Goal: Task Accomplishment & Management: Manage account settings

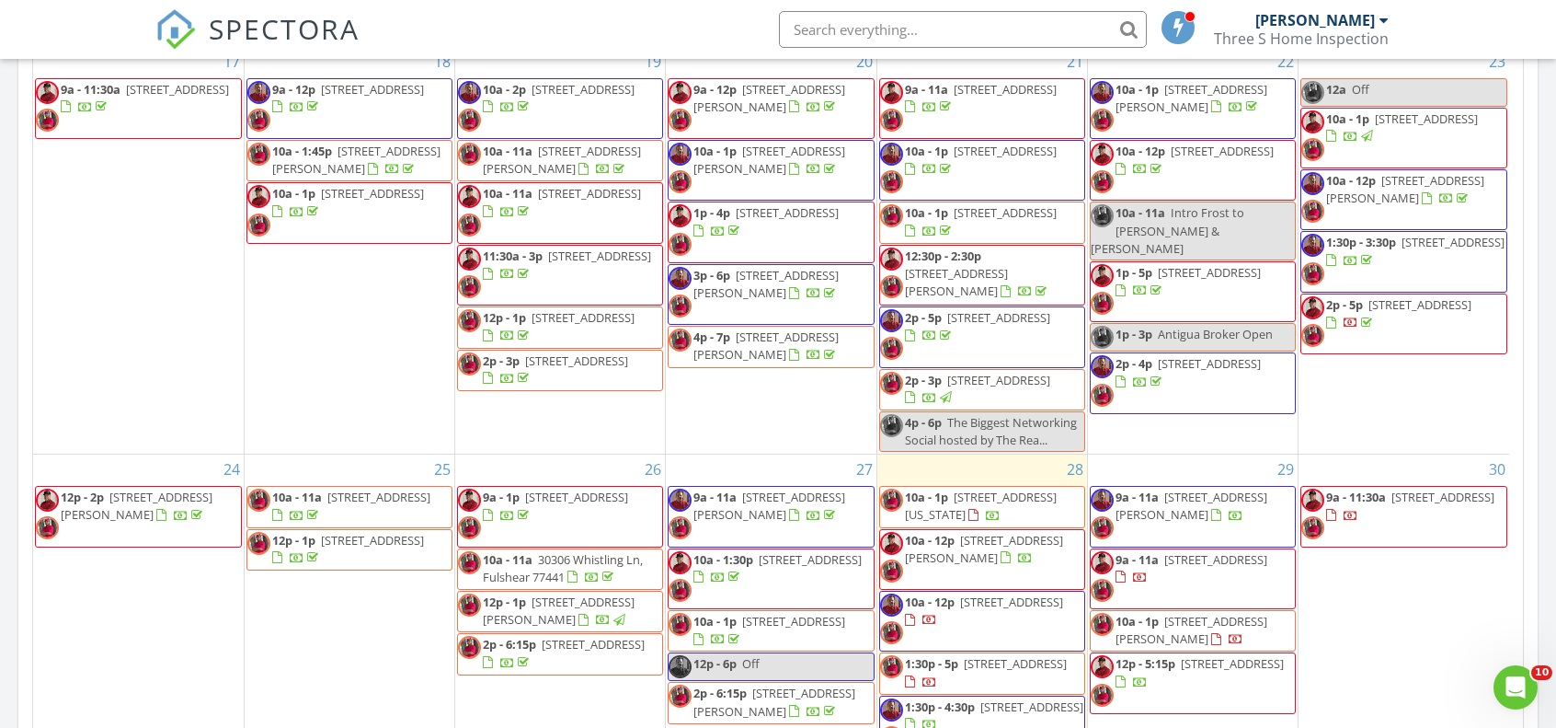
scroll to position [276, 0]
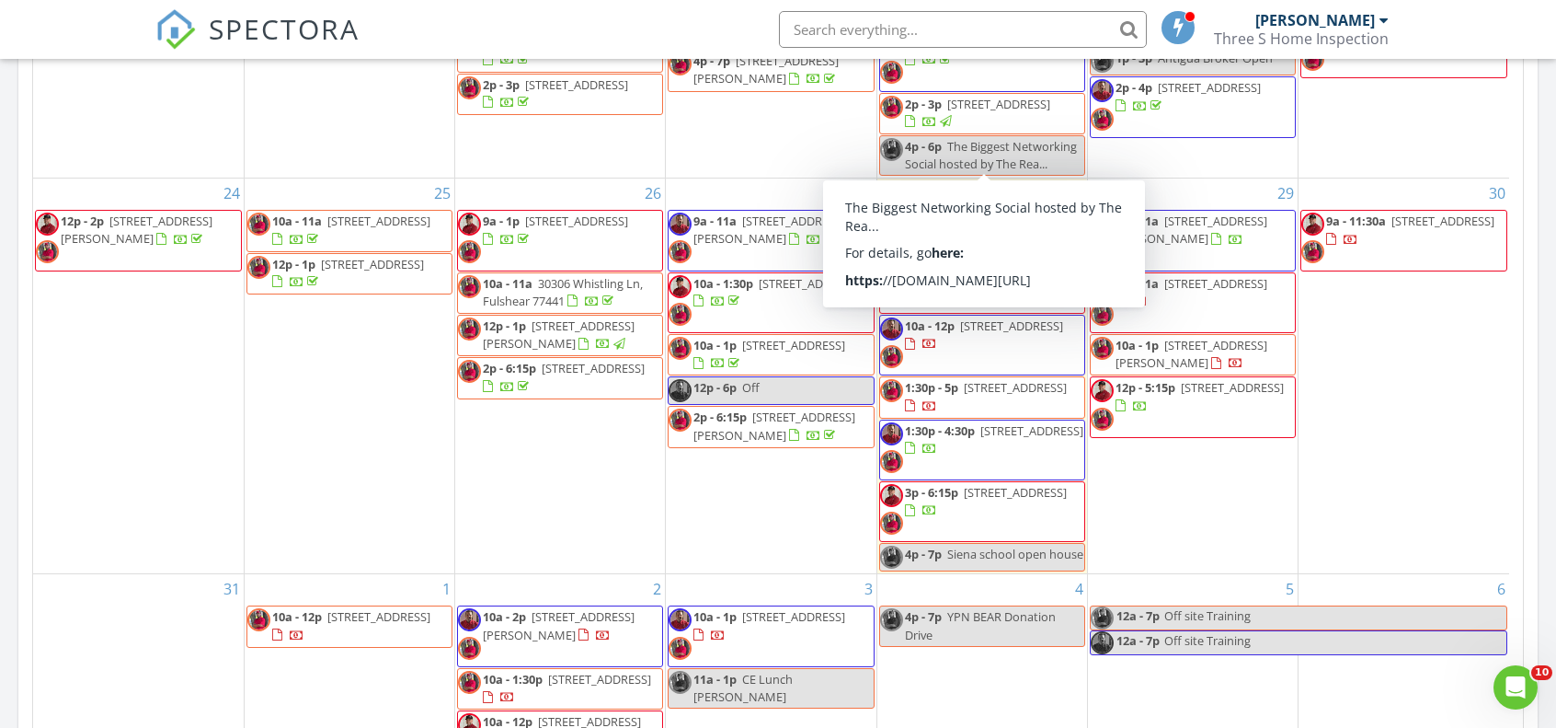
click at [1176, 476] on div "29 9a - 11a 300 St Joseph Pkwy 311, Houston 77002 9a - 11a 6214 El Granate Dr, …" at bounding box center [1193, 375] width 210 height 395
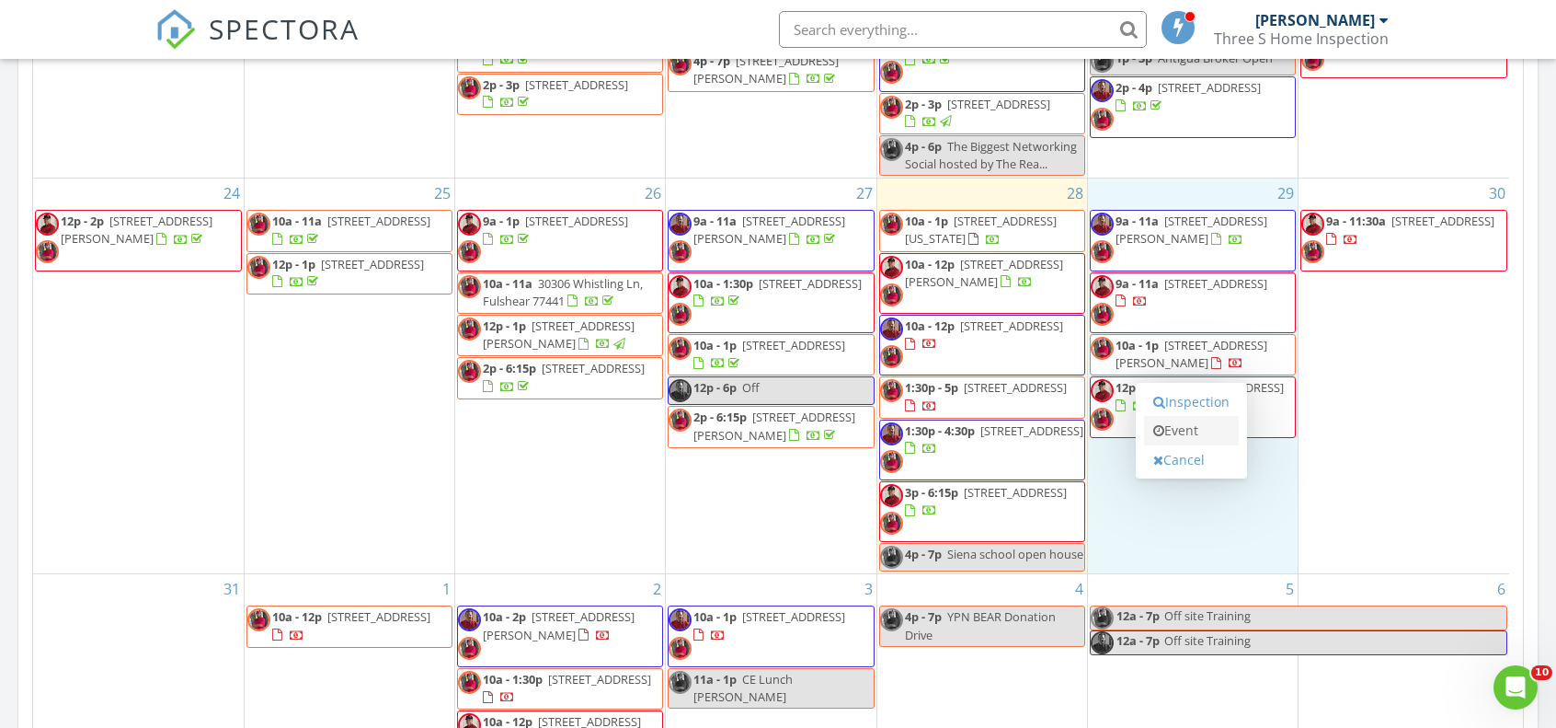
click at [1192, 426] on link "Event" at bounding box center [1191, 430] width 95 height 29
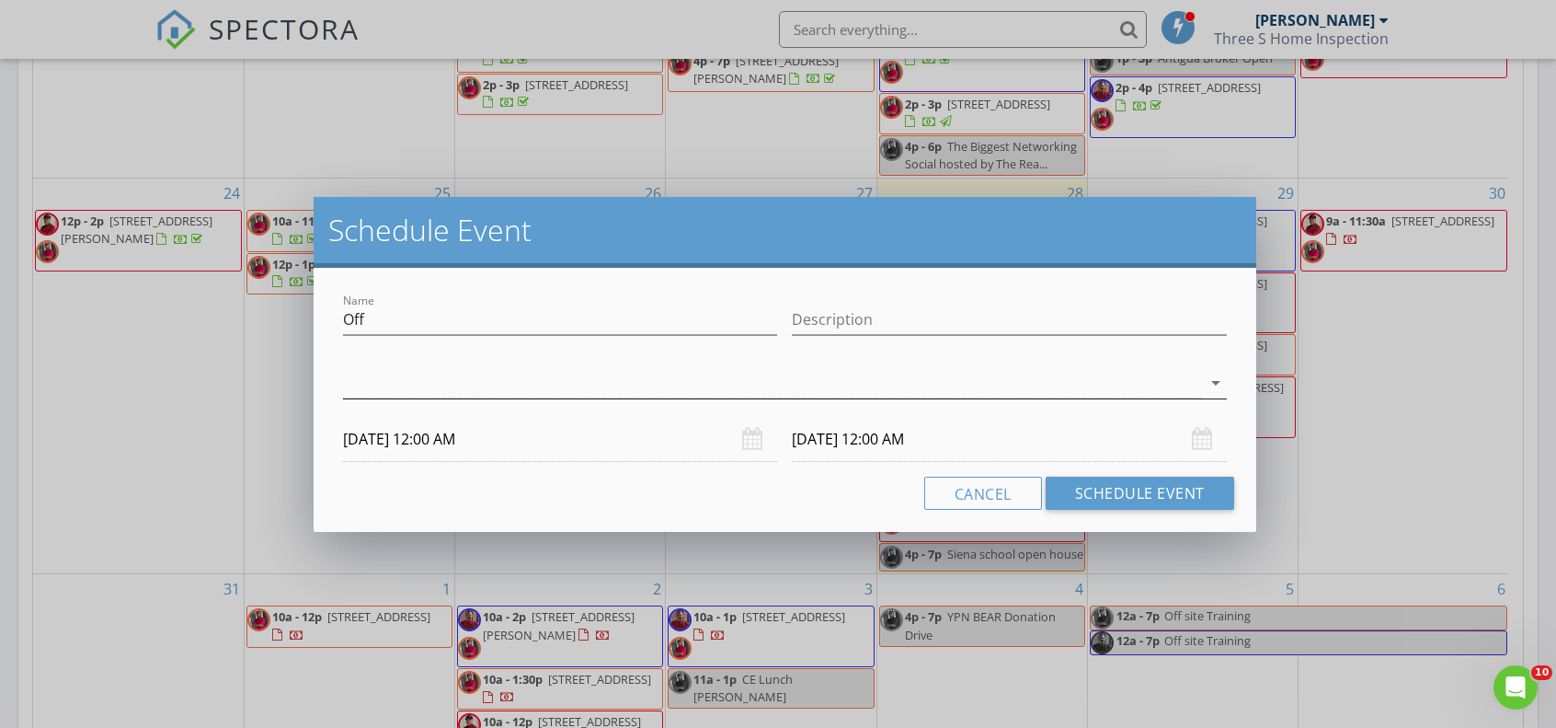
click at [390, 382] on div at bounding box center [771, 383] width 857 height 30
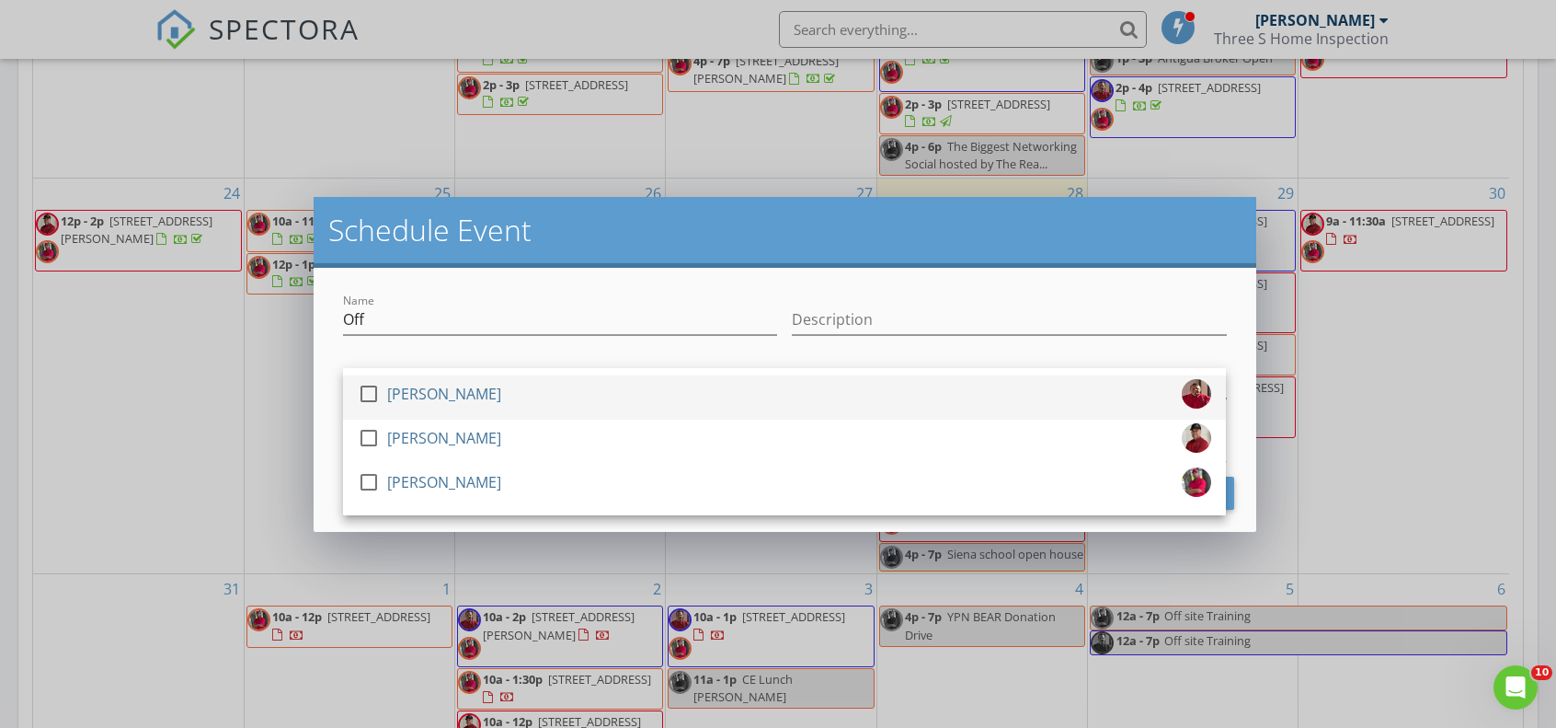
click at [404, 395] on div "[PERSON_NAME]" at bounding box center [444, 393] width 114 height 29
click at [481, 247] on h2 "Schedule Event" at bounding box center [784, 230] width 912 height 37
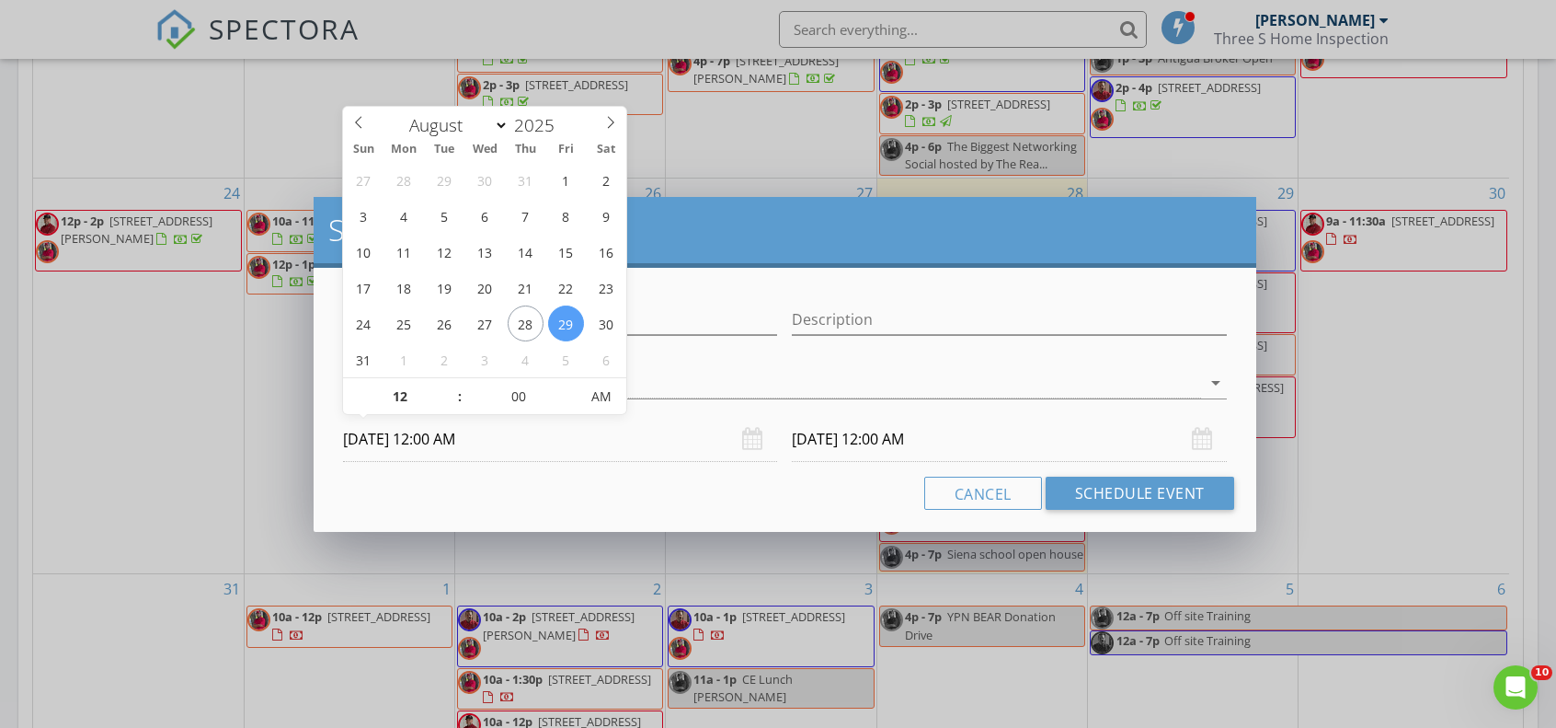
click at [437, 442] on input "08/29/2025 12:00 AM" at bounding box center [560, 439] width 434 height 45
type input "08/29/2025 12:00 PM"
click at [603, 398] on span "PM" at bounding box center [601, 396] width 51 height 37
click at [833, 438] on input "08/30/2025 12:00 PM" at bounding box center [1009, 439] width 434 height 45
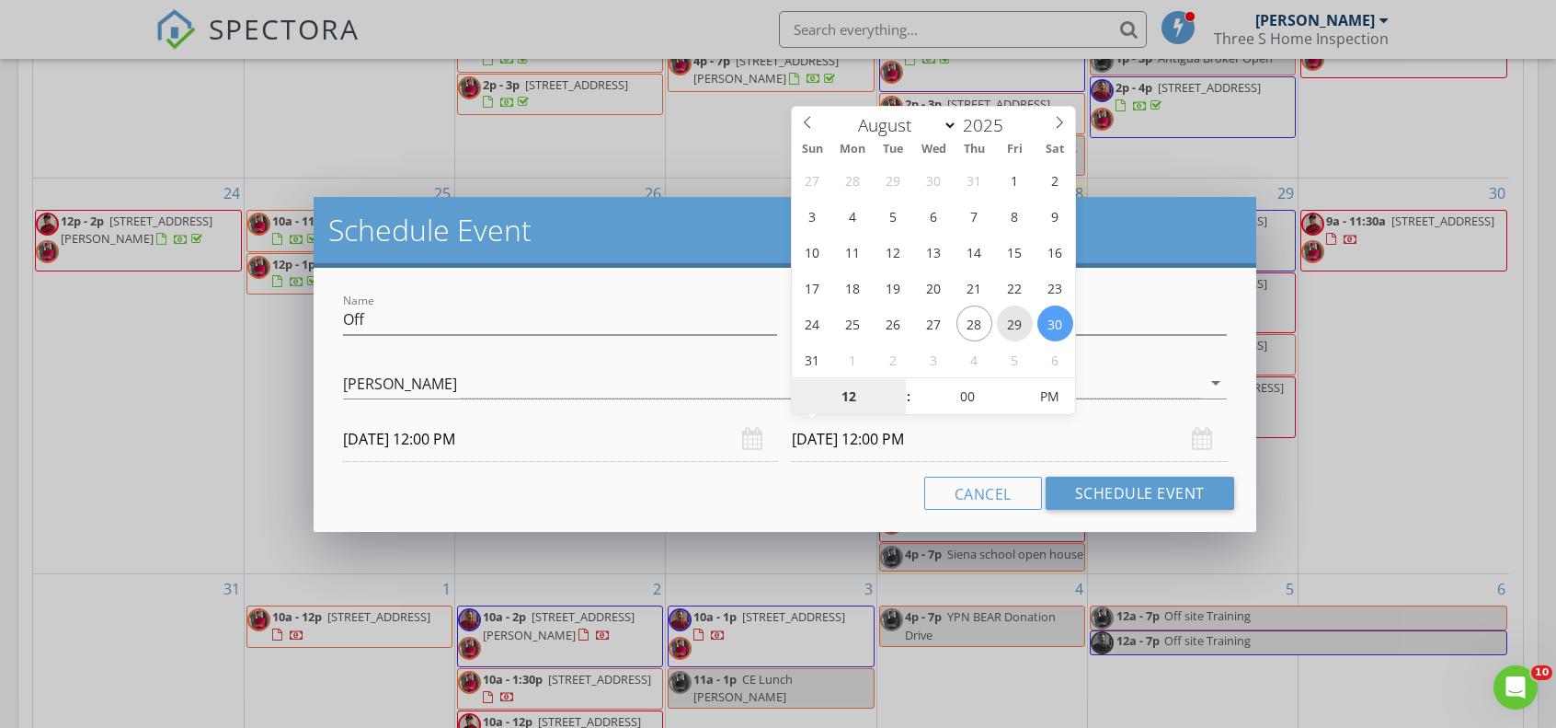
type input "08/29/2025 12:00 PM"
type input "01"
type input "08/29/2025 1:00 PM"
click at [900, 387] on span at bounding box center [899, 387] width 13 height 18
type input "02"
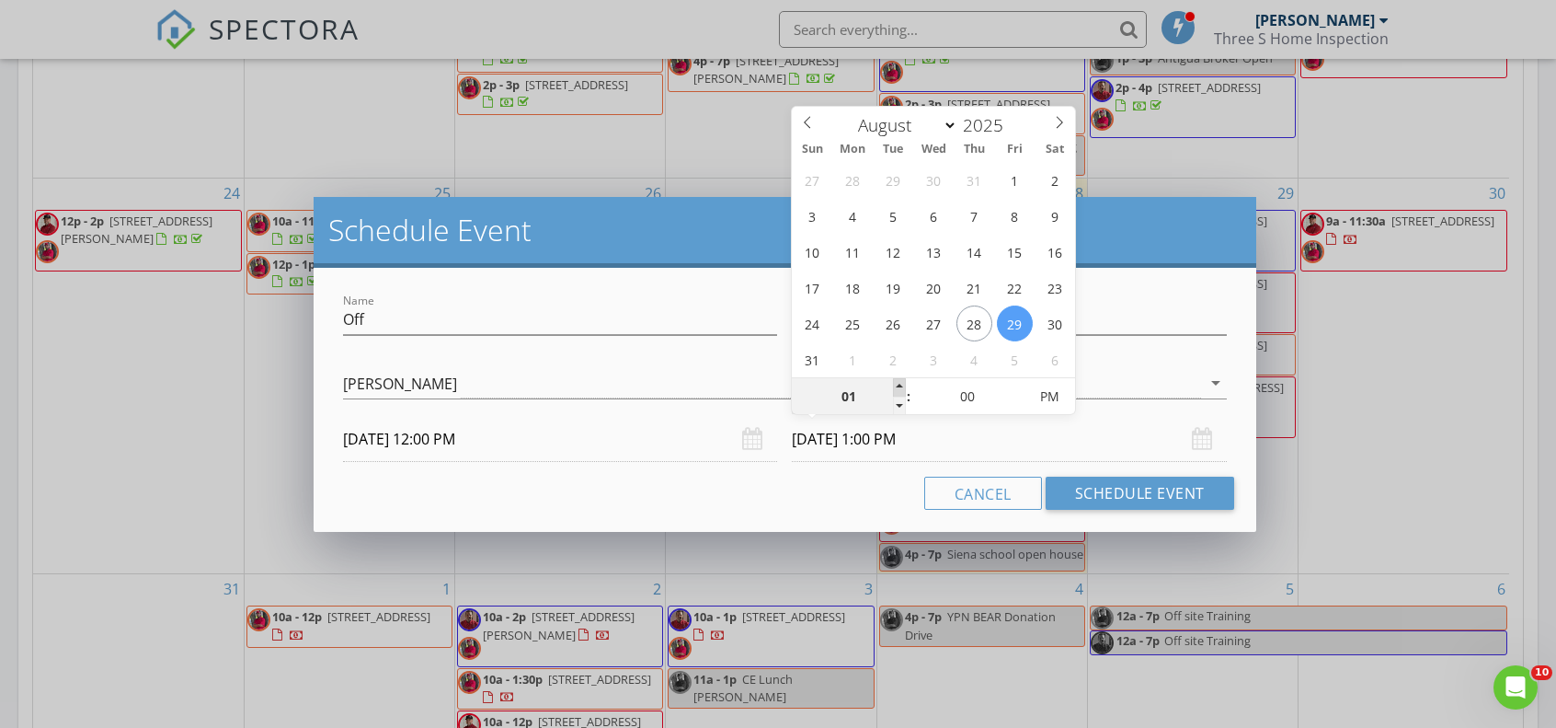
type input "08/29/2025 2:00 PM"
click at [900, 387] on span at bounding box center [899, 387] width 13 height 18
type input "03"
type input "08/29/2025 3:00 PM"
click at [900, 387] on span at bounding box center [899, 387] width 13 height 18
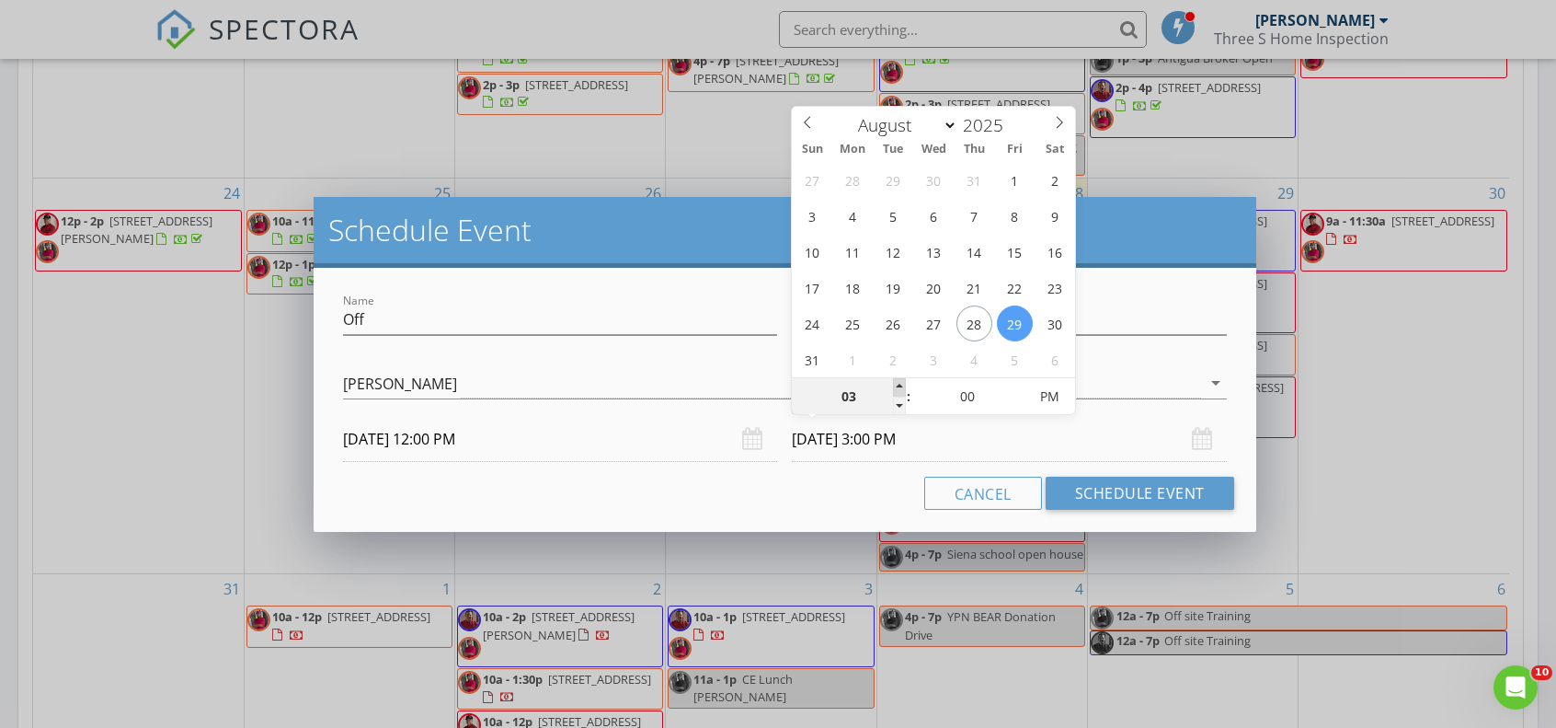
type input "04"
type input "08/29/2025 4:00 PM"
click at [900, 387] on span at bounding box center [899, 387] width 13 height 18
type input "05"
type input "08/29/2025 5:00 PM"
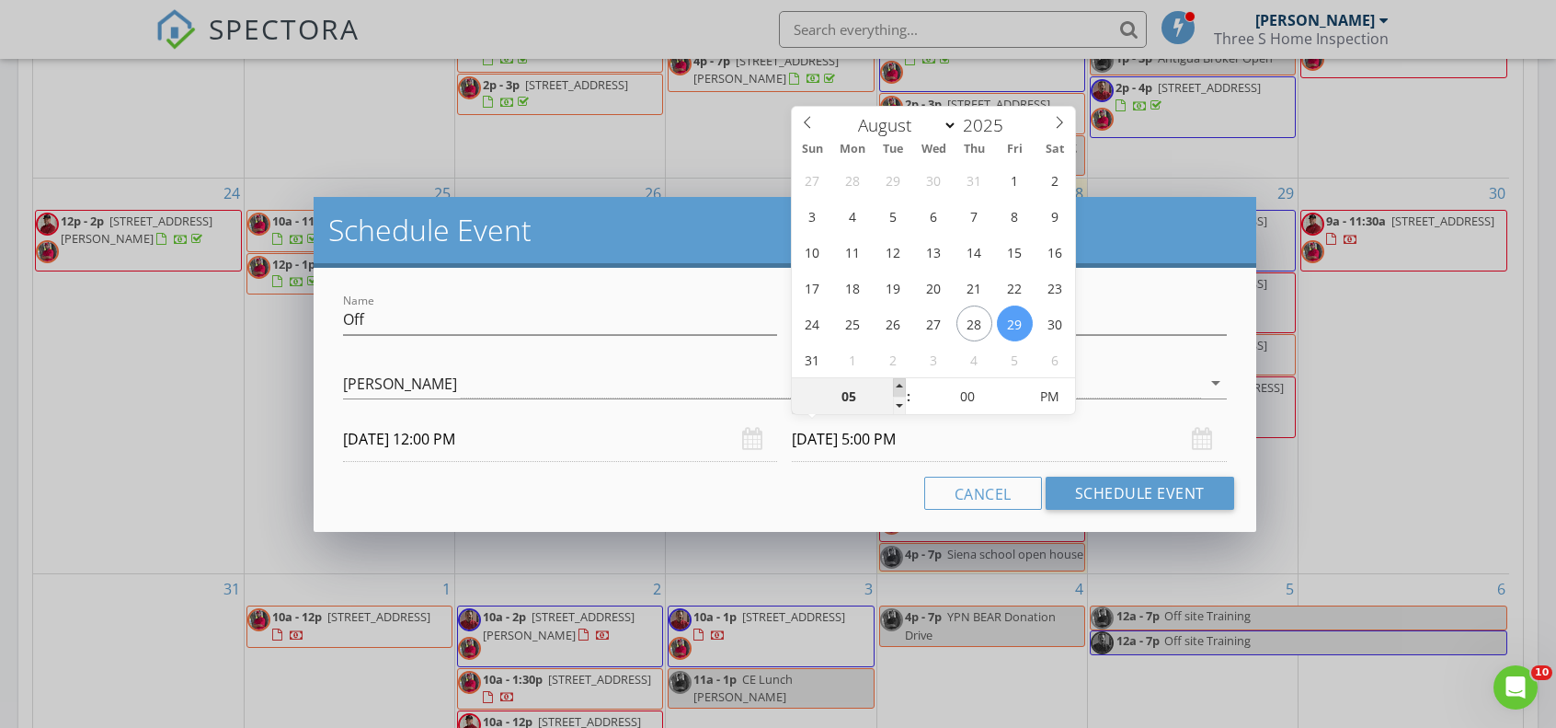
click at [900, 387] on span at bounding box center [899, 387] width 13 height 18
type input "06"
type input "08/29/2025 6:00 PM"
click at [900, 387] on span at bounding box center [899, 387] width 13 height 18
click at [1144, 492] on button "Schedule Event" at bounding box center [1140, 492] width 189 height 33
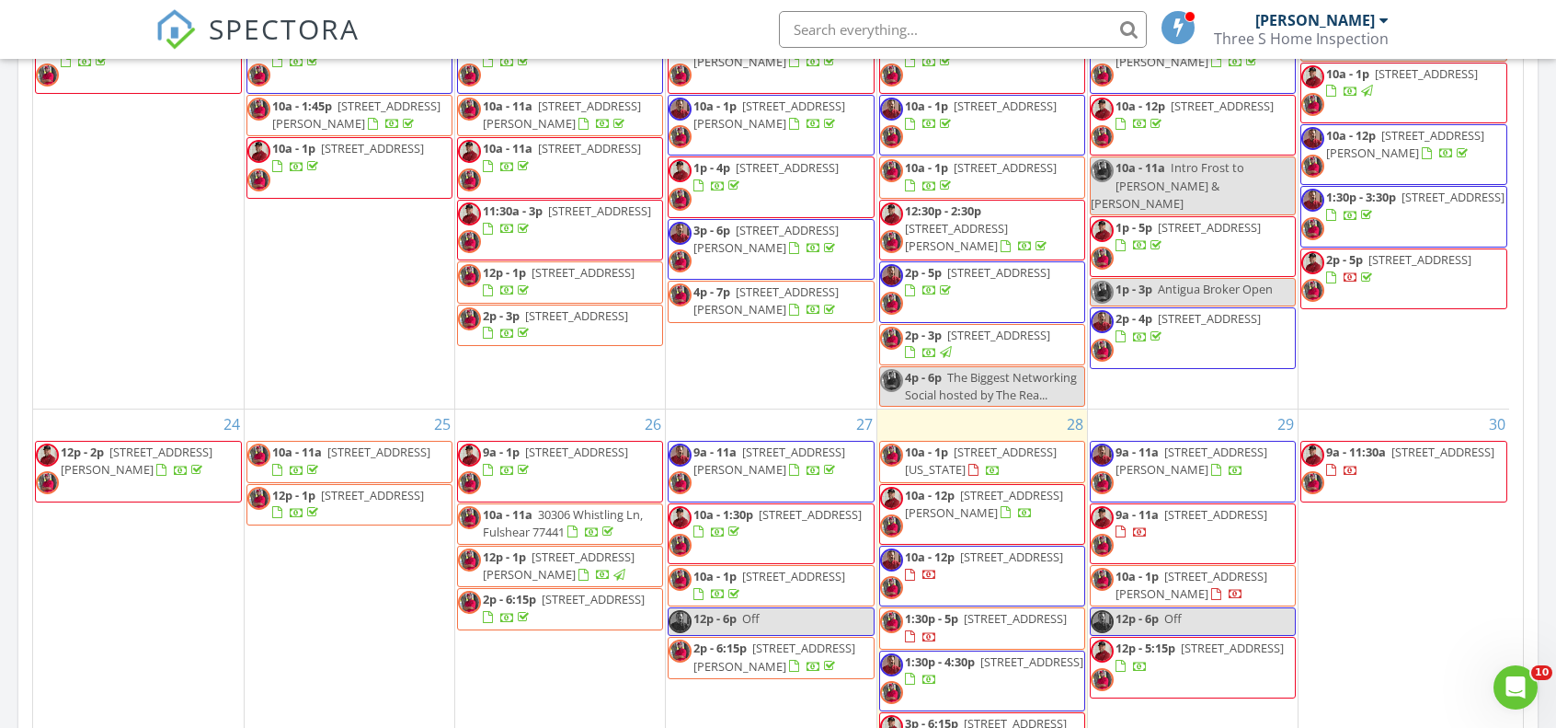
scroll to position [92, 0]
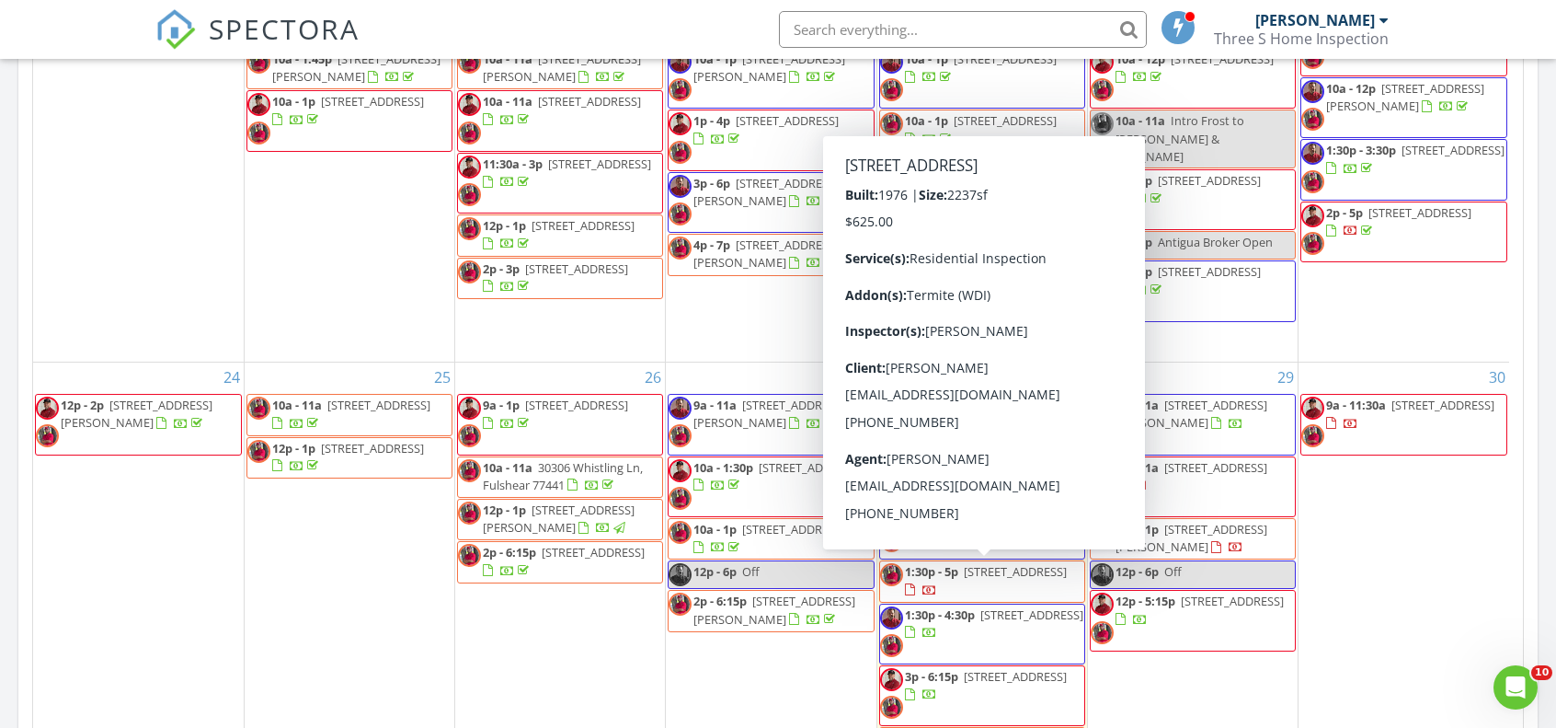
click at [964, 572] on span "7610 Timberway Ln, Houston 77072" at bounding box center [1015, 571] width 103 height 17
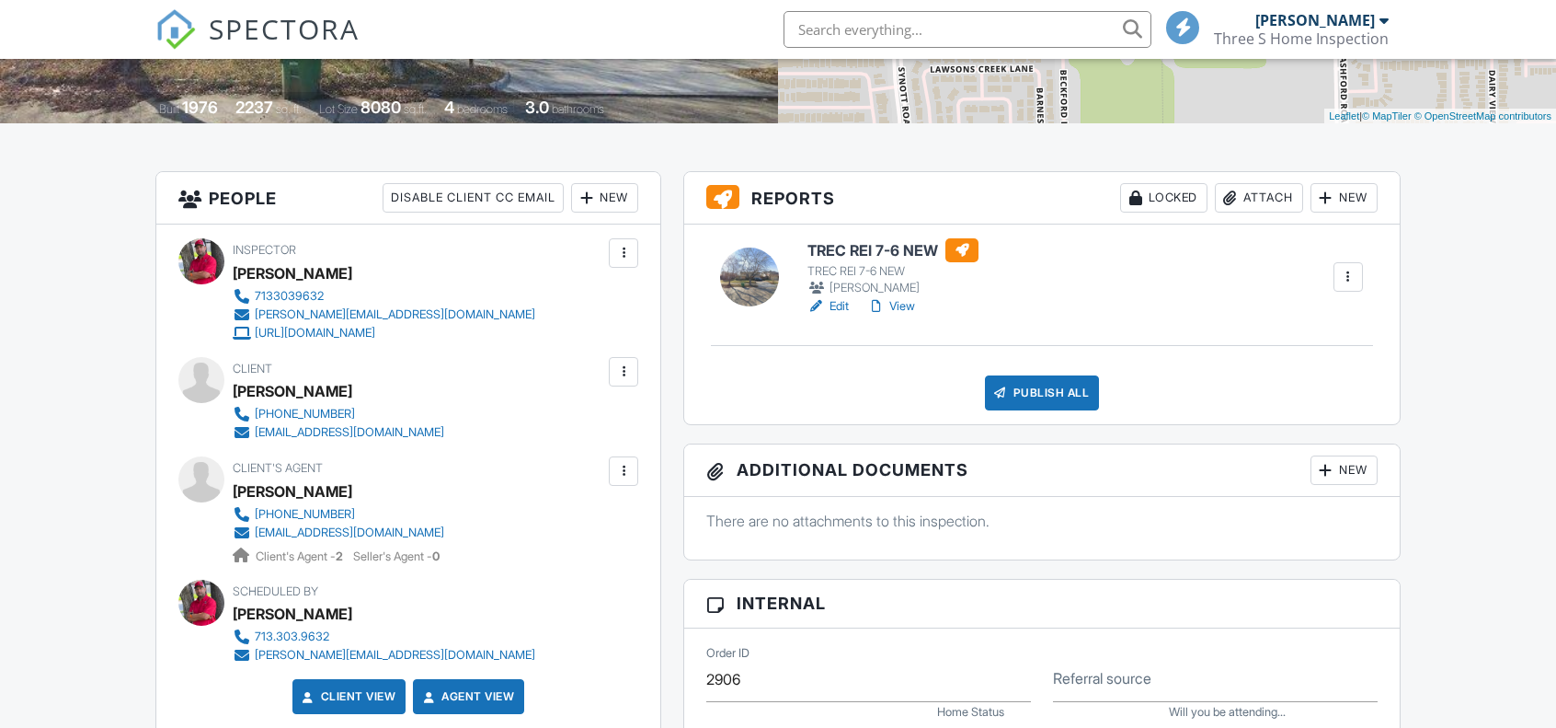
scroll to position [368, 0]
click at [624, 370] on div at bounding box center [623, 371] width 18 height 18
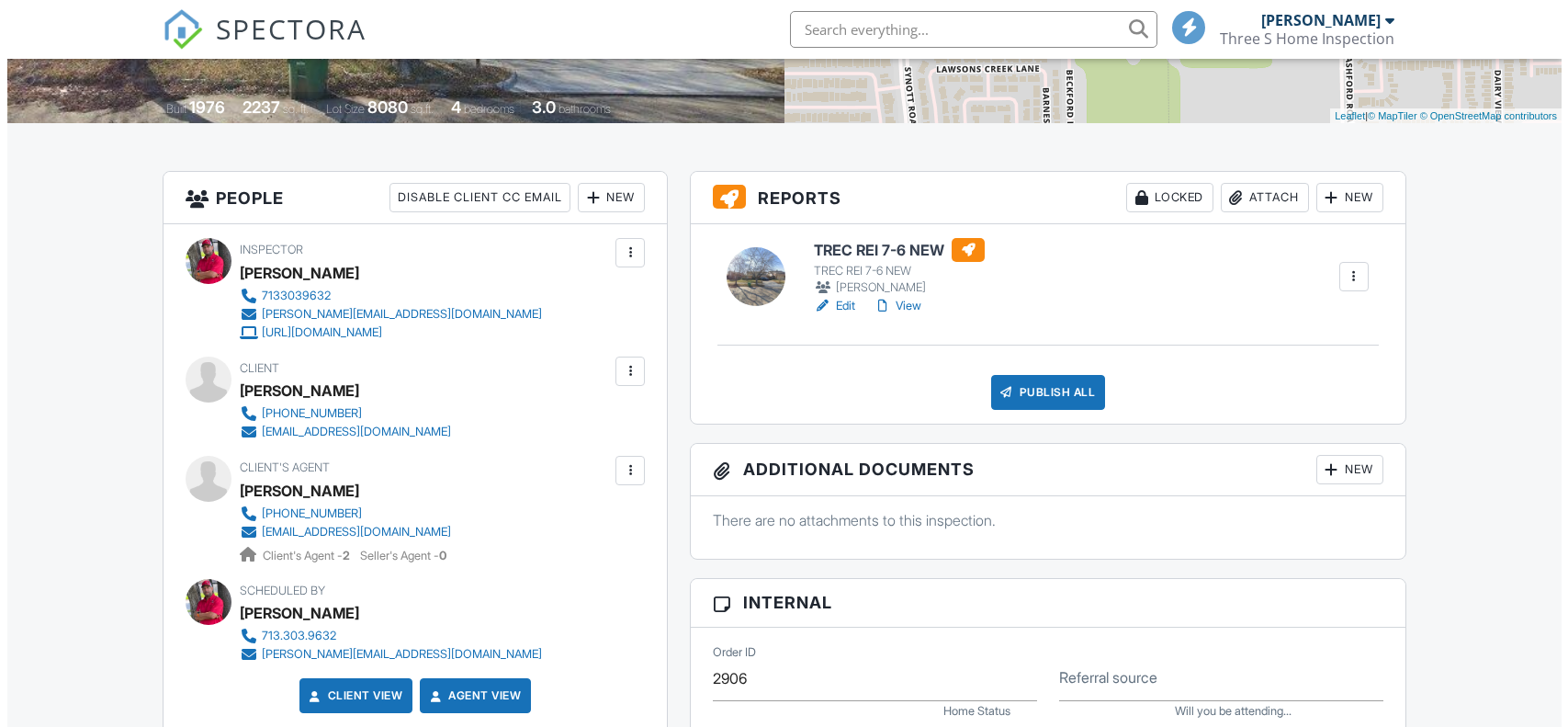
scroll to position [0, 0]
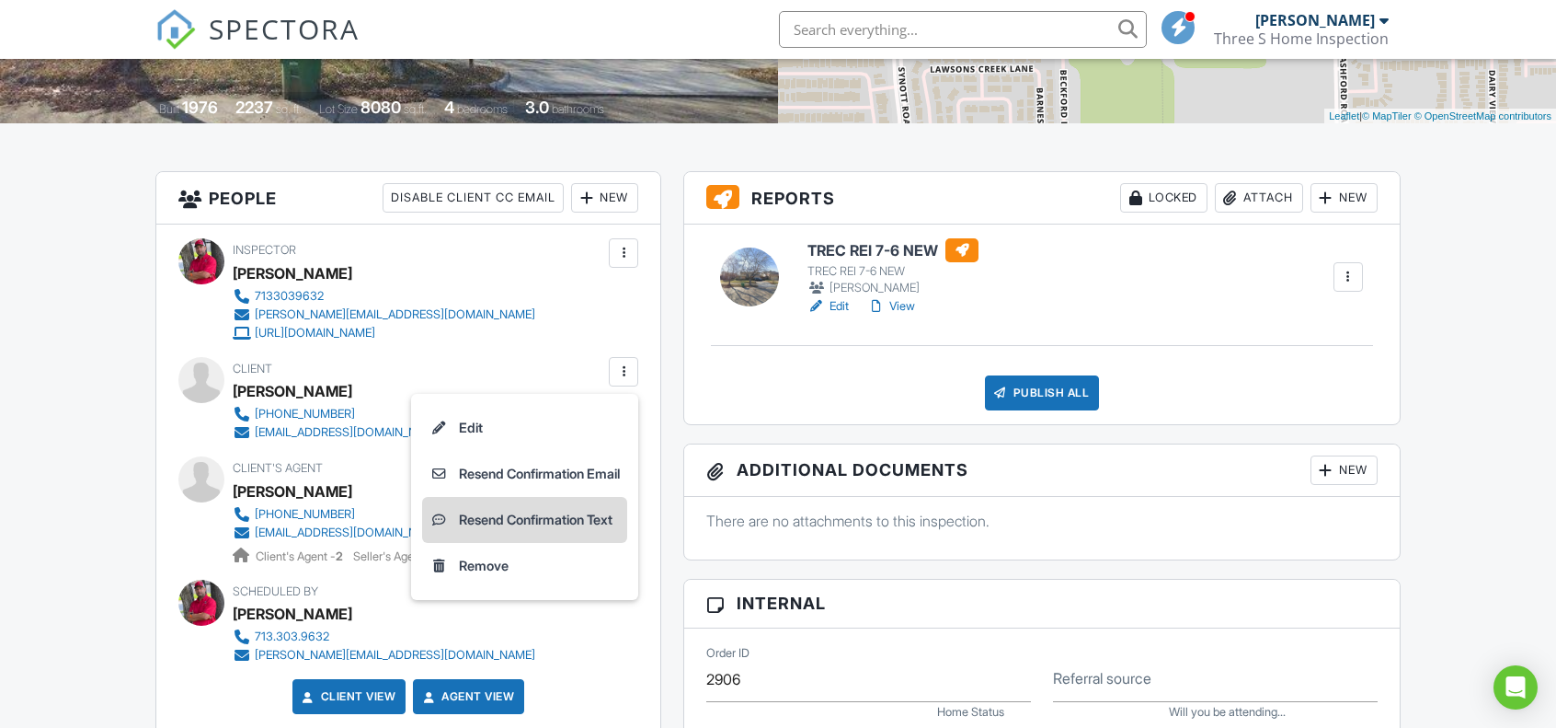
click at [561, 511] on li "Resend Confirmation Text" at bounding box center [524, 520] width 205 height 46
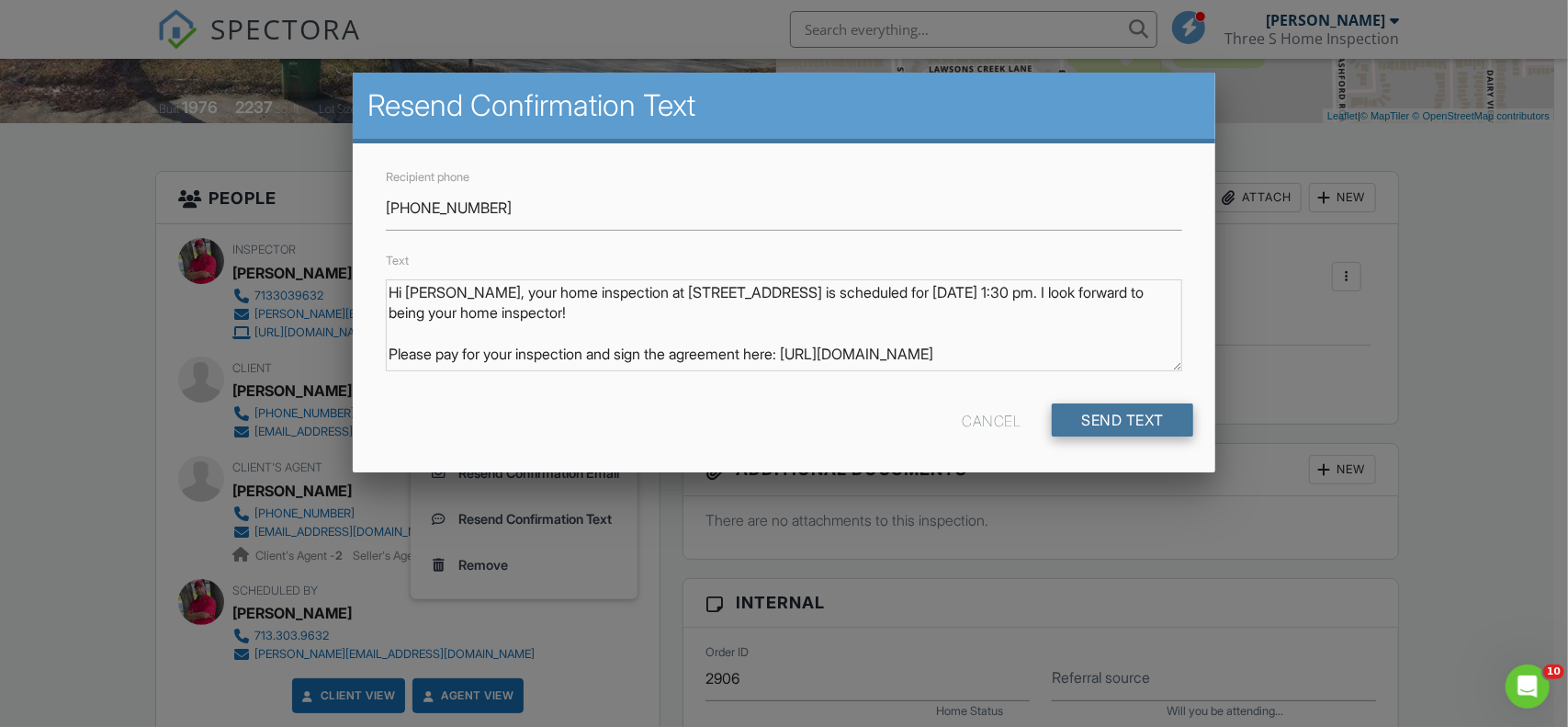
click at [1084, 418] on input "Send Text" at bounding box center [1123, 419] width 142 height 33
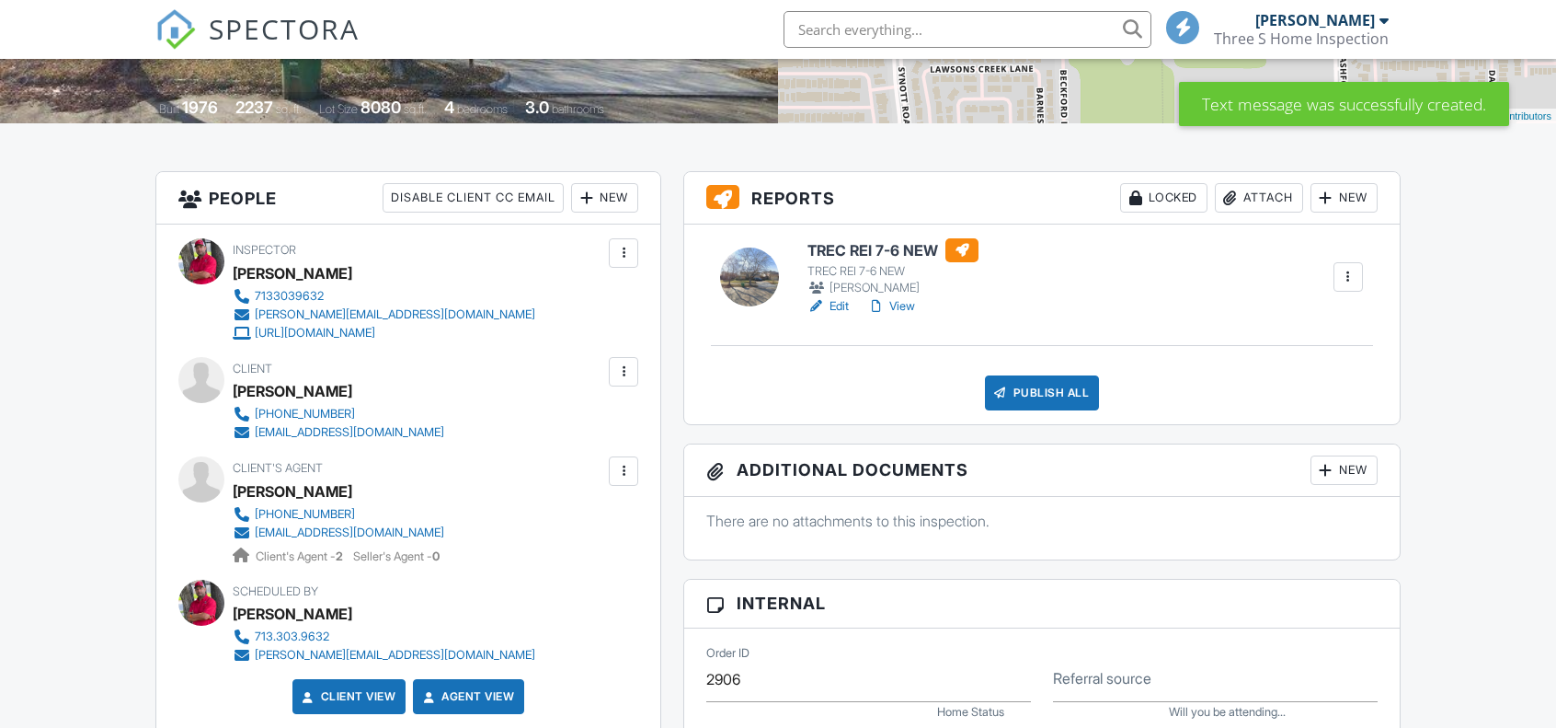
click at [622, 375] on div at bounding box center [623, 371] width 18 height 18
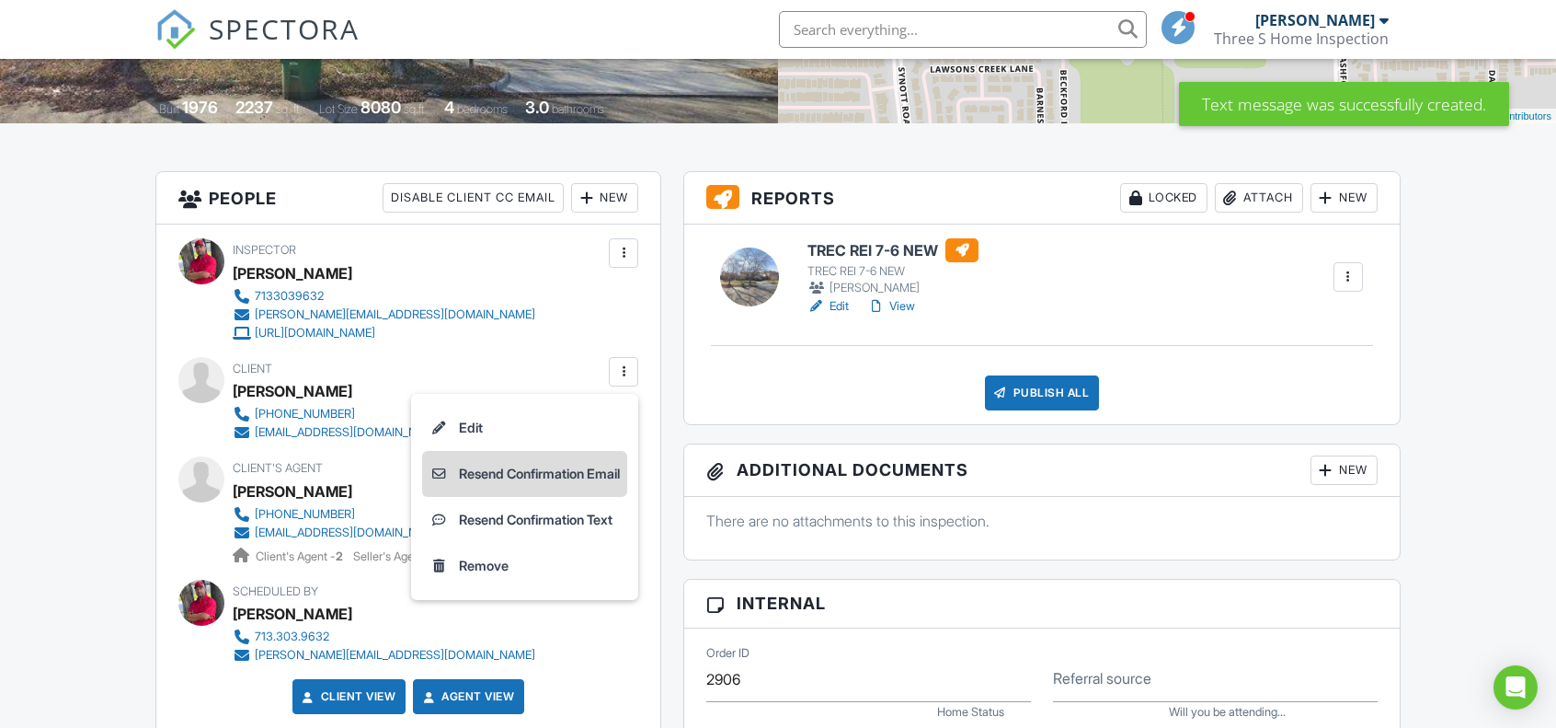
click at [574, 471] on li "Resend Confirmation Email" at bounding box center [524, 474] width 205 height 46
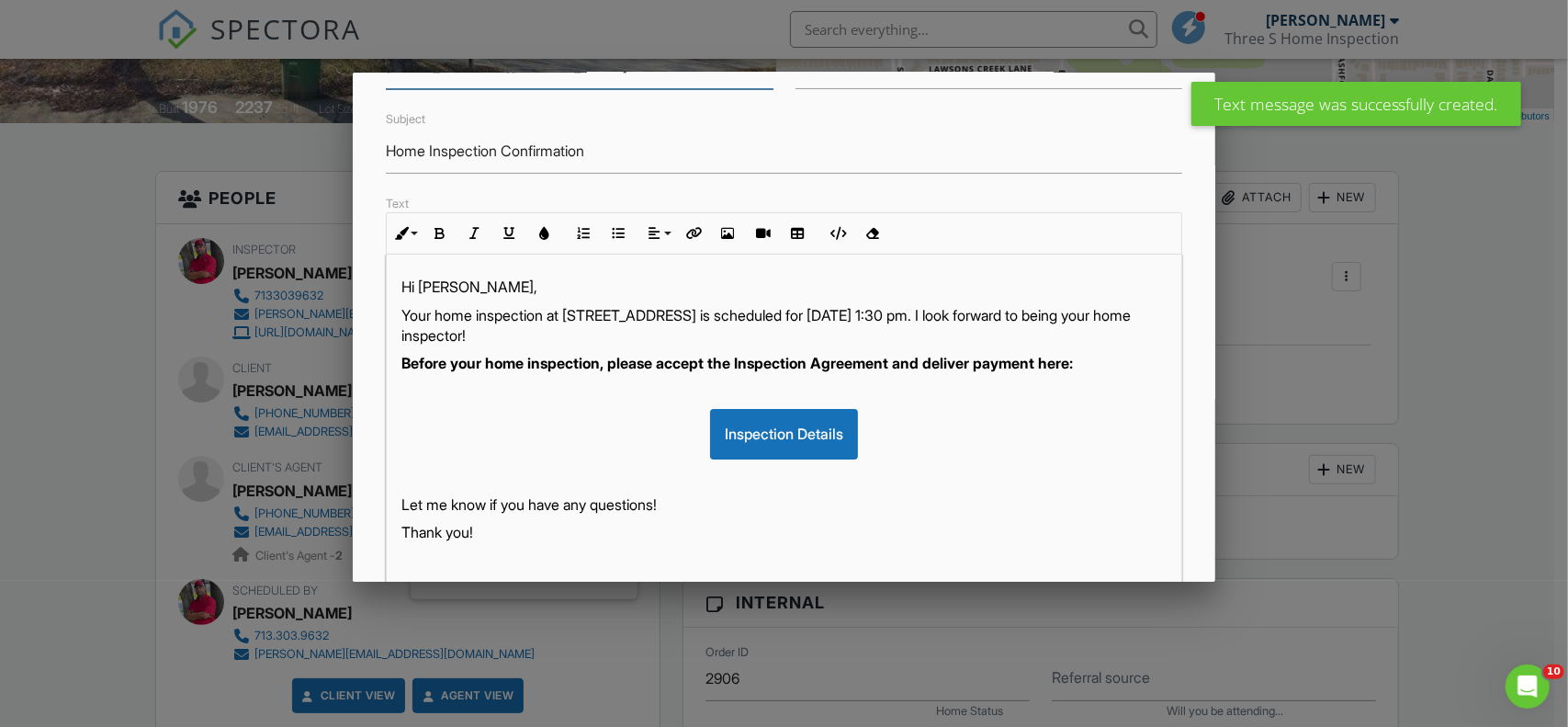
scroll to position [392, 0]
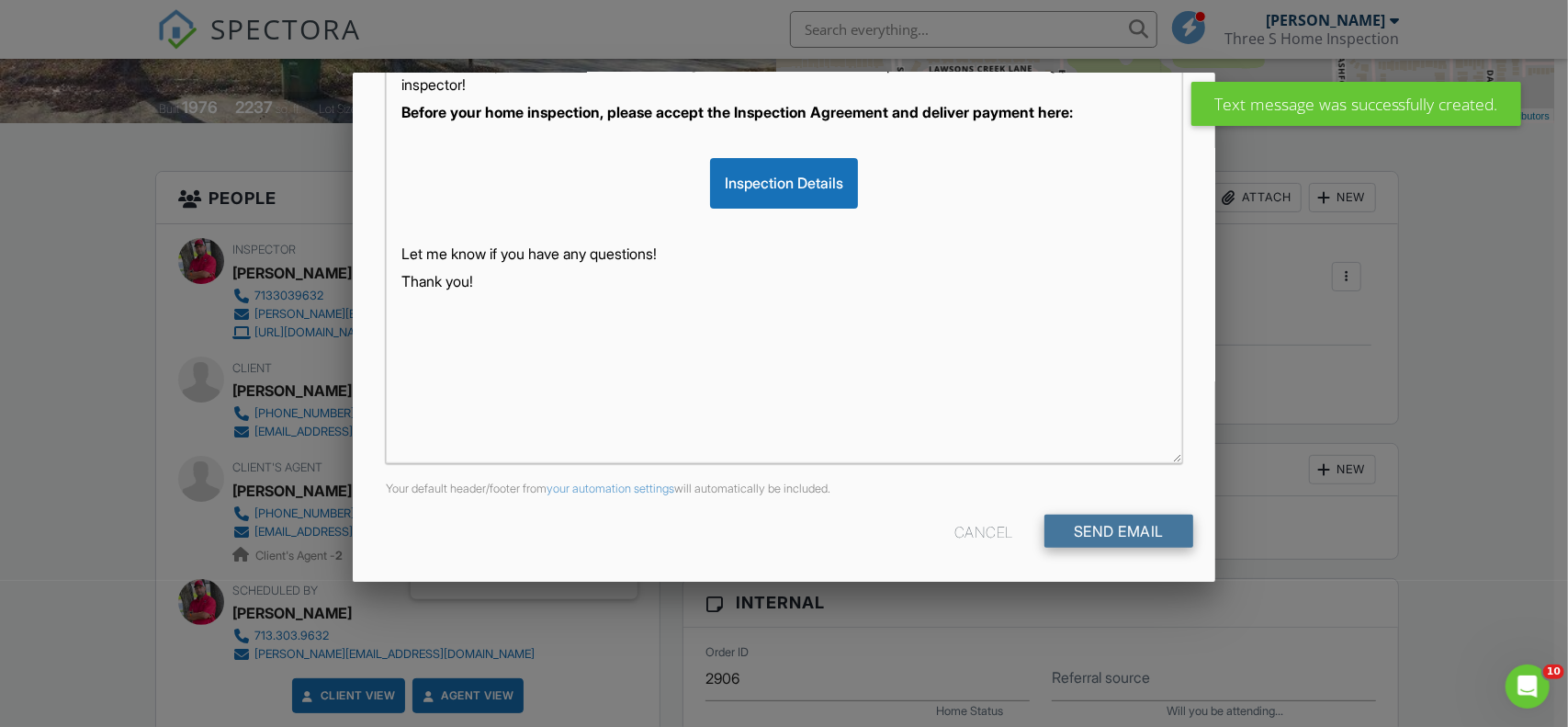
click at [1052, 524] on input "Send Email" at bounding box center [1119, 530] width 149 height 33
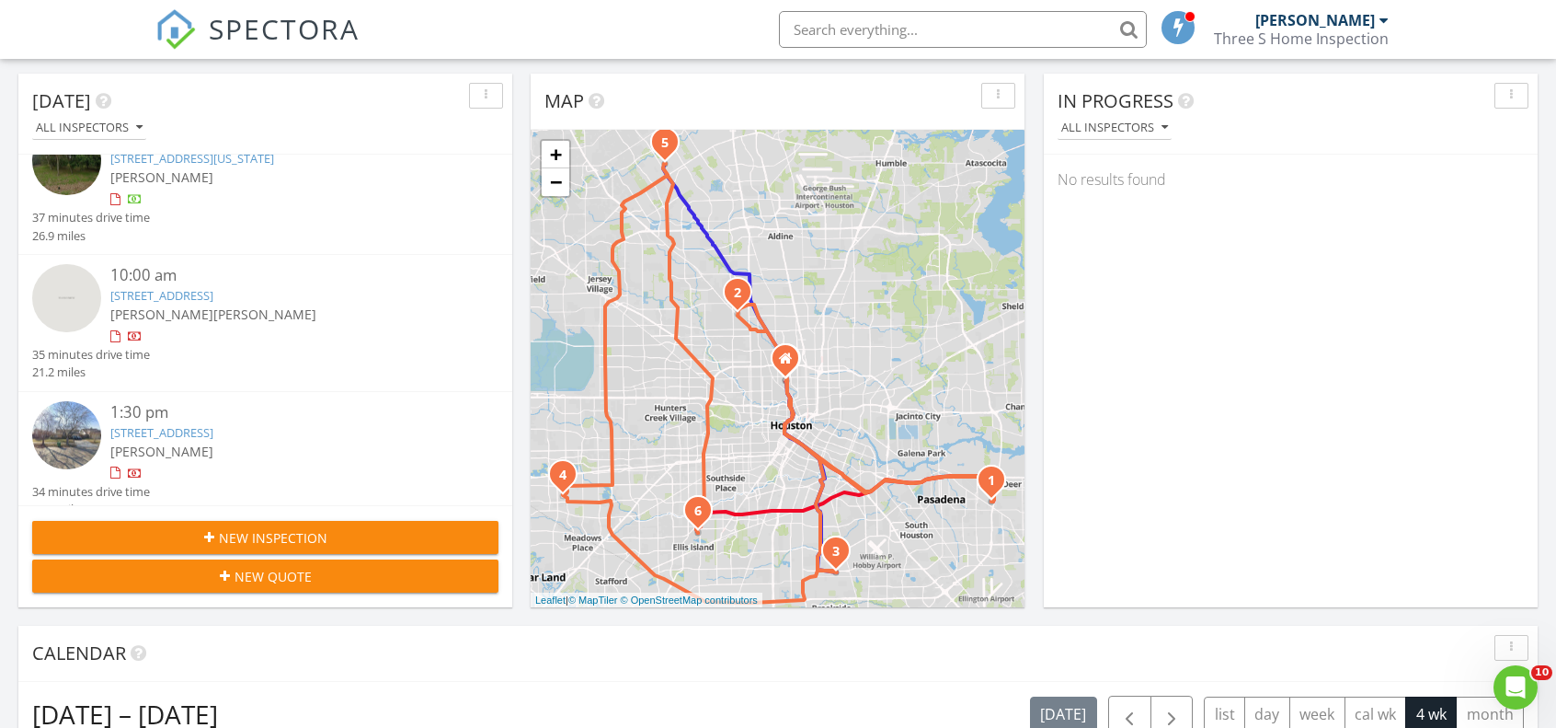
scroll to position [184, 0]
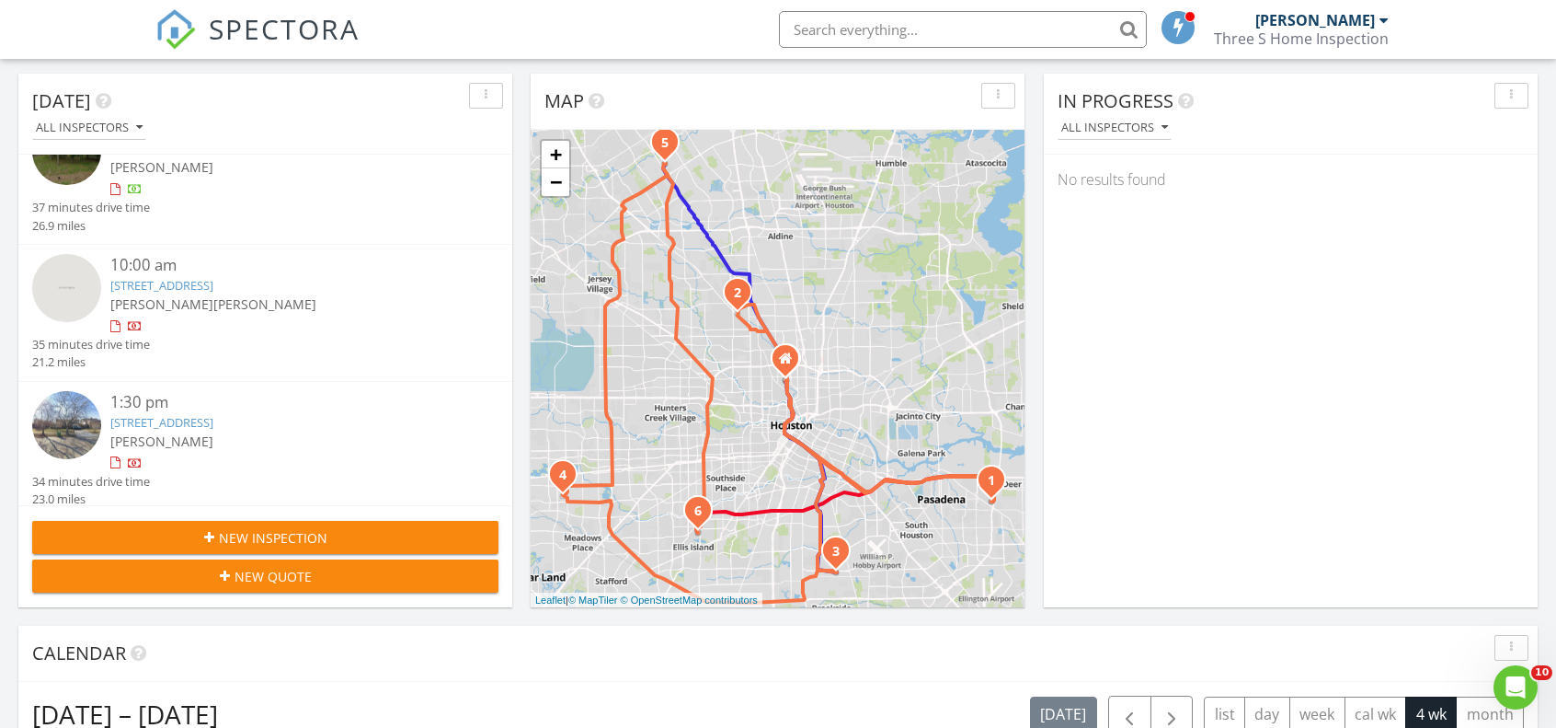
click at [213, 285] on link "4803 Gili and Tili Street, Houston, Tx 77048" at bounding box center [161, 285] width 103 height 17
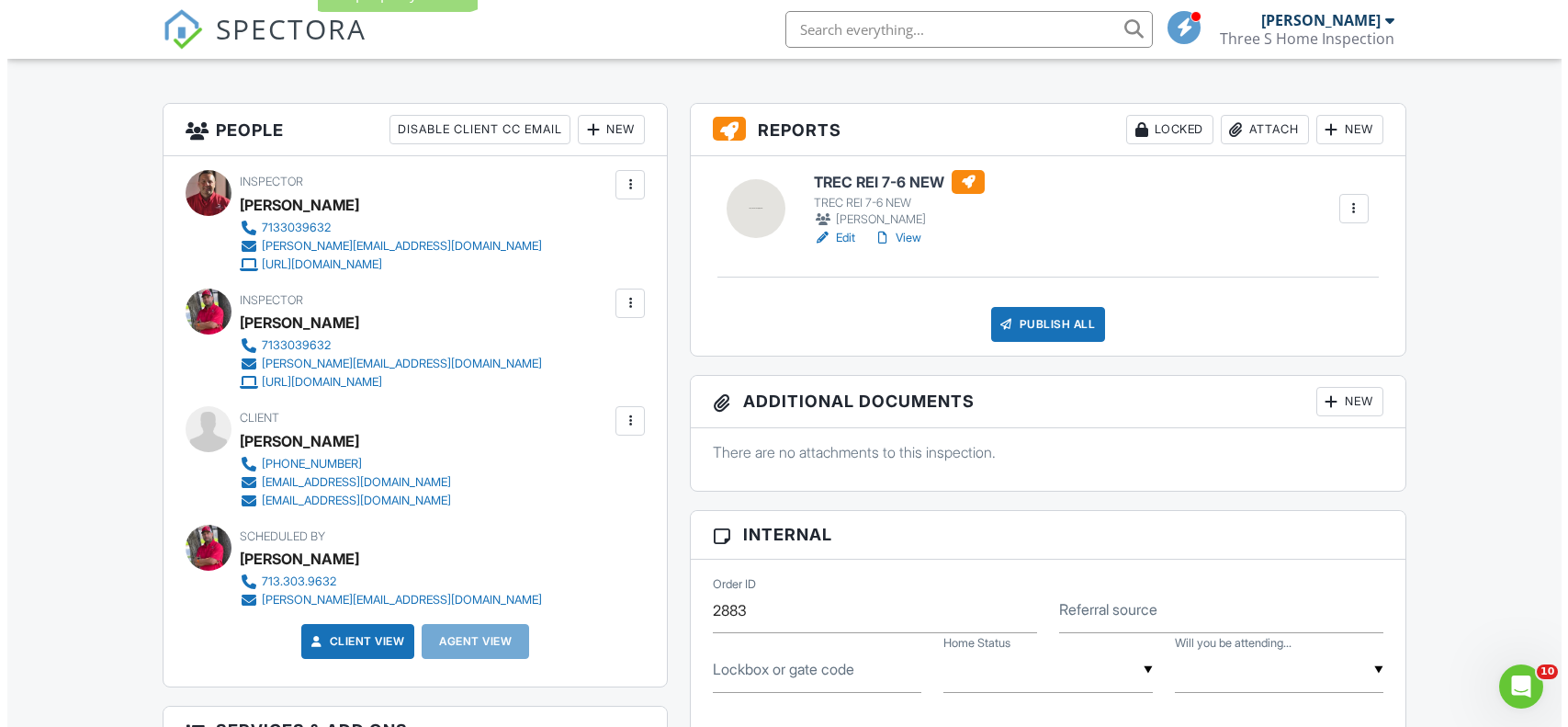
scroll to position [459, 0]
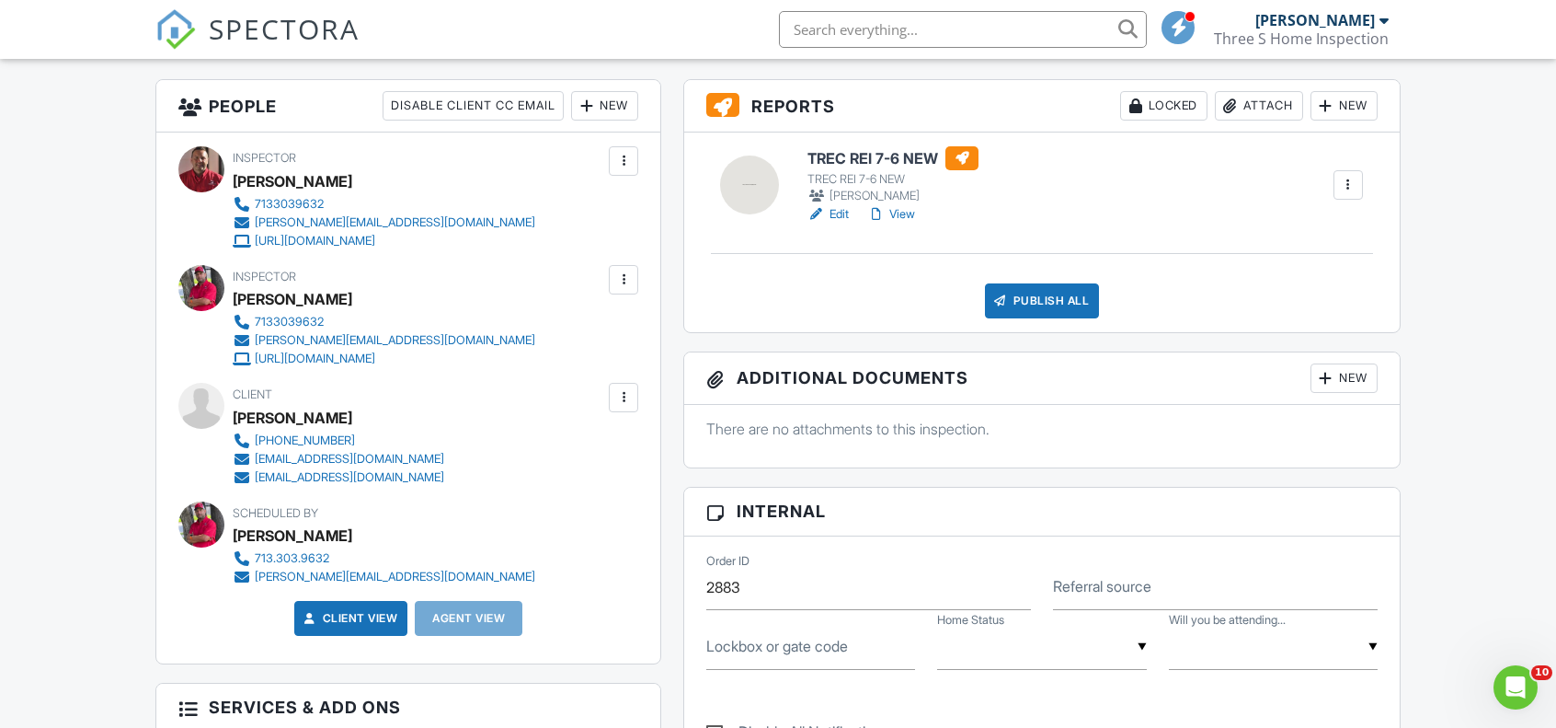
click at [633, 399] on div at bounding box center [623, 397] width 18 height 18
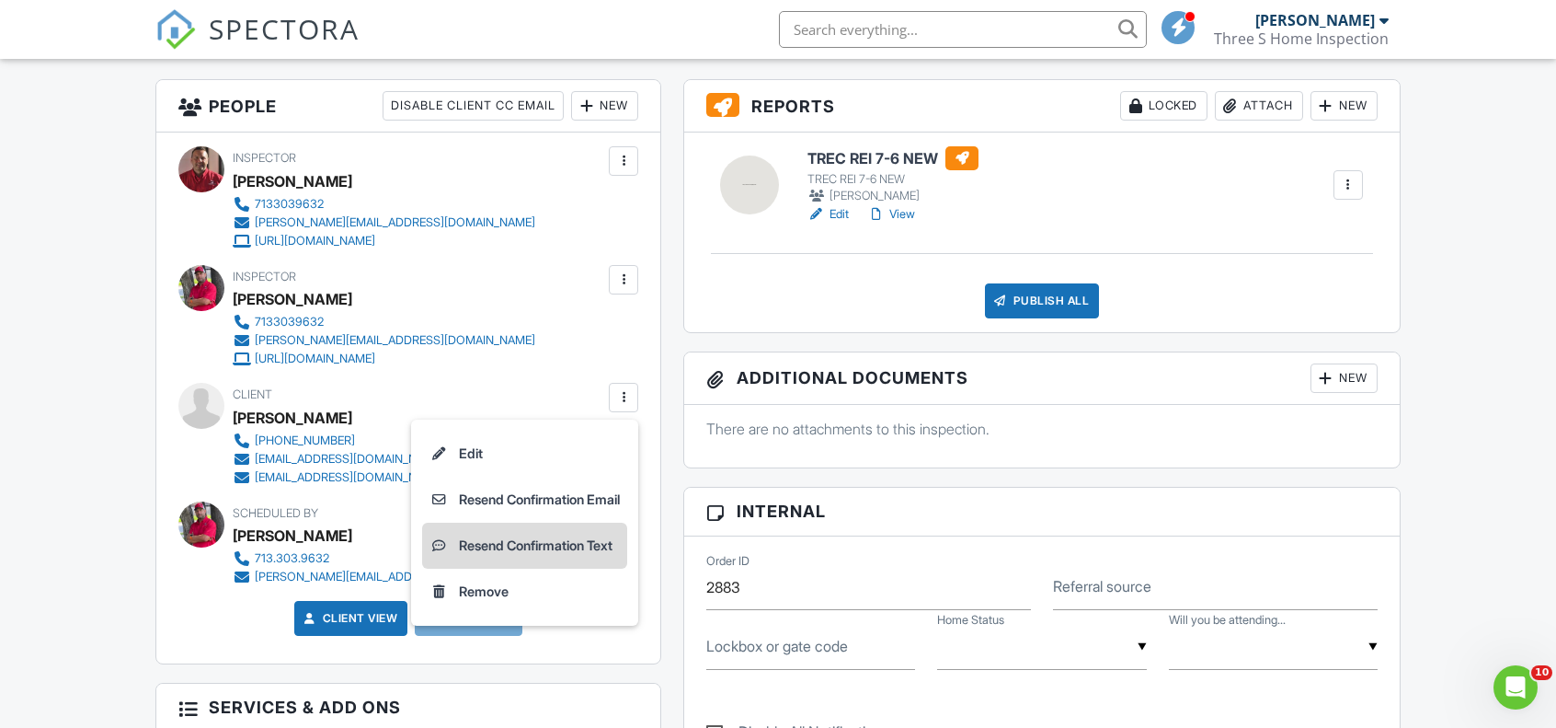
click at [500, 547] on li "Resend Confirmation Text" at bounding box center [524, 545] width 205 height 46
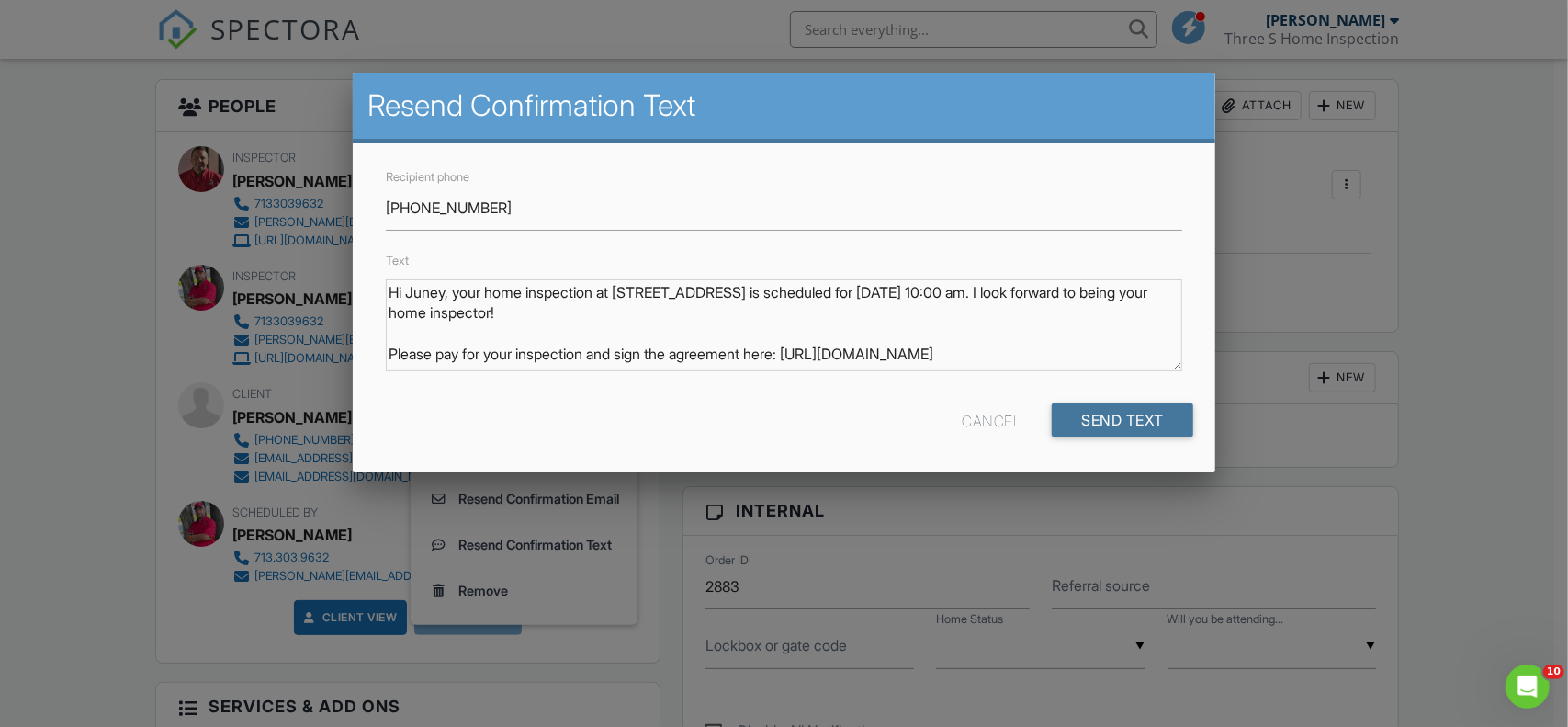
drag, startPoint x: 1109, startPoint y: 414, endPoint x: 597, endPoint y: 364, distance: 514.4
click at [1103, 415] on input "Send Text" at bounding box center [1123, 419] width 142 height 33
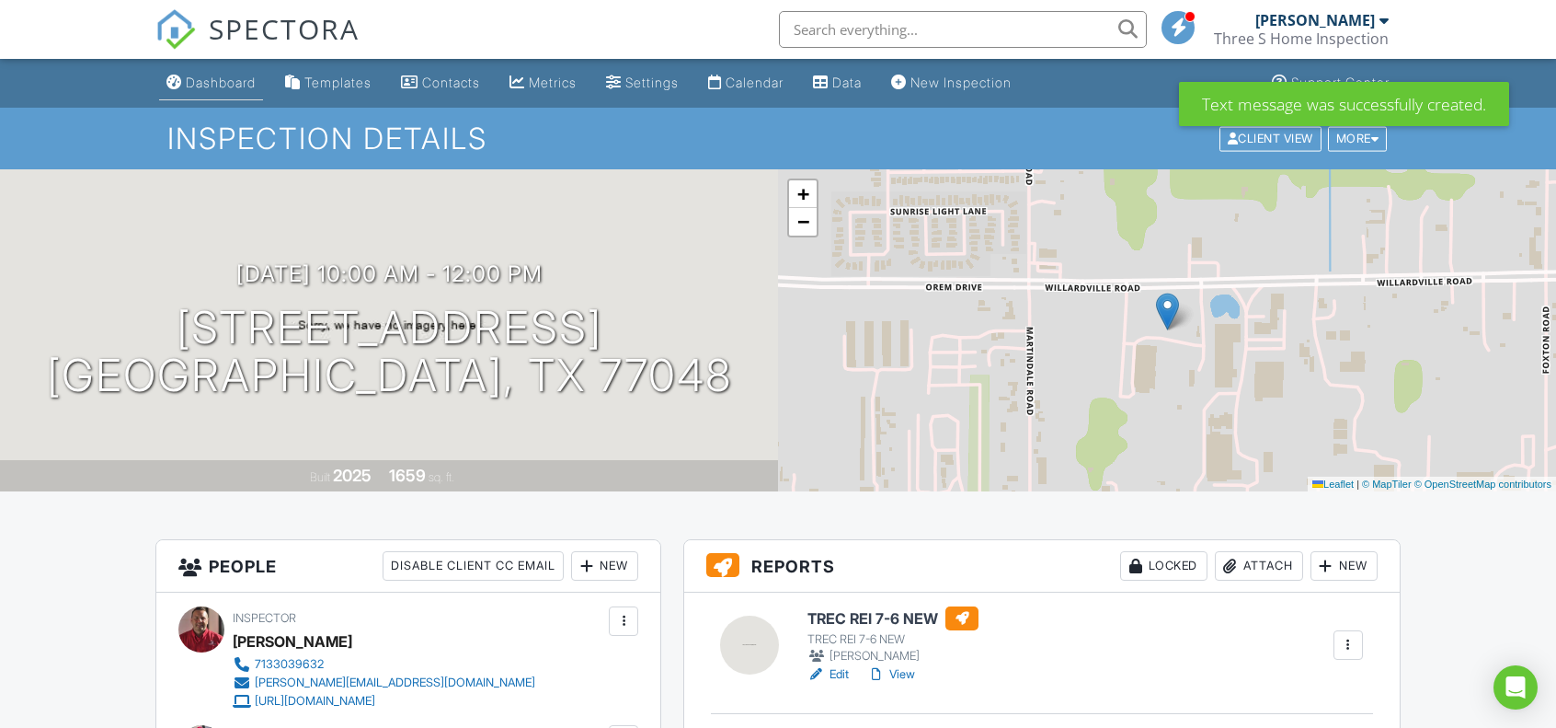
click at [219, 86] on div "Dashboard" at bounding box center [221, 83] width 70 height 16
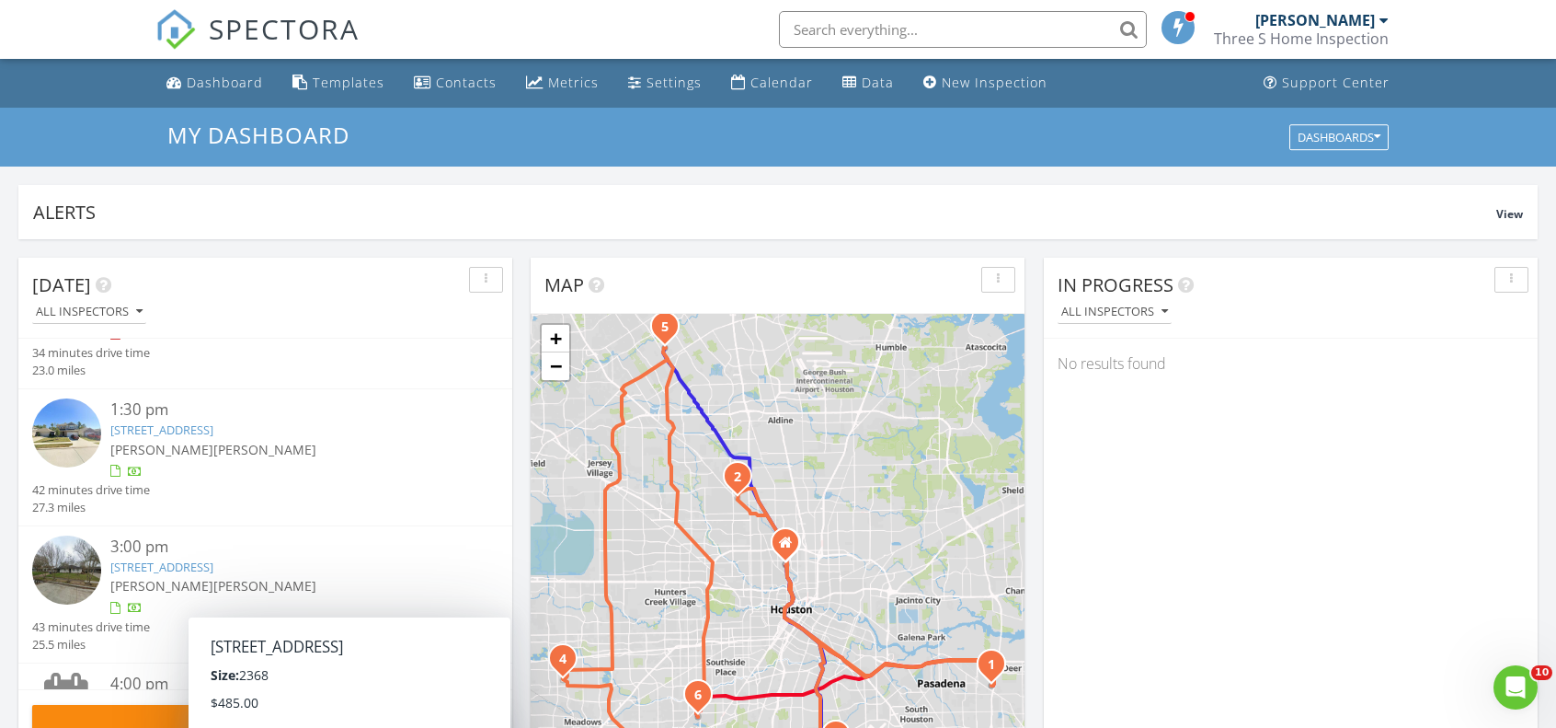
scroll to position [545, 0]
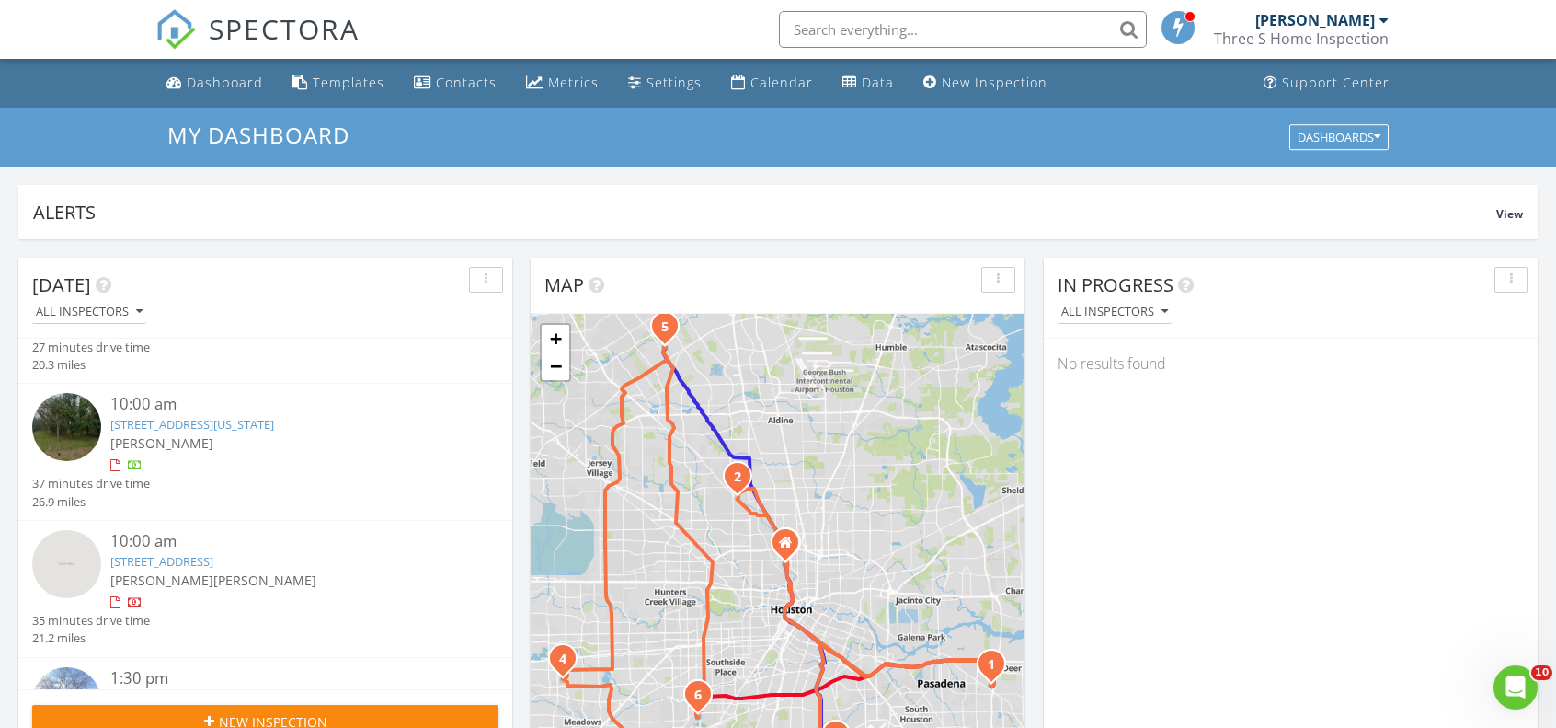
click at [1186, 21] on span at bounding box center [1179, 26] width 18 height 17
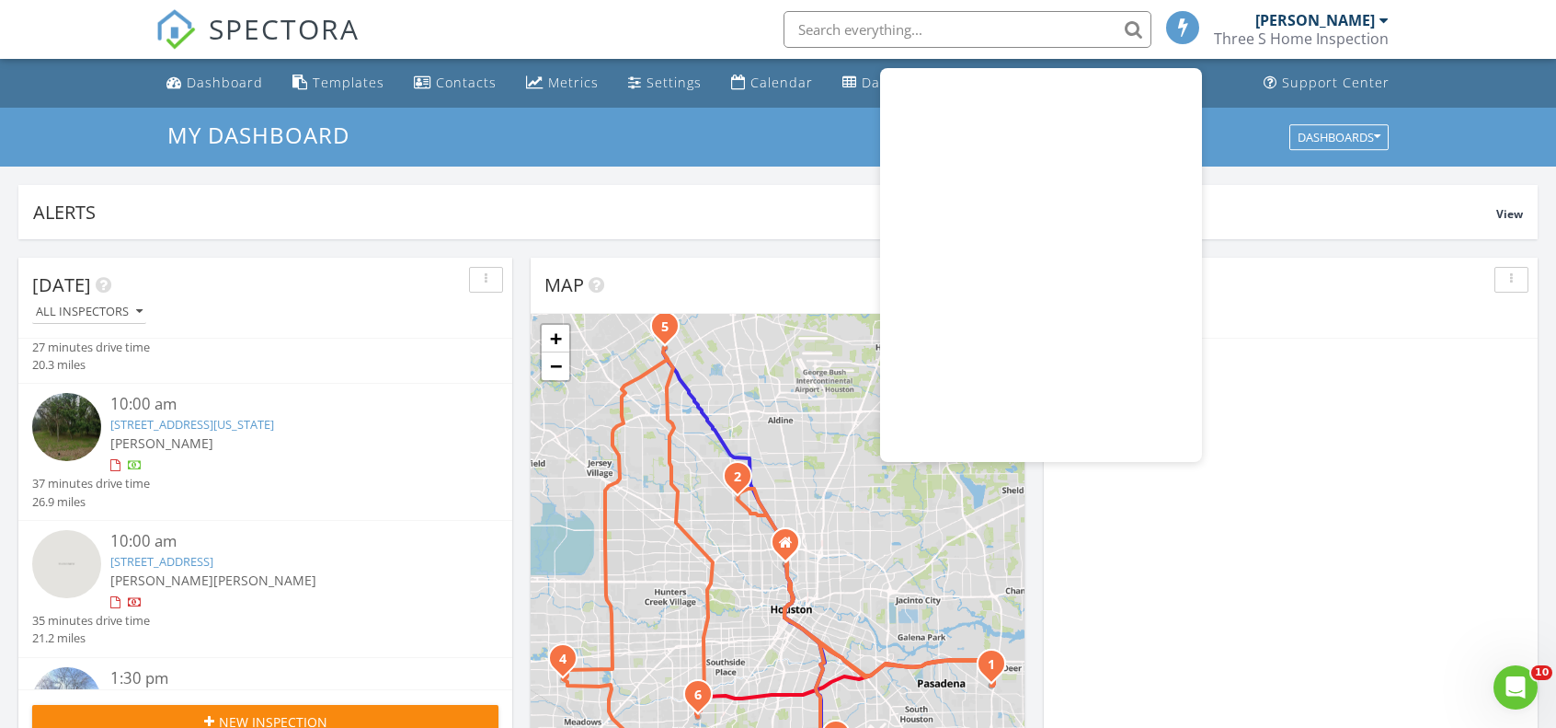
click at [1181, 29] on span at bounding box center [1184, 26] width 18 height 17
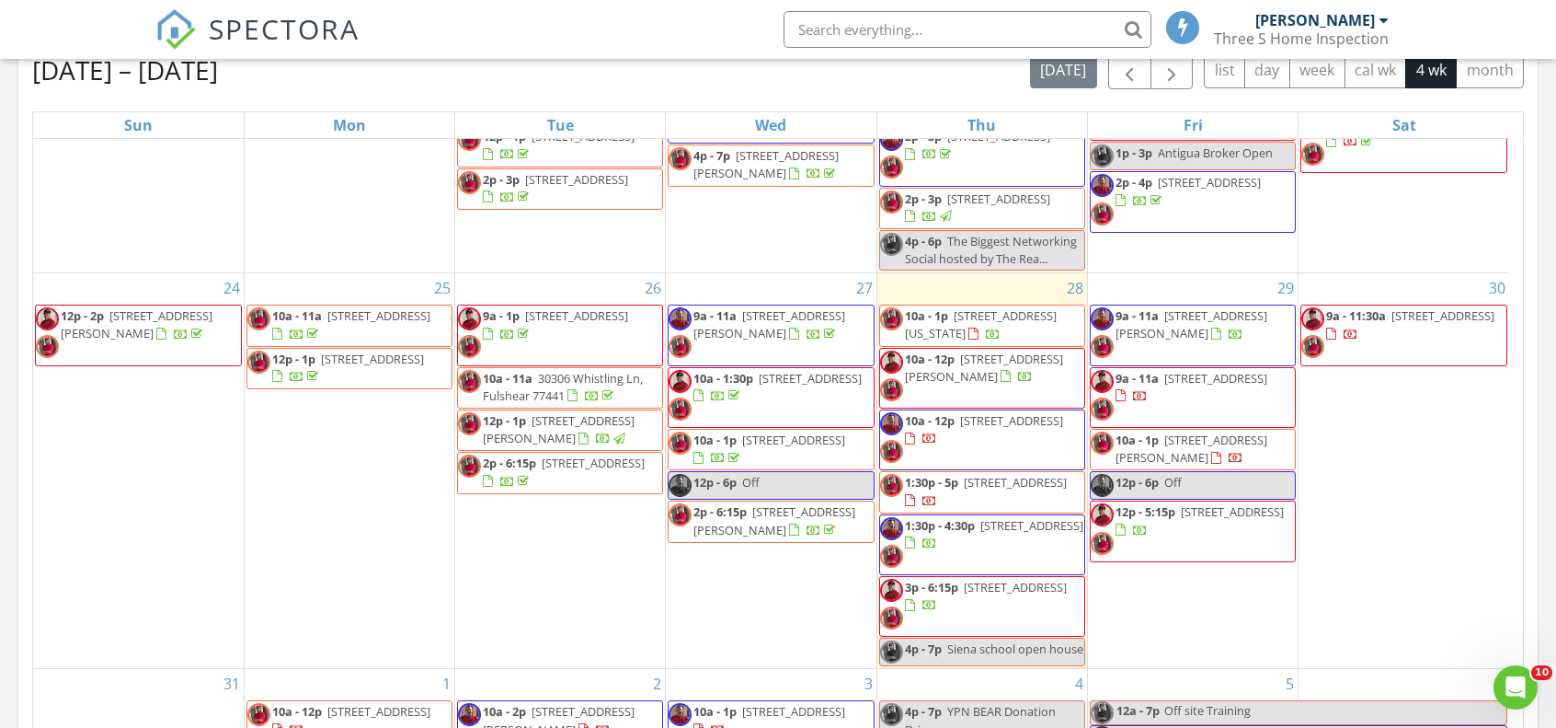
scroll to position [276, 0]
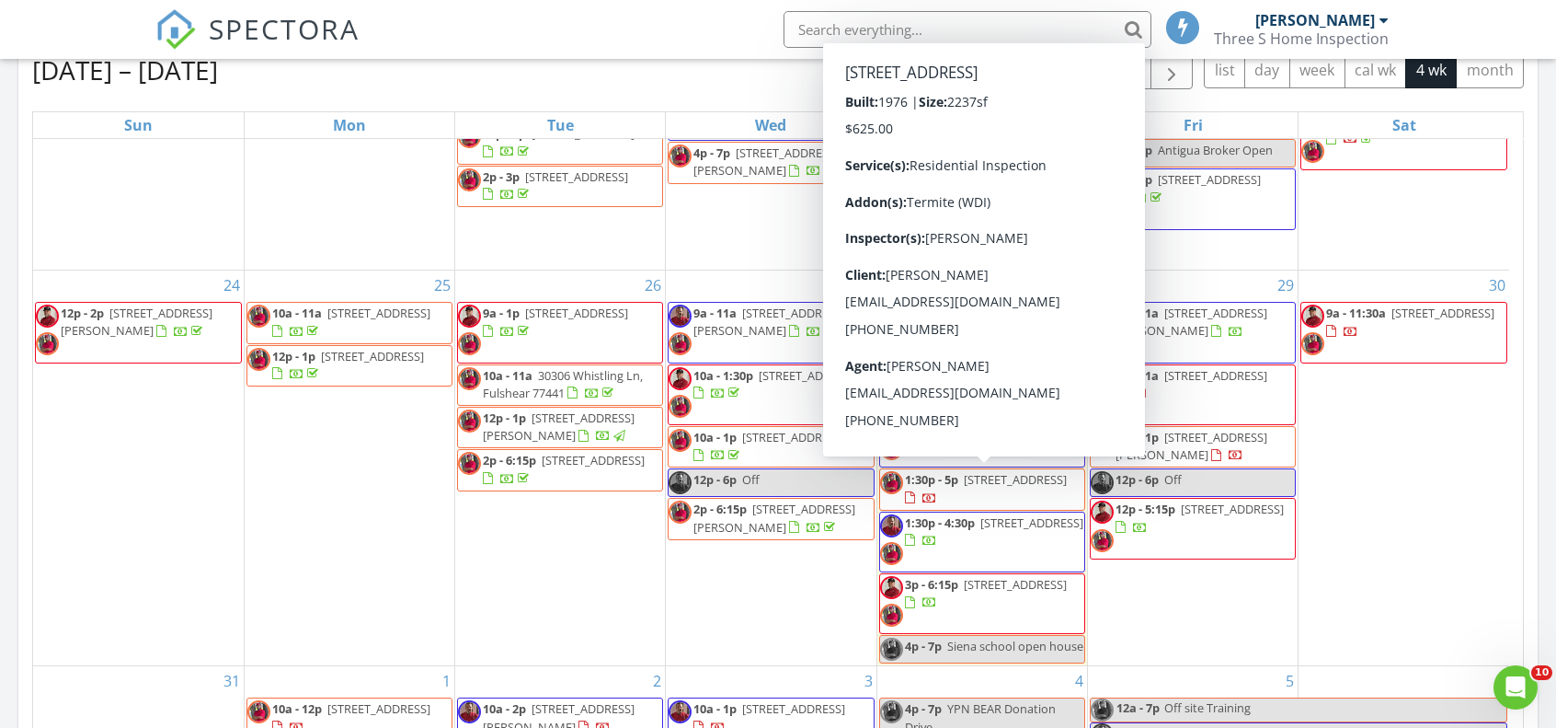
click at [982, 481] on span "7610 Timberway Ln, Houston 77072" at bounding box center [1015, 479] width 103 height 17
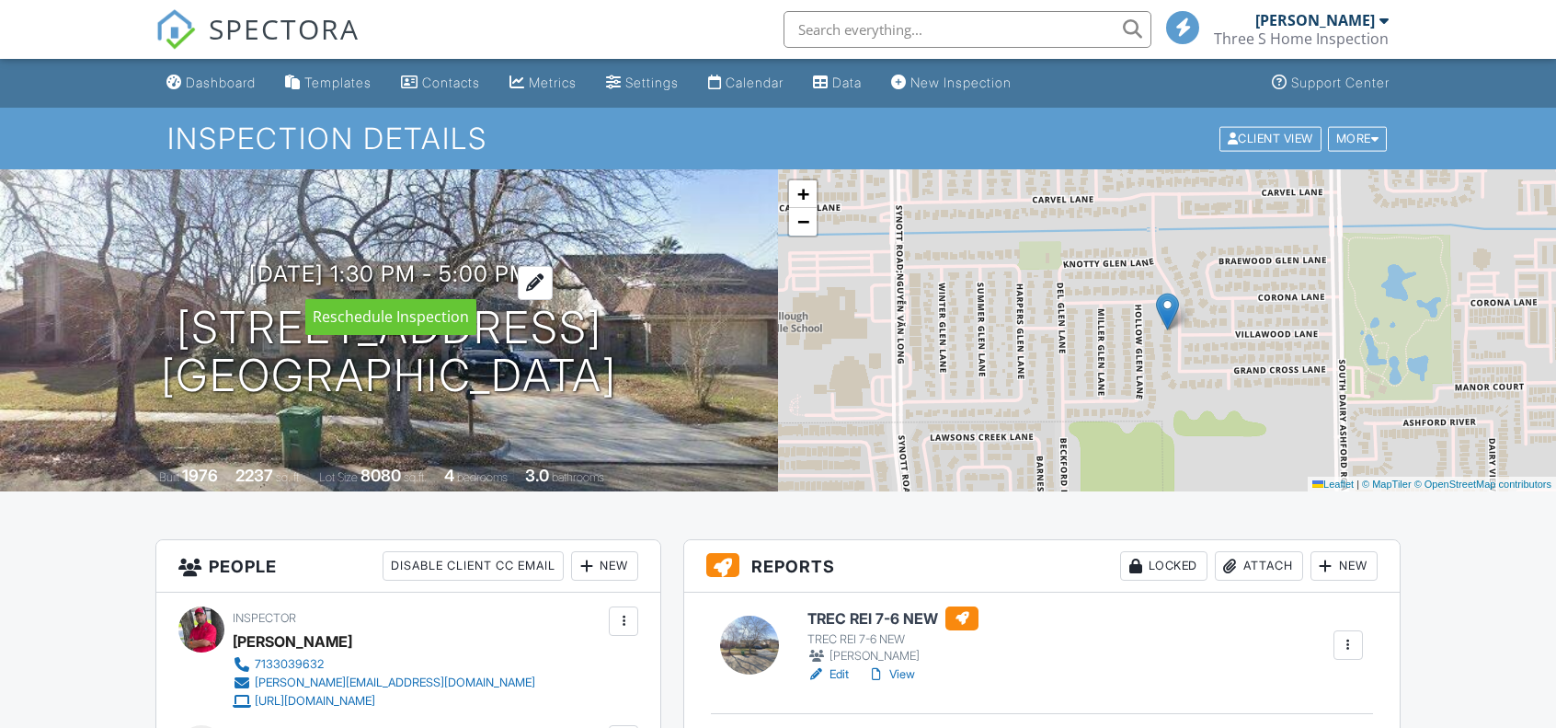
click at [501, 276] on h3 "[DATE] 1:30 pm - 5:00 pm" at bounding box center [389, 273] width 281 height 25
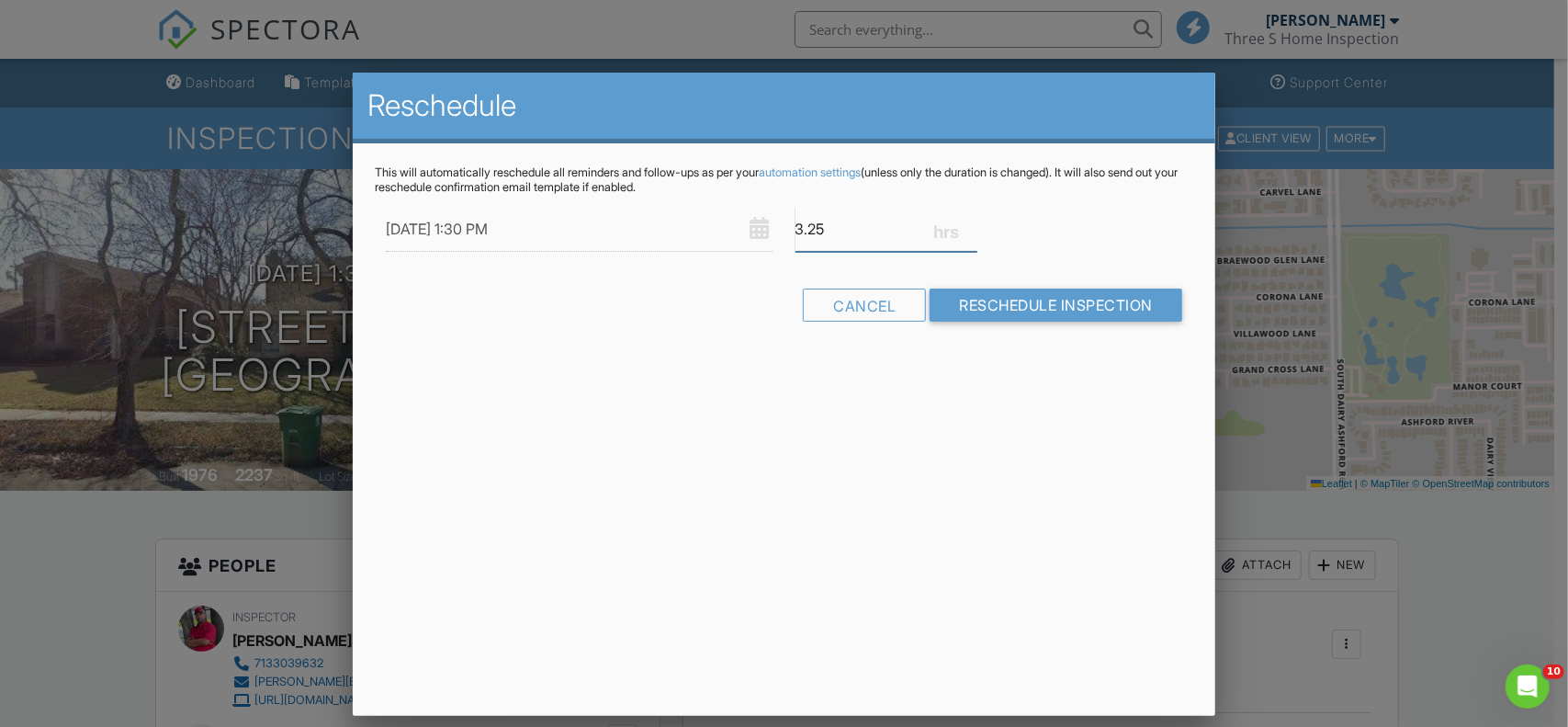
click at [970, 233] on input "3.25" at bounding box center [887, 229] width 183 height 45
type input "3"
click at [970, 233] on input "3" at bounding box center [887, 229] width 183 height 45
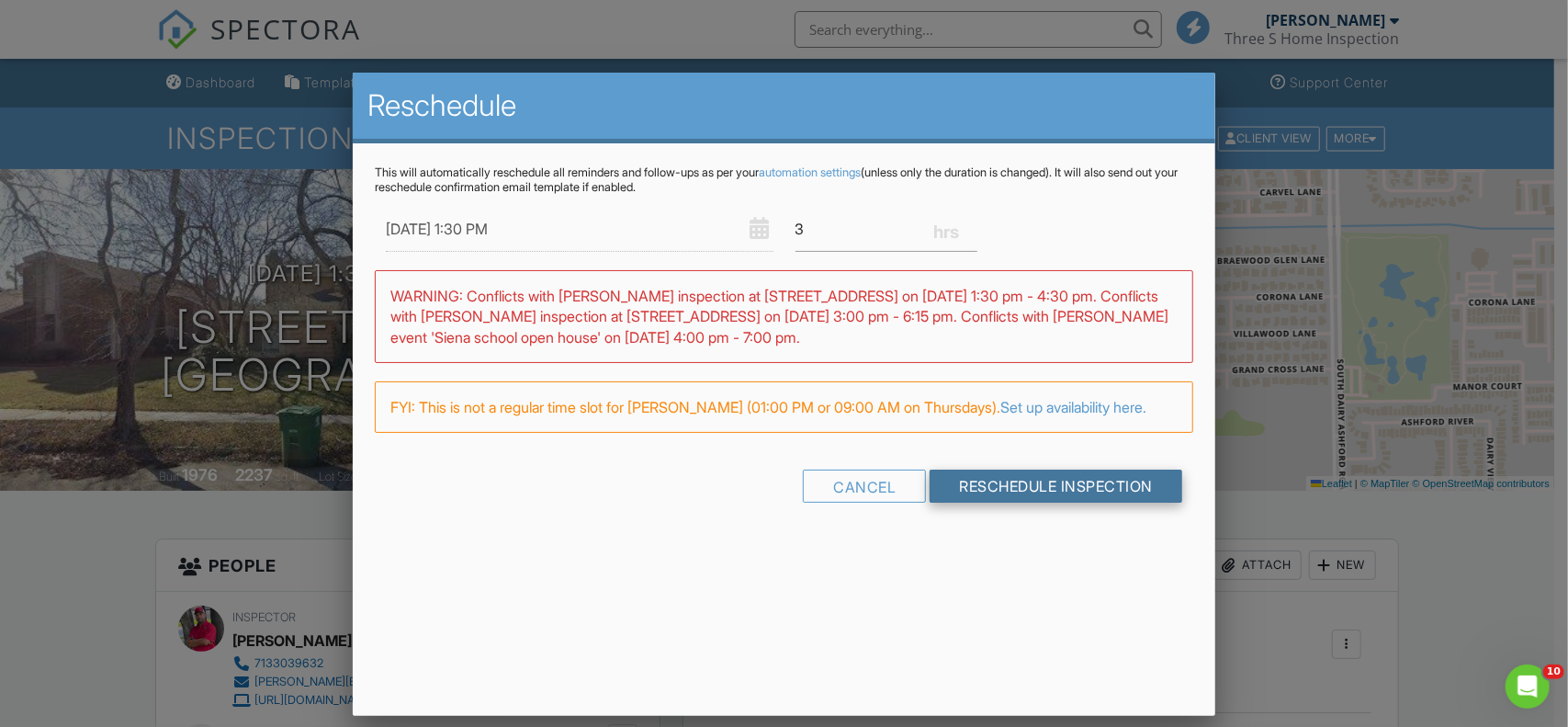
click at [1004, 480] on input "Reschedule Inspection" at bounding box center [1056, 485] width 253 height 33
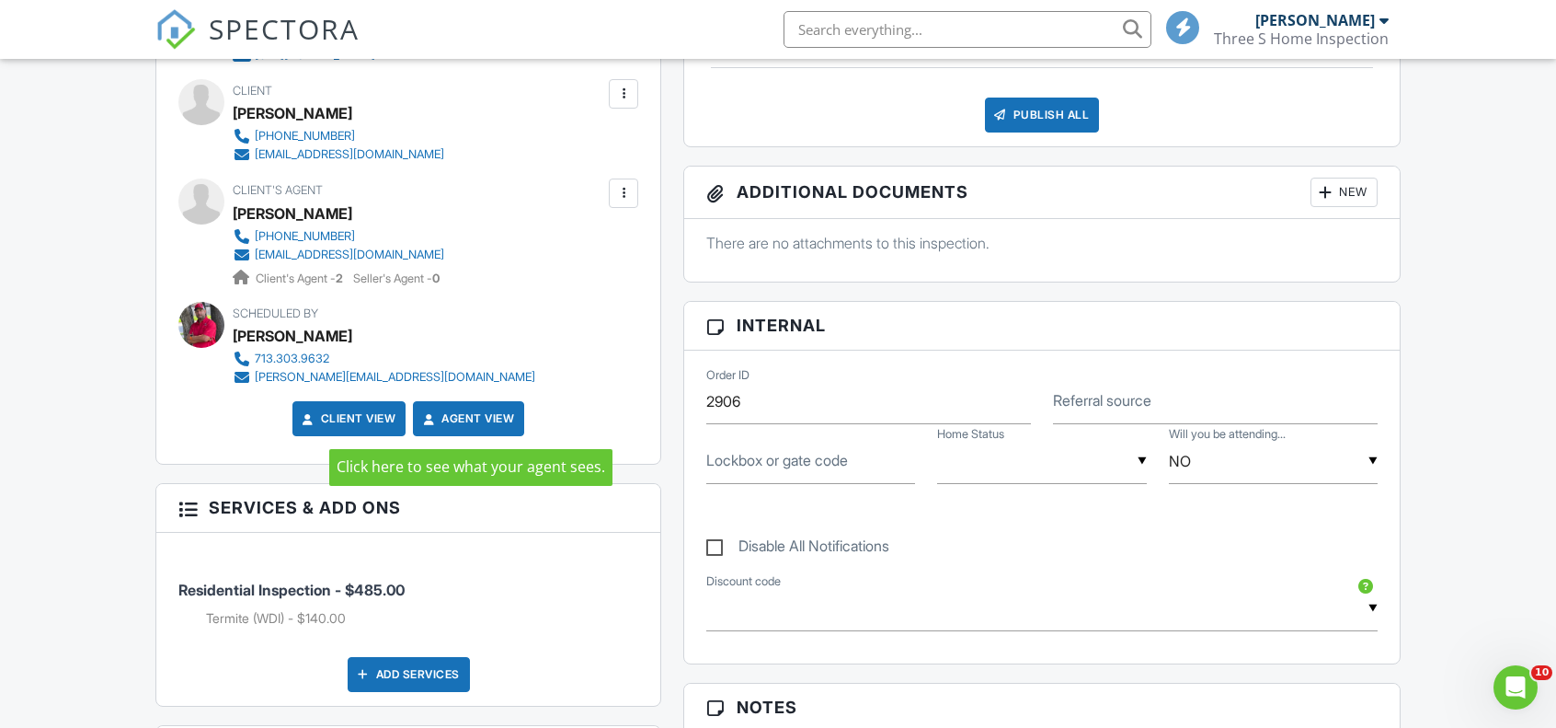
scroll to position [644, 0]
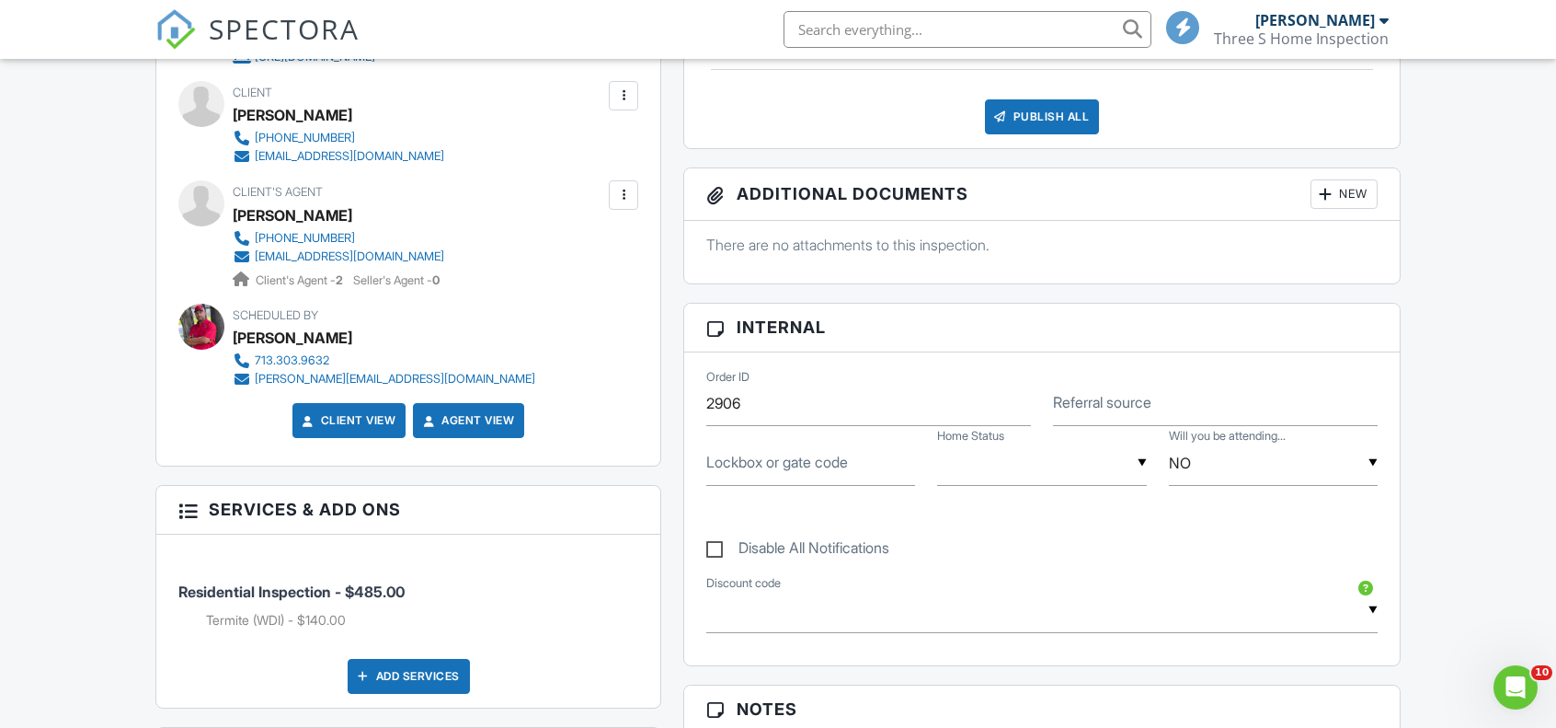
click at [627, 96] on div at bounding box center [623, 95] width 18 height 18
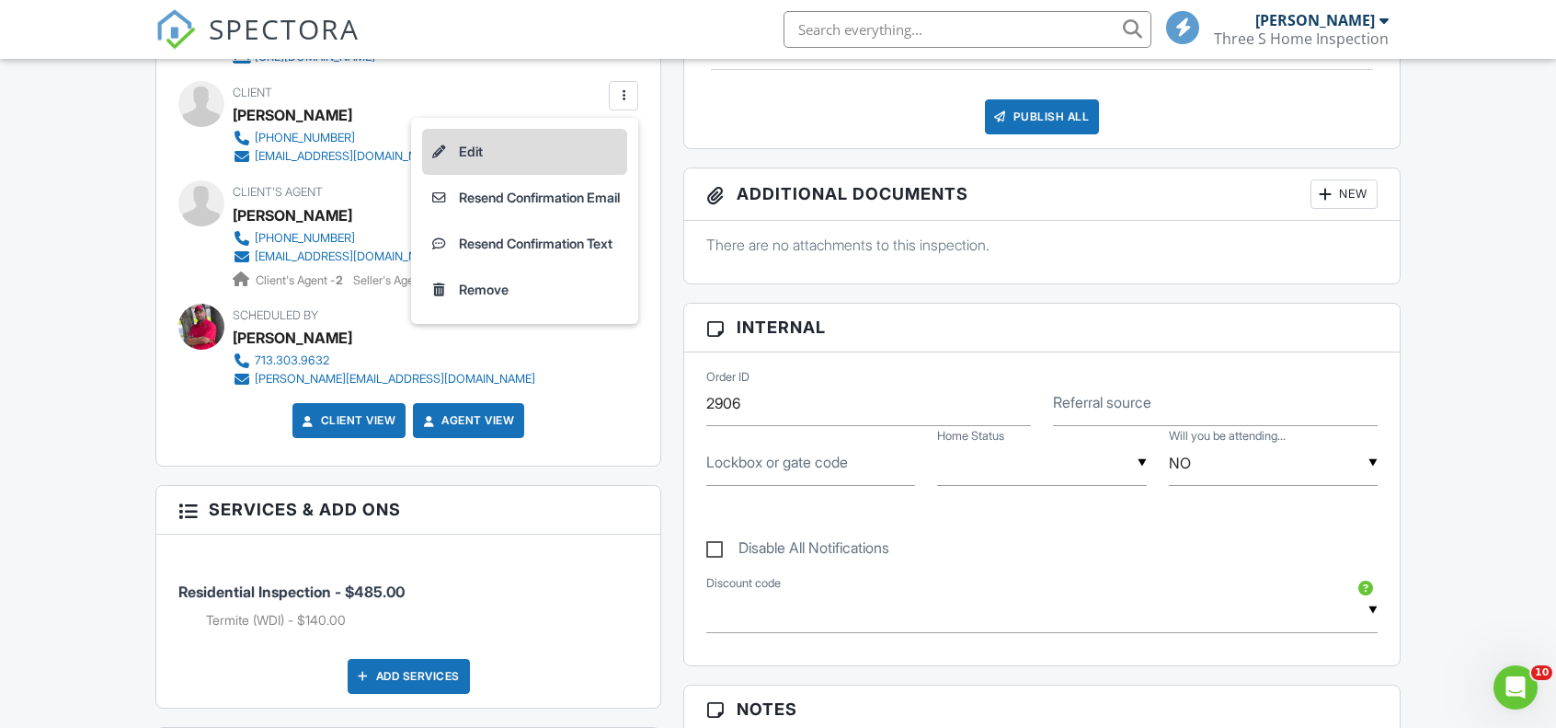
click at [467, 158] on li "Edit" at bounding box center [524, 152] width 205 height 46
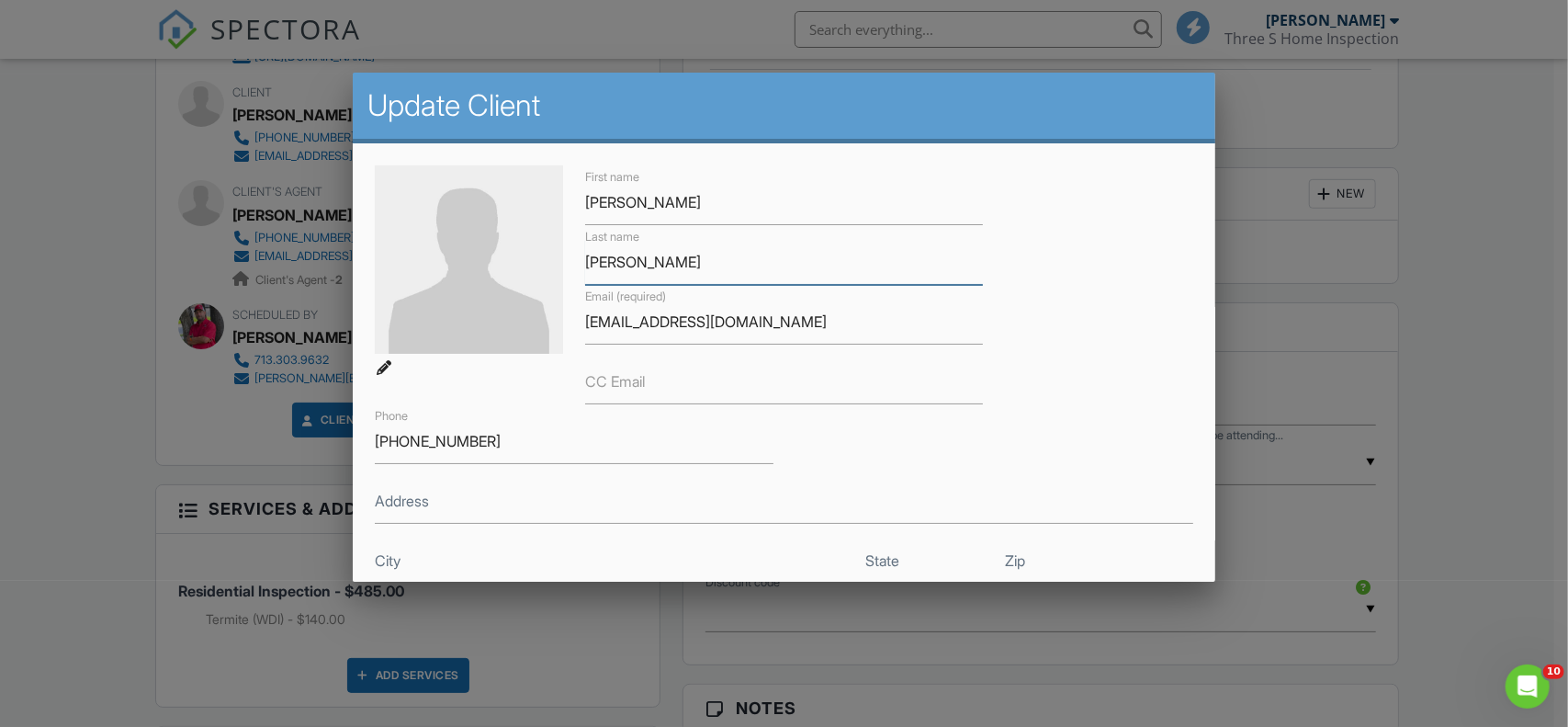
click at [610, 261] on input "Chaves" at bounding box center [784, 262] width 397 height 45
click at [618, 333] on input "[EMAIL_ADDRESS][DOMAIN_NAME]" at bounding box center [784, 322] width 397 height 45
click at [618, 333] on input "sirchaves3@gmail.com" at bounding box center [784, 322] width 397 height 45
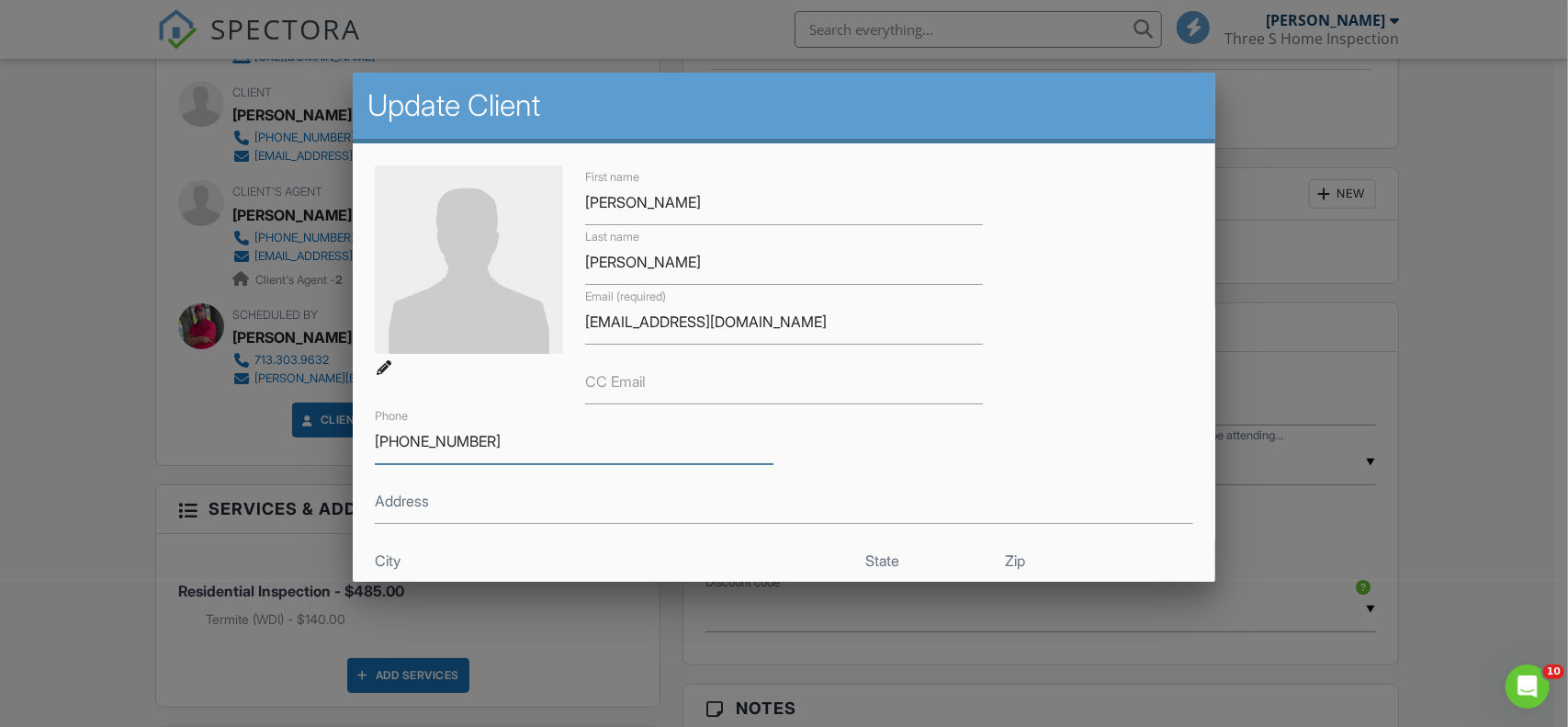
click at [464, 449] on input "832-960-2756" at bounding box center [573, 440] width 397 height 45
drag, startPoint x: 1498, startPoint y: 352, endPoint x: 1485, endPoint y: 352, distance: 13.0
click at [1490, 352] on div at bounding box center [784, 363] width 1568 height 909
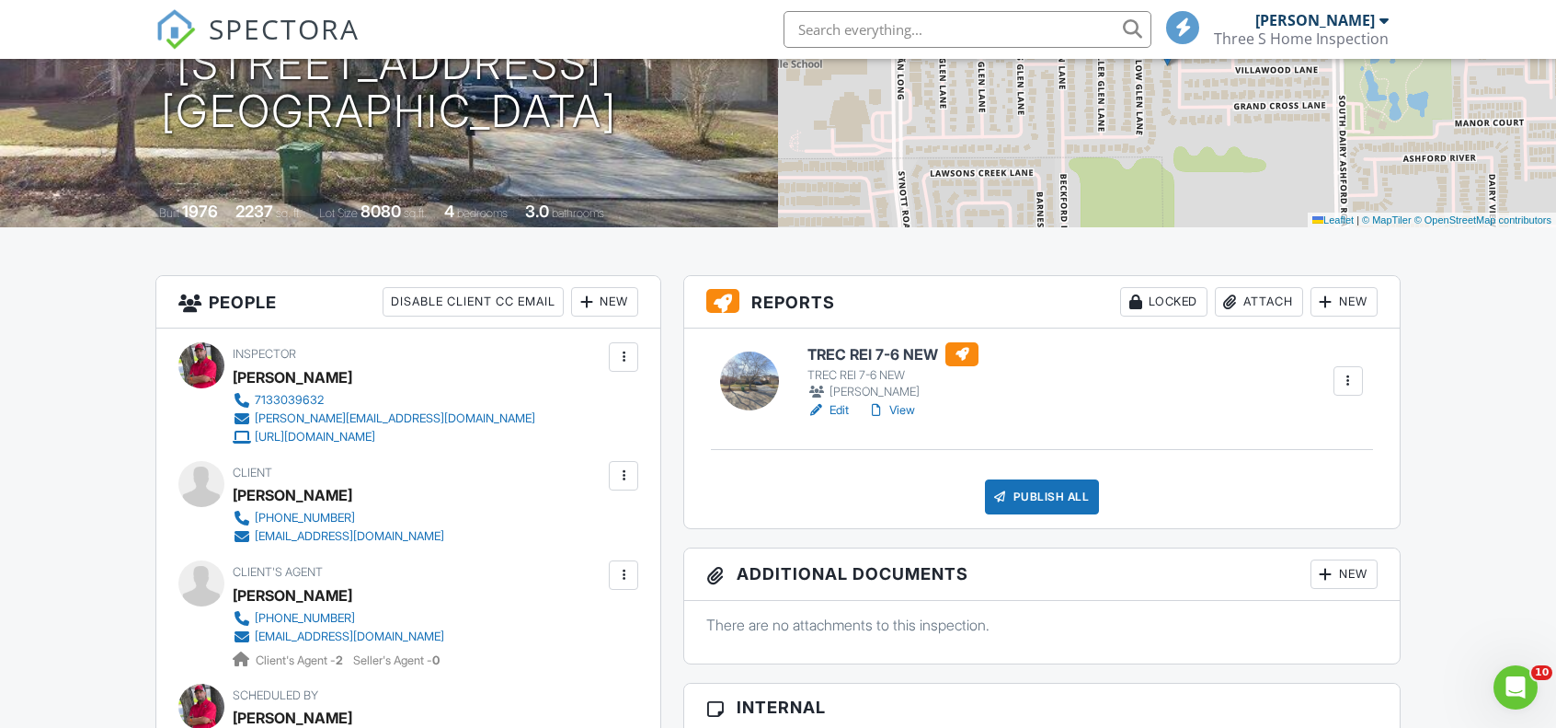
scroll to position [0, 0]
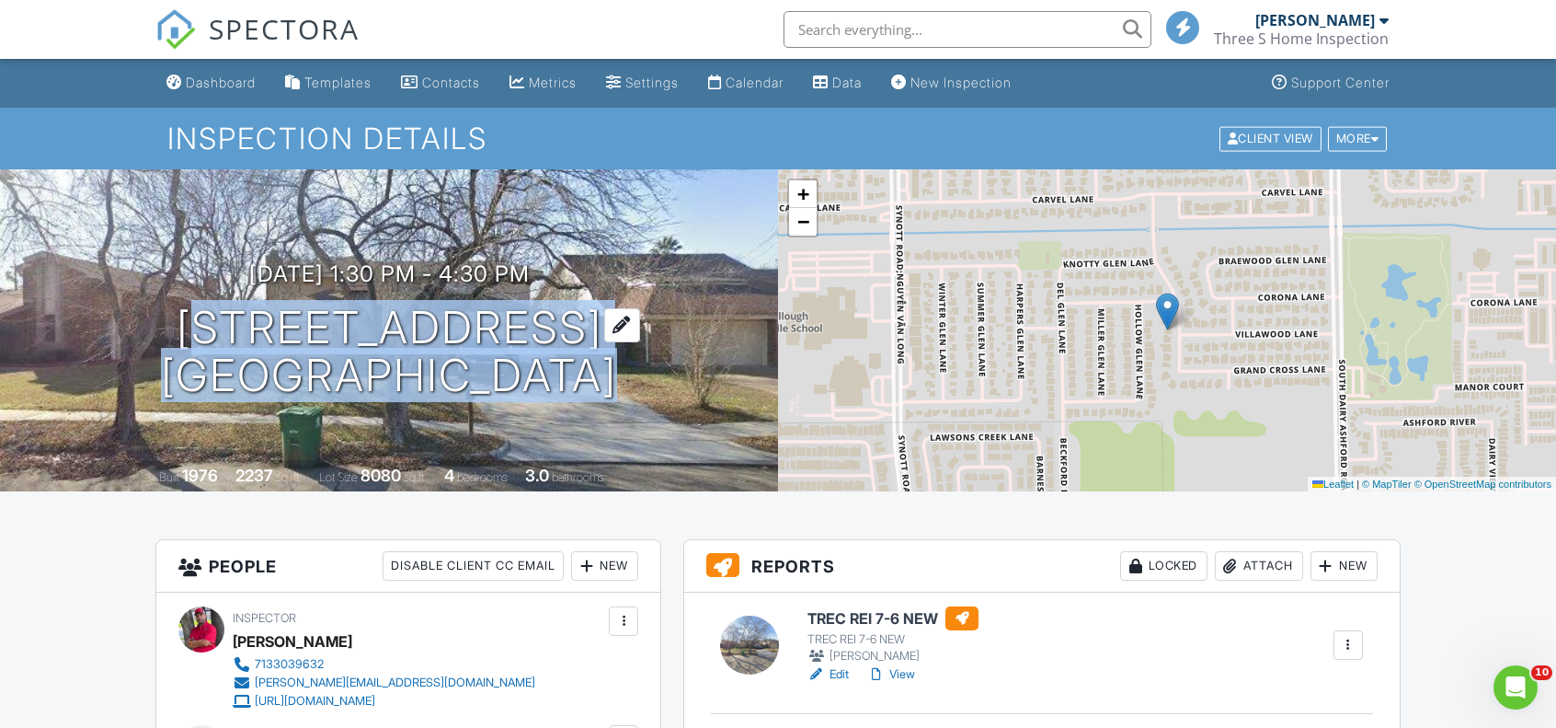
drag, startPoint x: 161, startPoint y: 324, endPoint x: 602, endPoint y: 339, distance: 441.8
click at [602, 339] on div "08/28/2025 1:30 pm - 4:30 pm 7610 Timberway Ln Houston, TX 77072" at bounding box center [389, 330] width 778 height 139
copy h1 "7610 Timberway Ln Houston, TX 77072"
click at [228, 87] on div "Dashboard" at bounding box center [221, 83] width 70 height 16
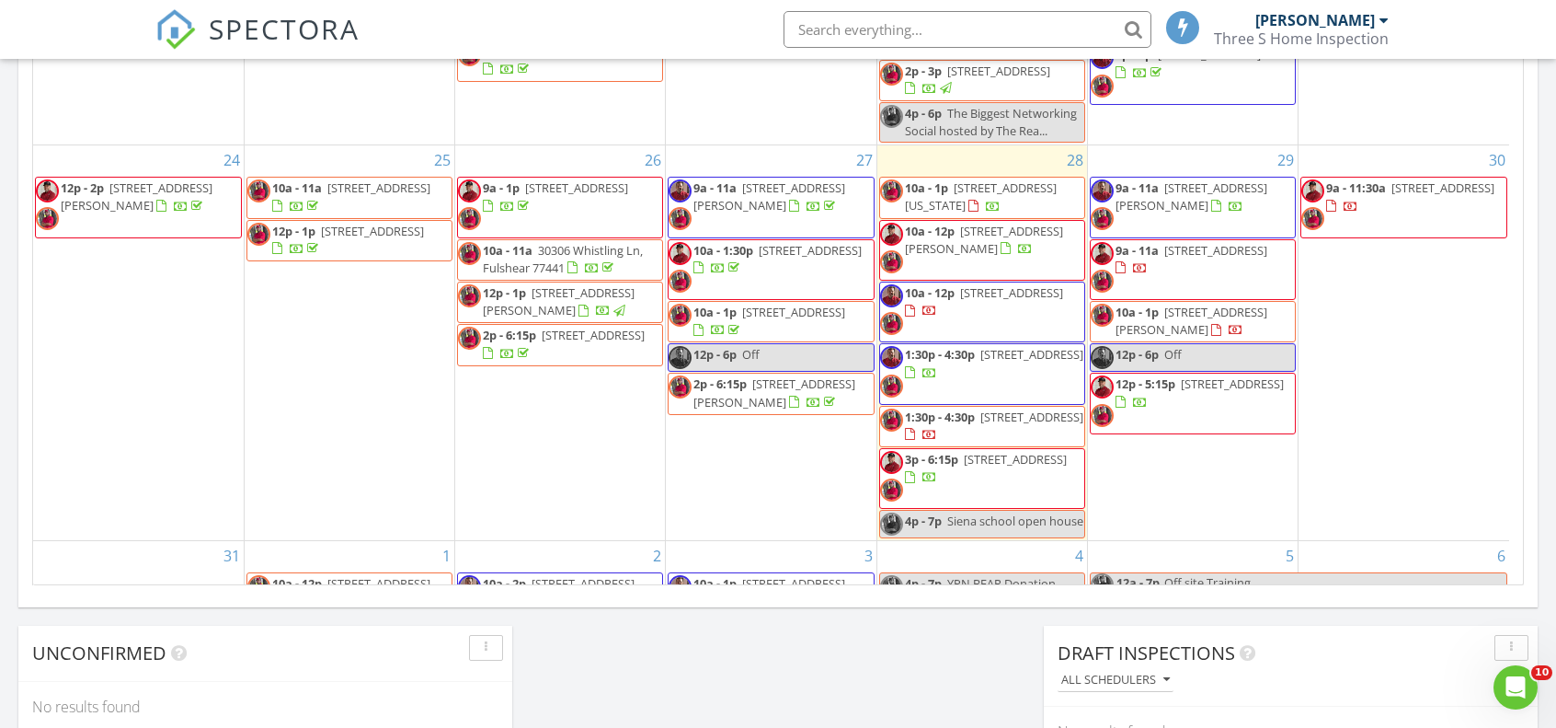
scroll to position [128, 0]
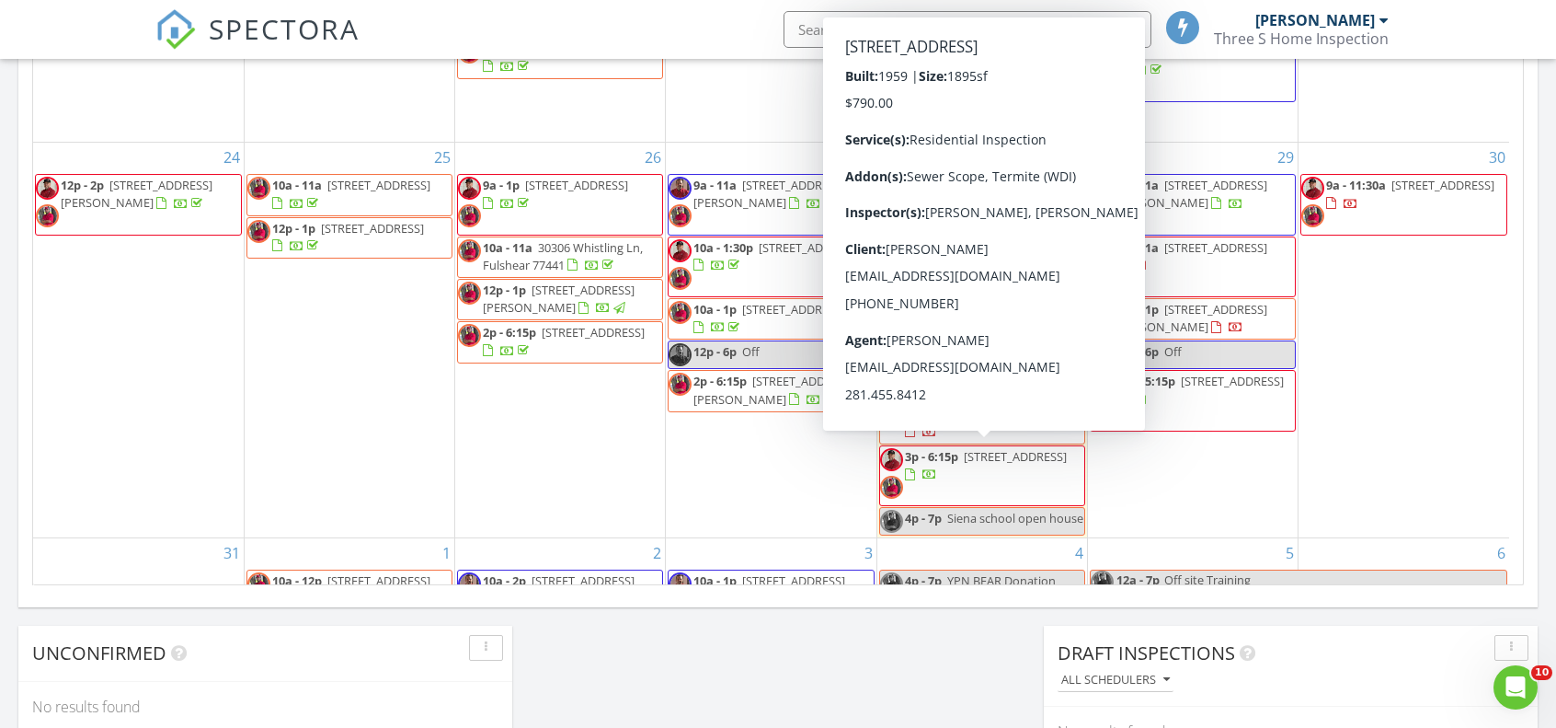
click at [964, 465] on span "[STREET_ADDRESS]" at bounding box center [1015, 456] width 103 height 17
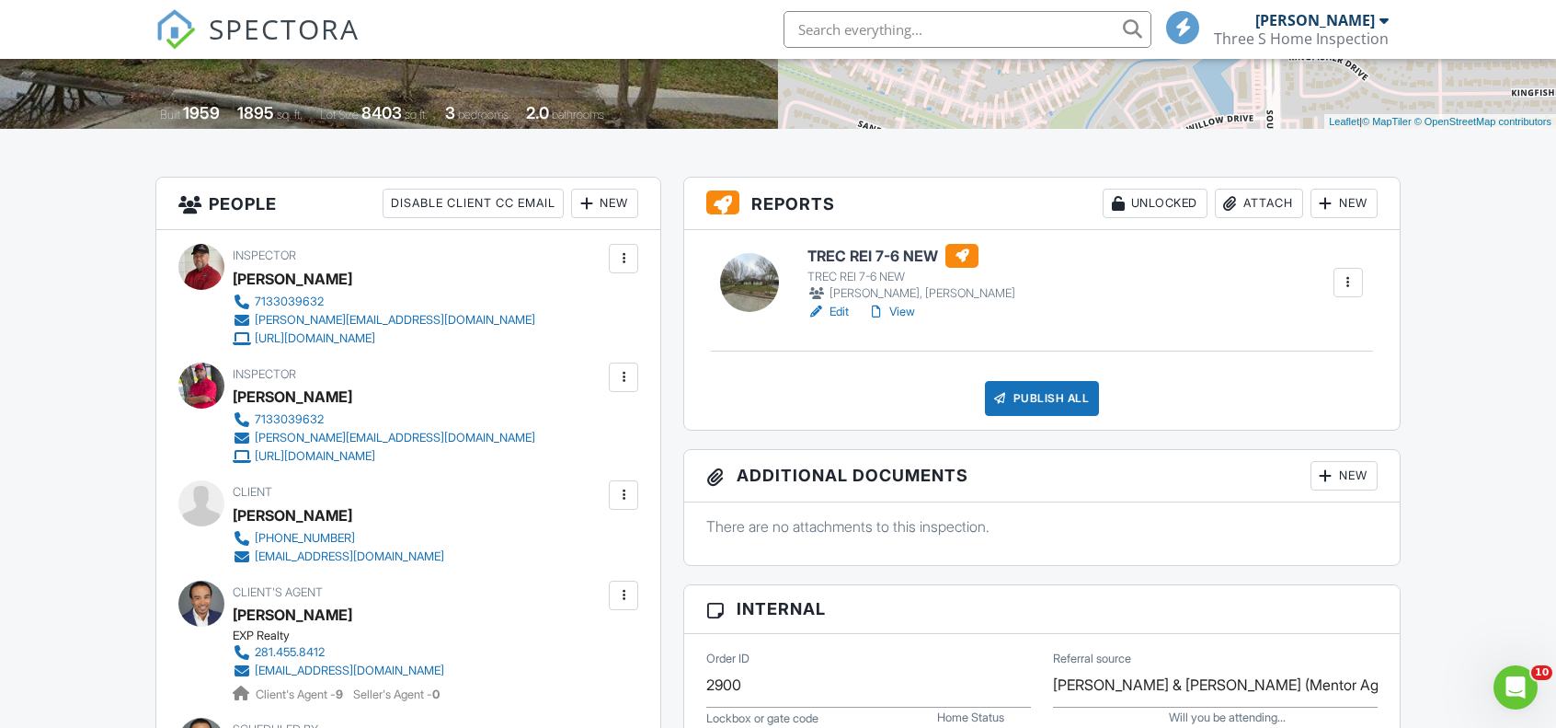
scroll to position [368, 0]
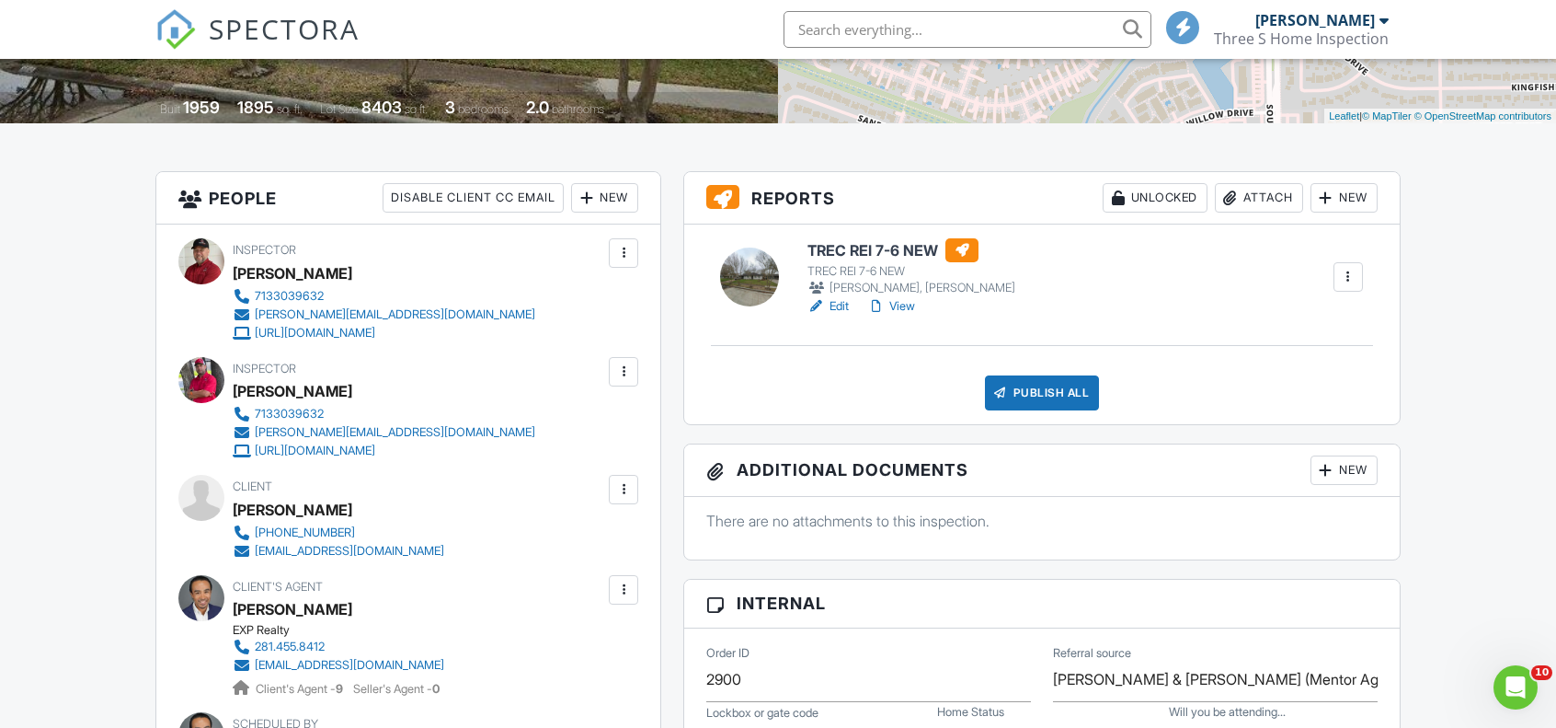
click at [626, 488] on div at bounding box center [623, 489] width 18 height 18
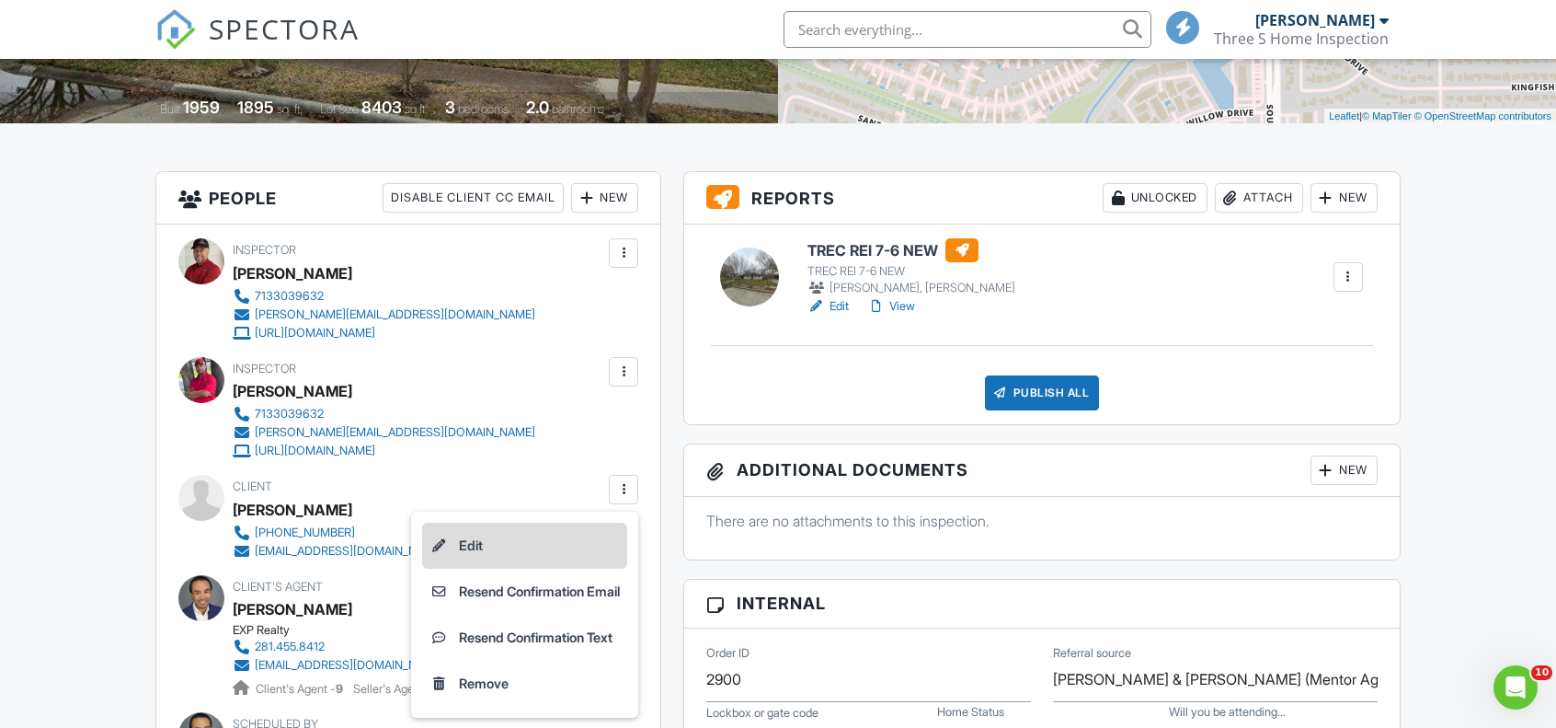
click at [517, 545] on li "Edit" at bounding box center [524, 545] width 205 height 46
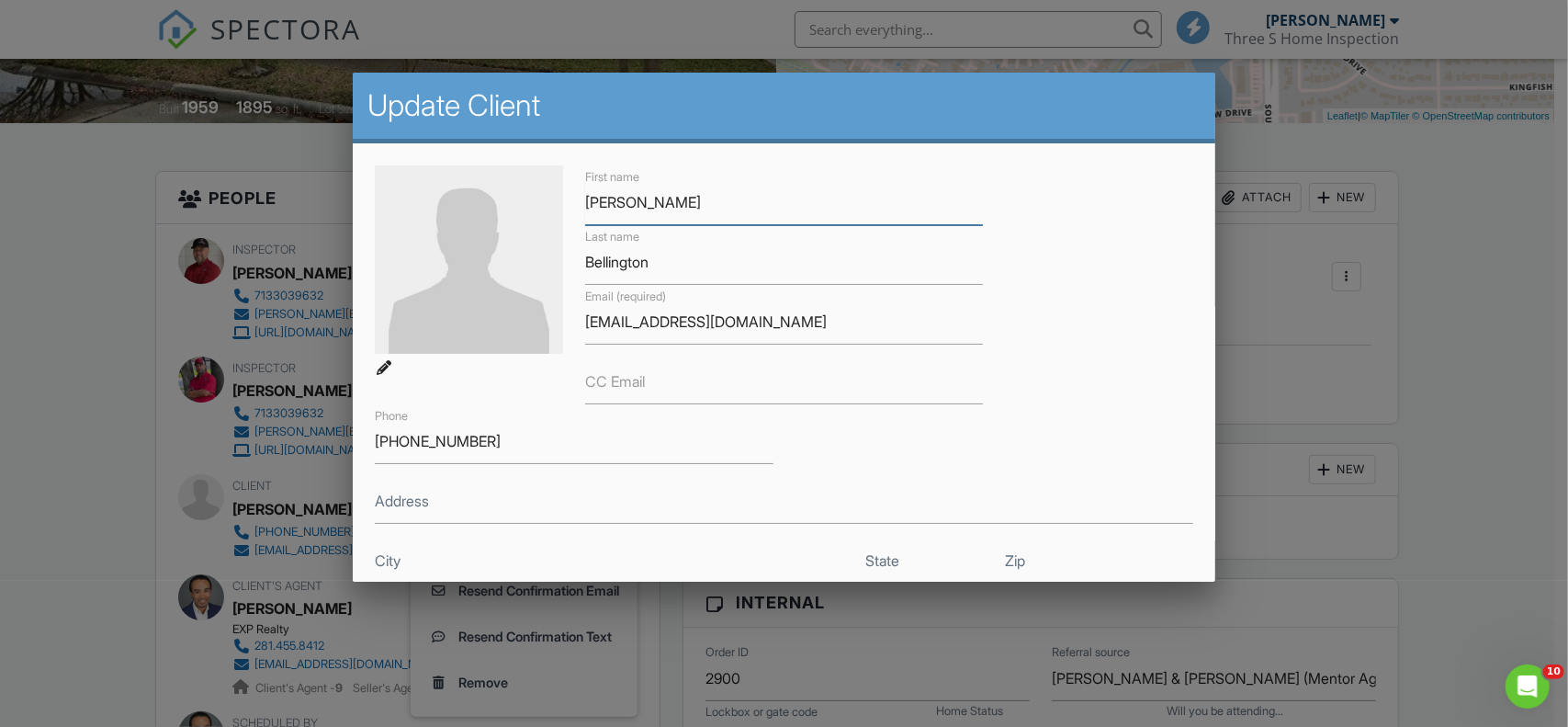
click at [601, 203] on input "David" at bounding box center [784, 202] width 397 height 45
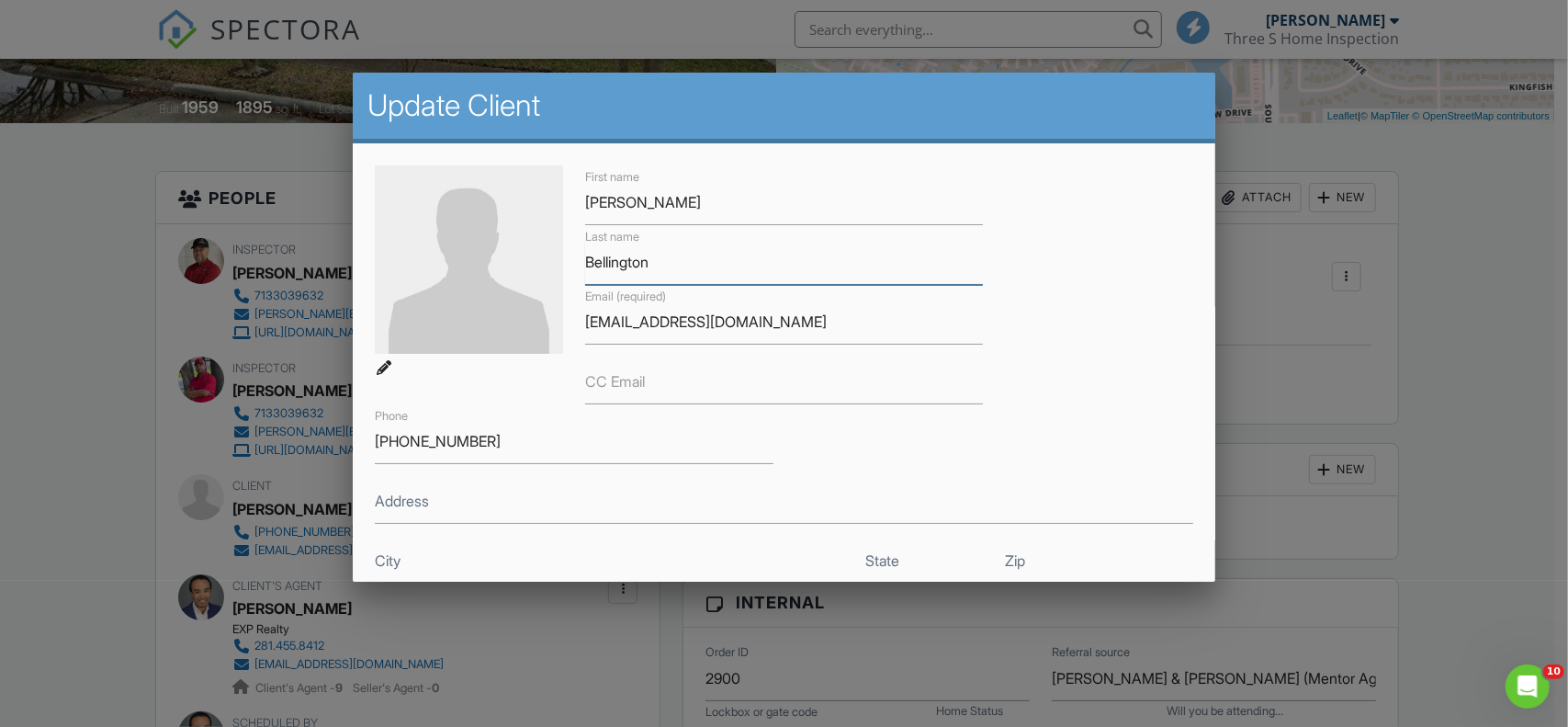
click at [604, 264] on input "Bellington" at bounding box center [784, 262] width 397 height 45
click at [711, 319] on input "davidbillington911@yahoo.com" at bounding box center [784, 322] width 397 height 45
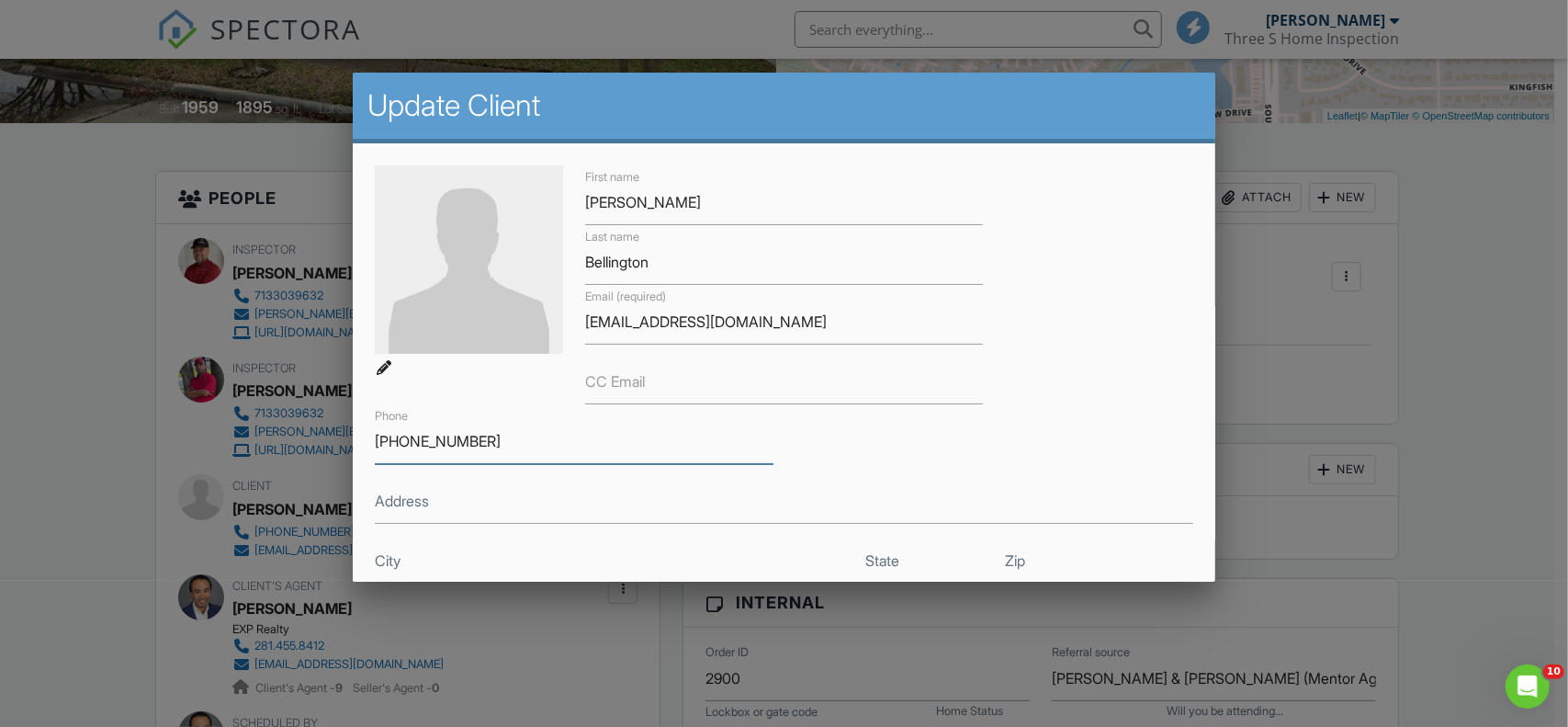
click at [433, 438] on input "713-291-3055" at bounding box center [573, 440] width 397 height 45
click at [1545, 506] on div at bounding box center [784, 363] width 1568 height 909
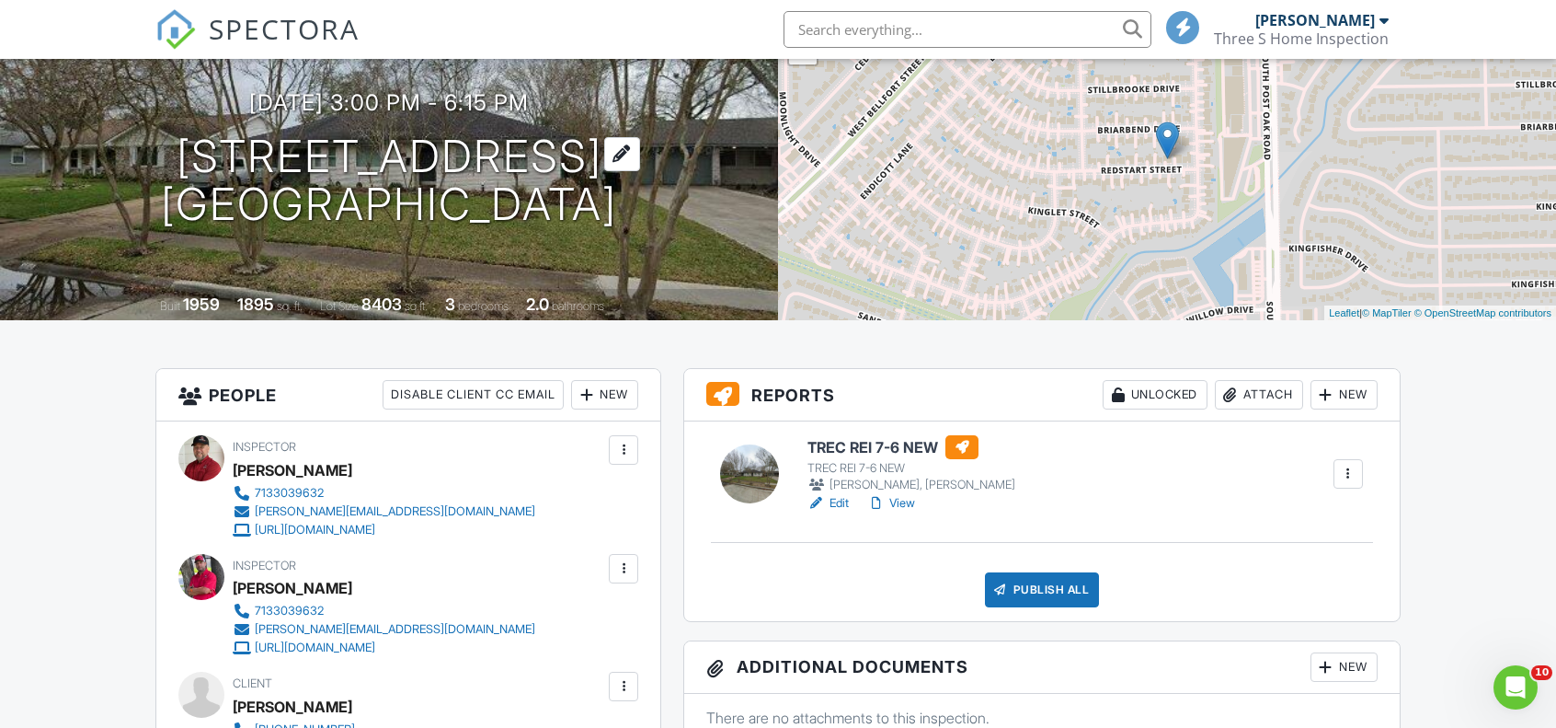
scroll to position [92, 0]
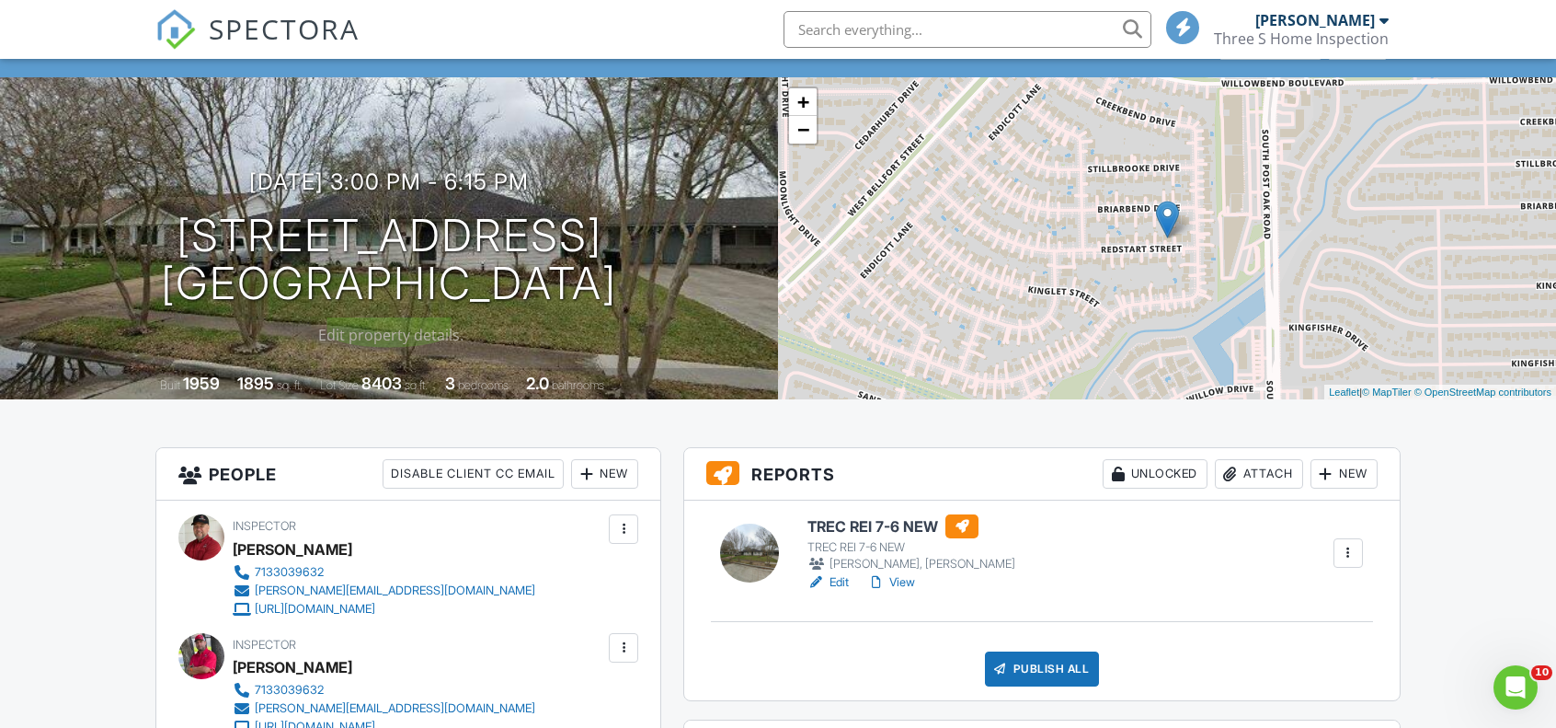
drag, startPoint x: 158, startPoint y: 233, endPoint x: 640, endPoint y: 297, distance: 486.3
click at [640, 297] on div "08/28/2025 3:00 pm - 6:15 pm 5010 Redstart St Houston, TX 77035" at bounding box center [389, 238] width 778 height 139
copy h1 "5010 Redstart St Houston, TX 77035"
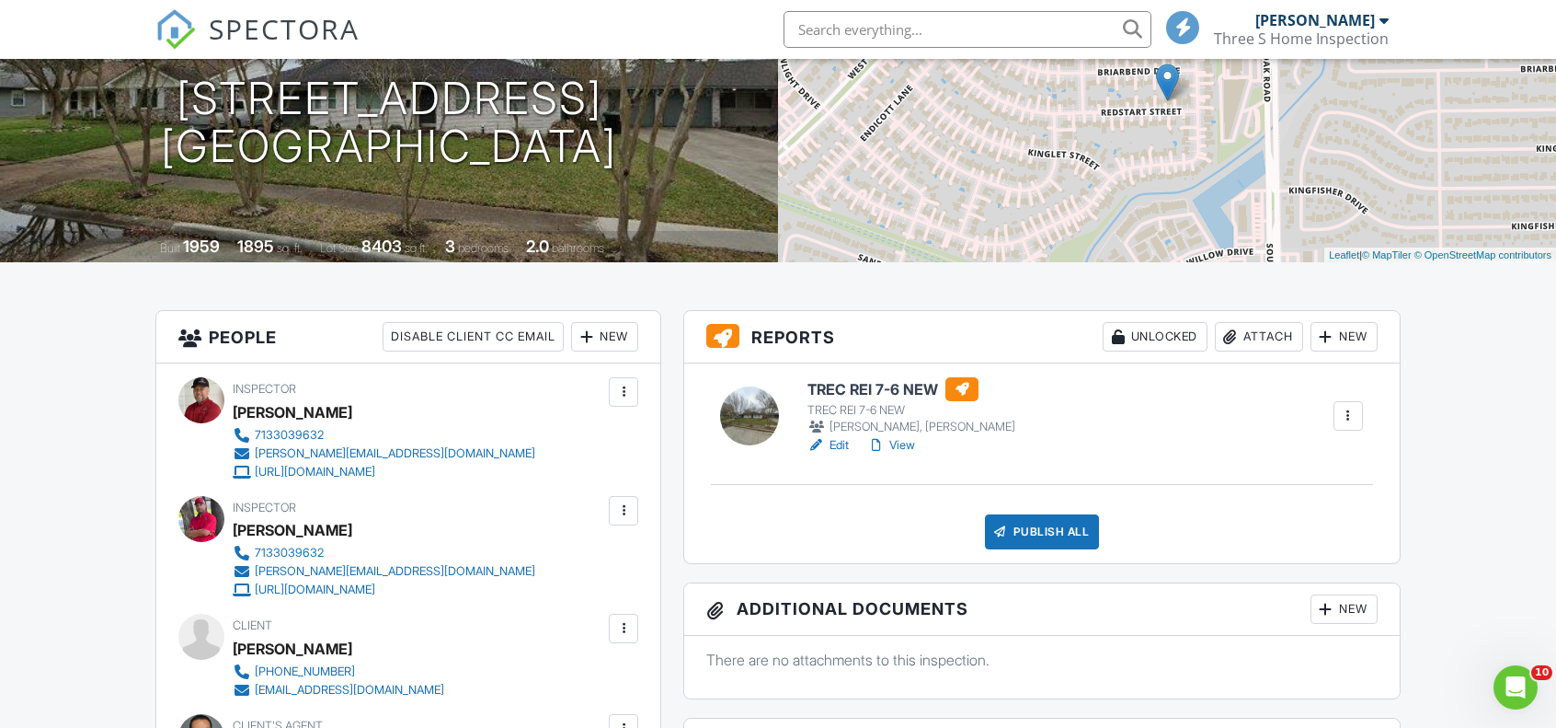
scroll to position [0, 0]
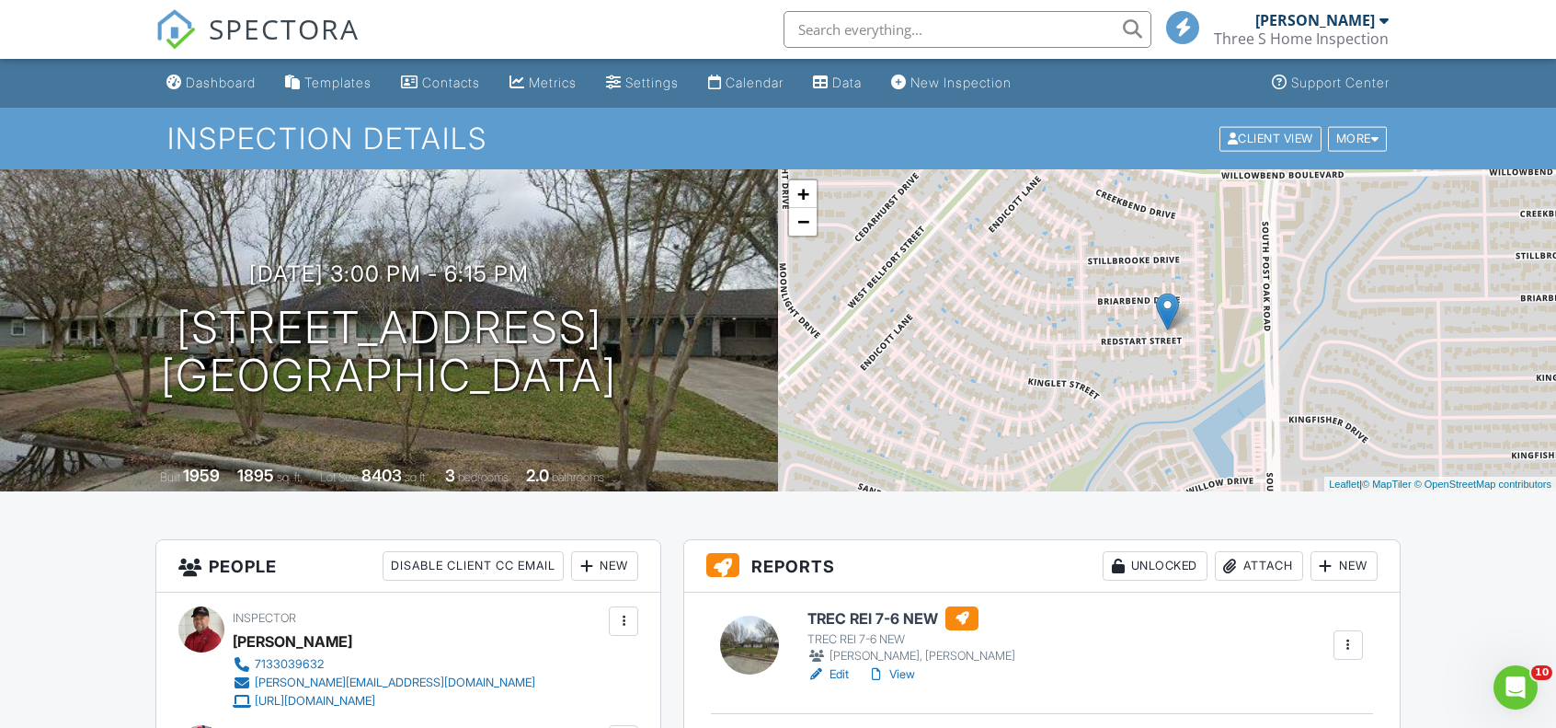
click at [208, 81] on div "Dashboard" at bounding box center [221, 83] width 70 height 16
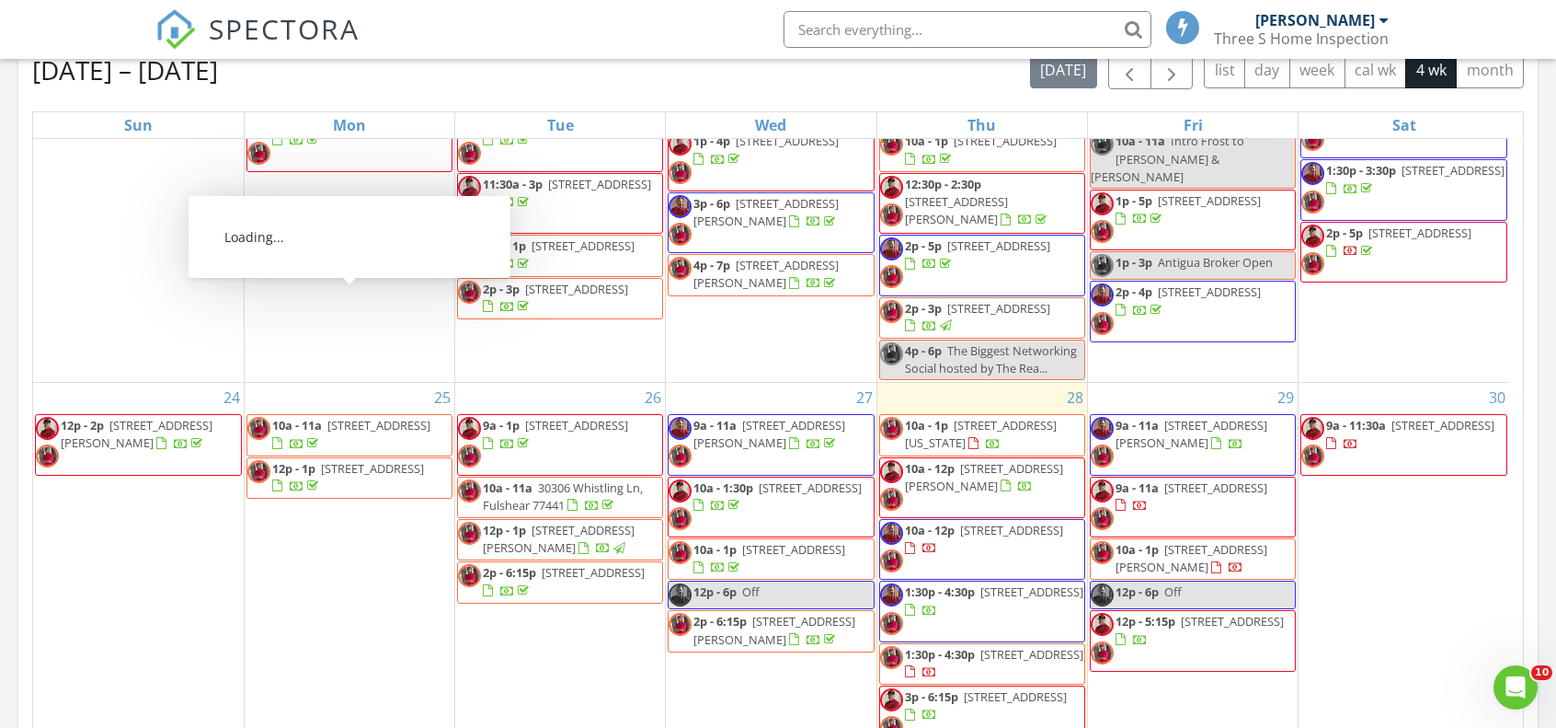
scroll to position [276, 0]
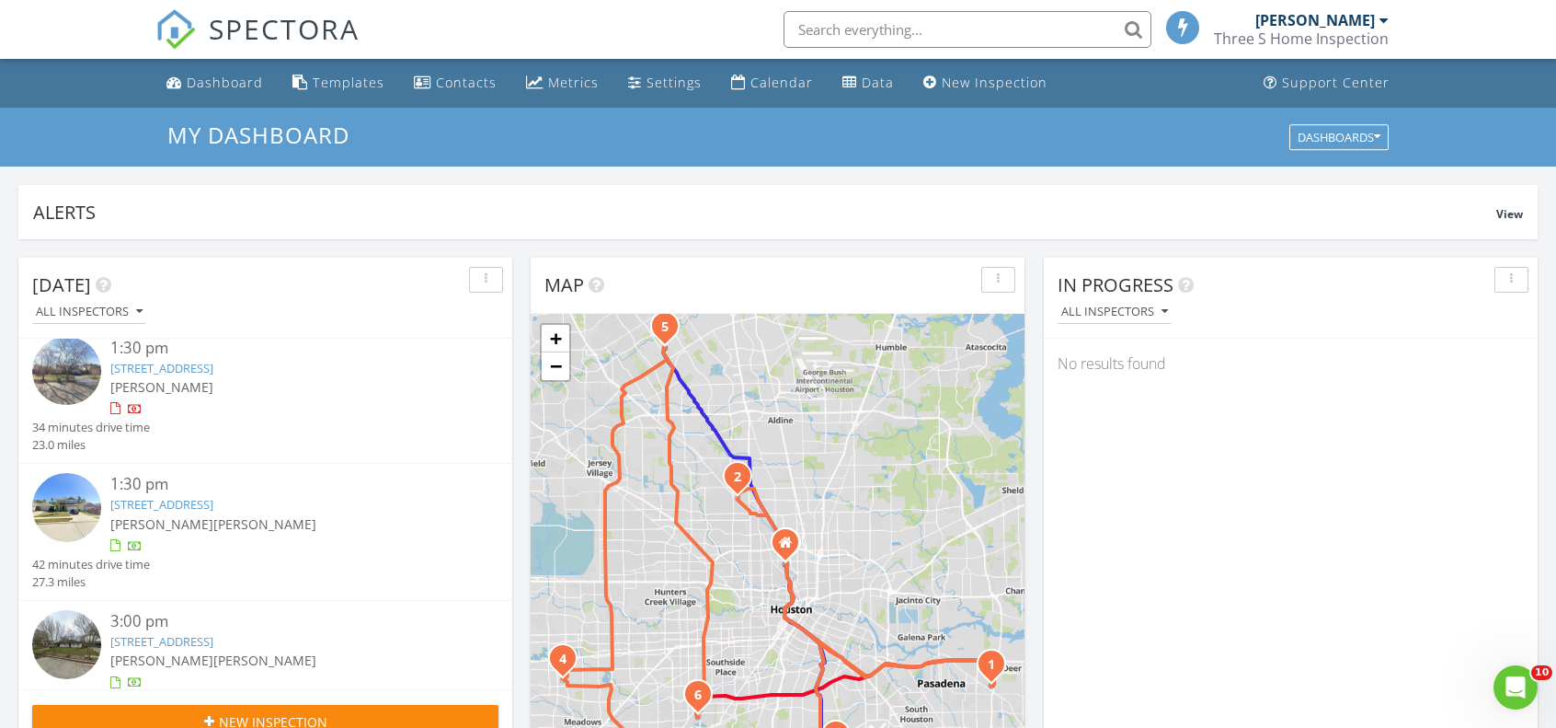
scroll to position [368, 0]
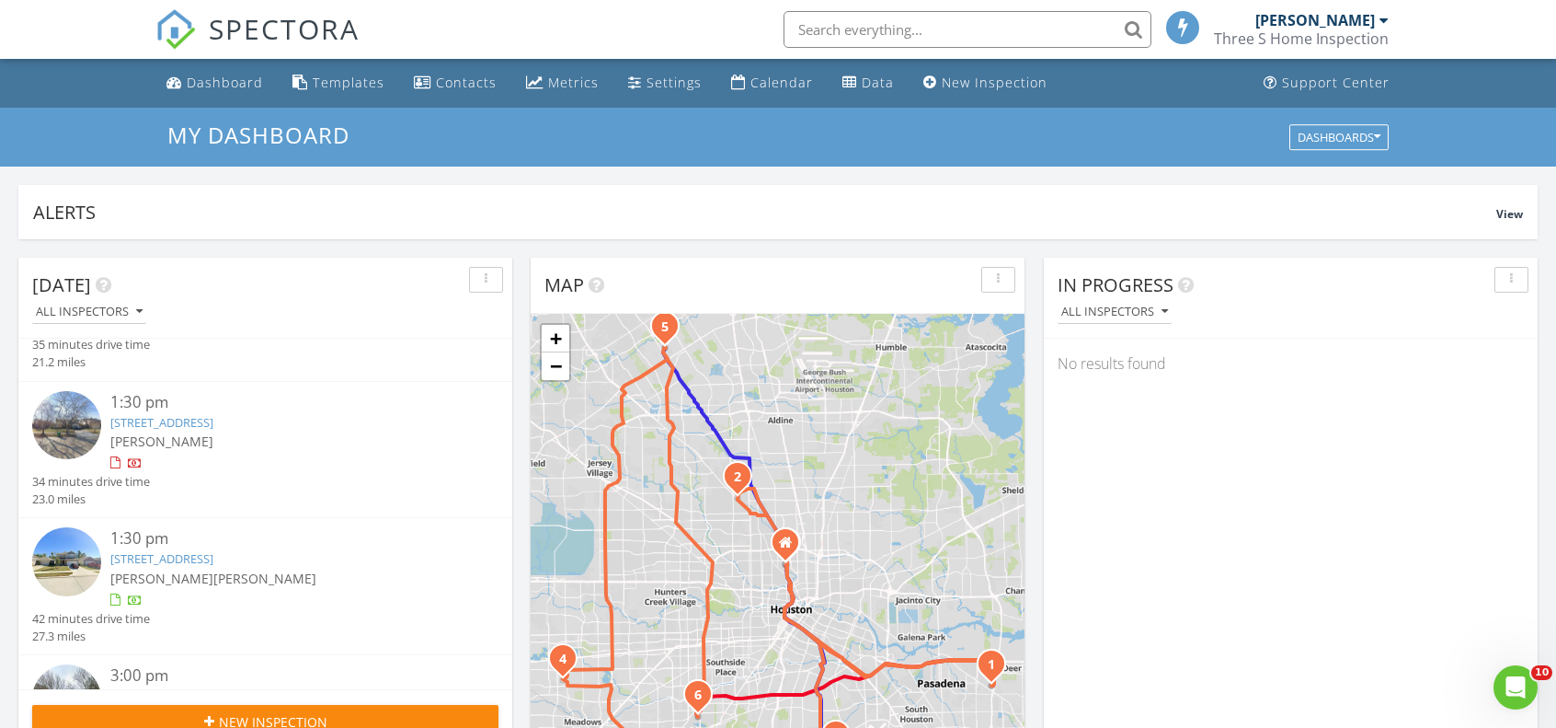
click at [170, 559] on link "[STREET_ADDRESS]" at bounding box center [161, 558] width 103 height 17
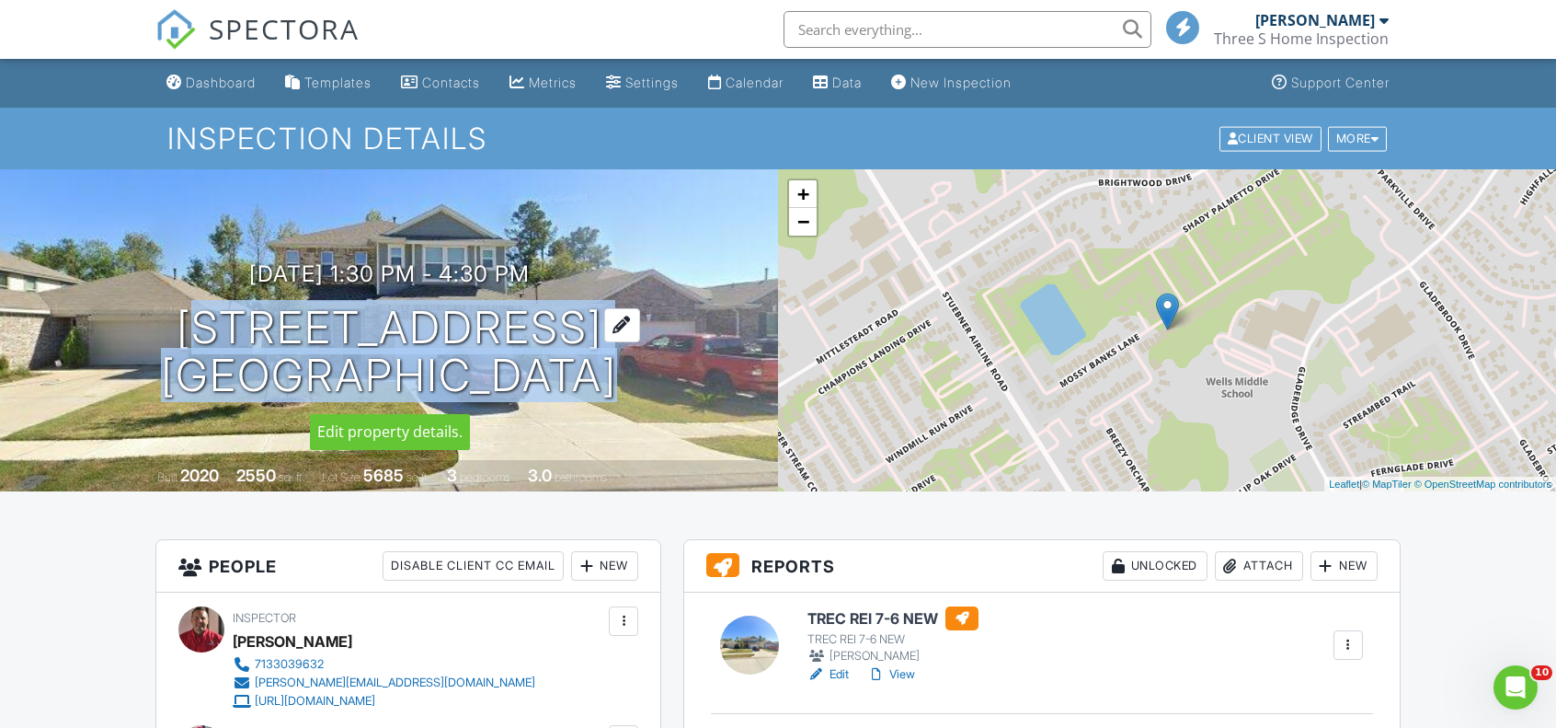
drag, startPoint x: 131, startPoint y: 332, endPoint x: 627, endPoint y: 322, distance: 496.8
click at [627, 322] on div "08/28/2025 1:30 pm - 4:30 pm 4219 Mossy banks Ln Houston, TX 77068" at bounding box center [389, 330] width 778 height 139
copy h1 "4219 Mossy banks Ln Houston, TX 77068"
click at [256, 85] on div "Dashboard" at bounding box center [221, 83] width 70 height 16
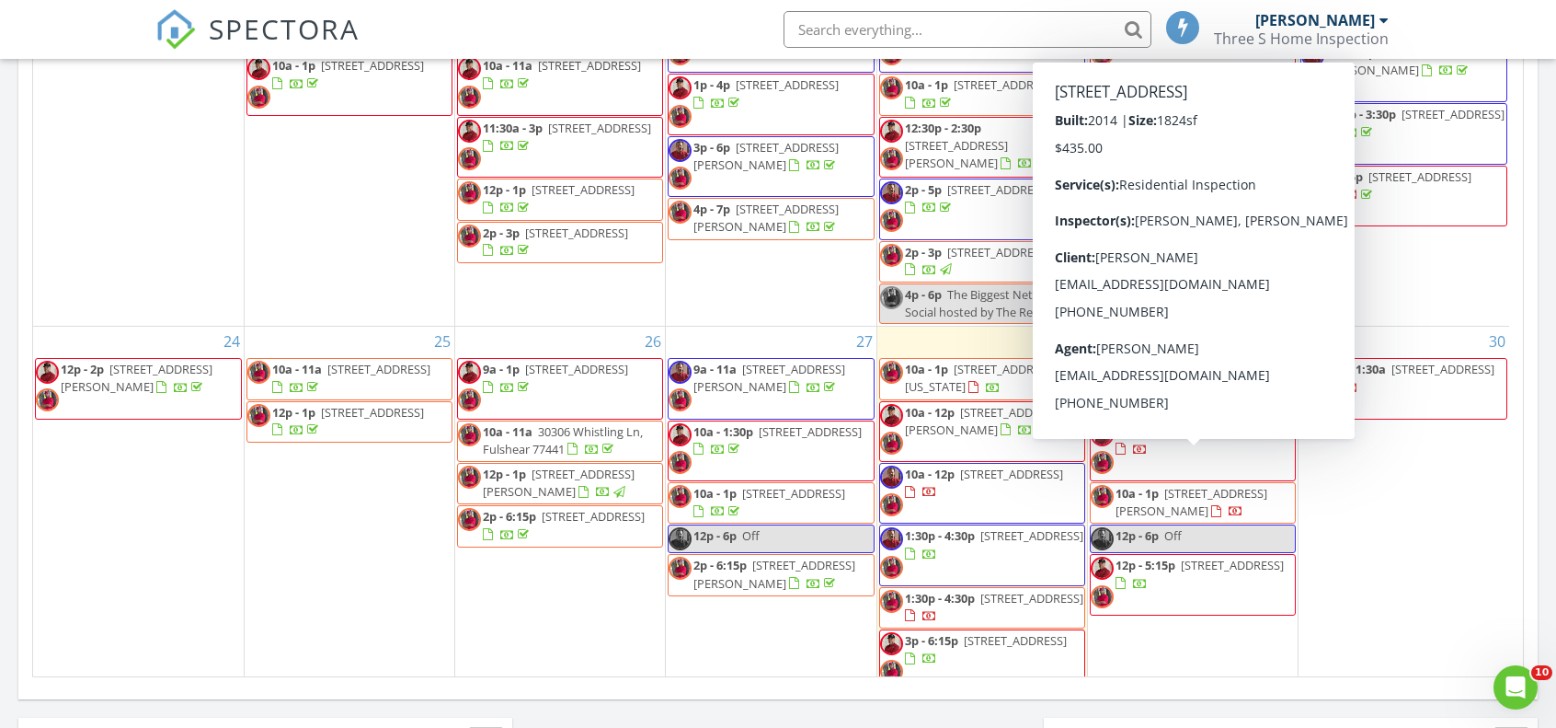
scroll to position [92, 0]
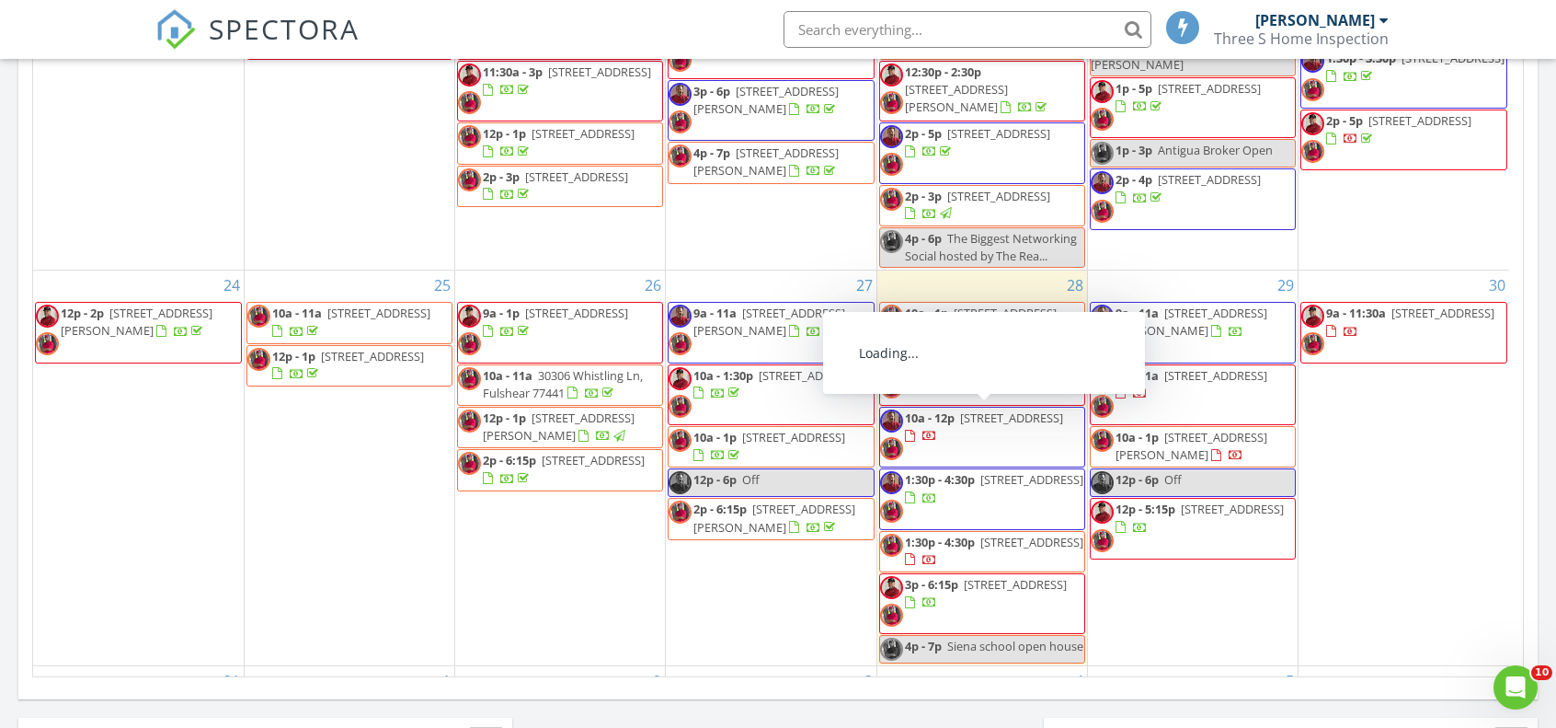
click at [960, 426] on span "4803 Gili and Tili Street, Houston 77048" at bounding box center [1011, 417] width 103 height 17
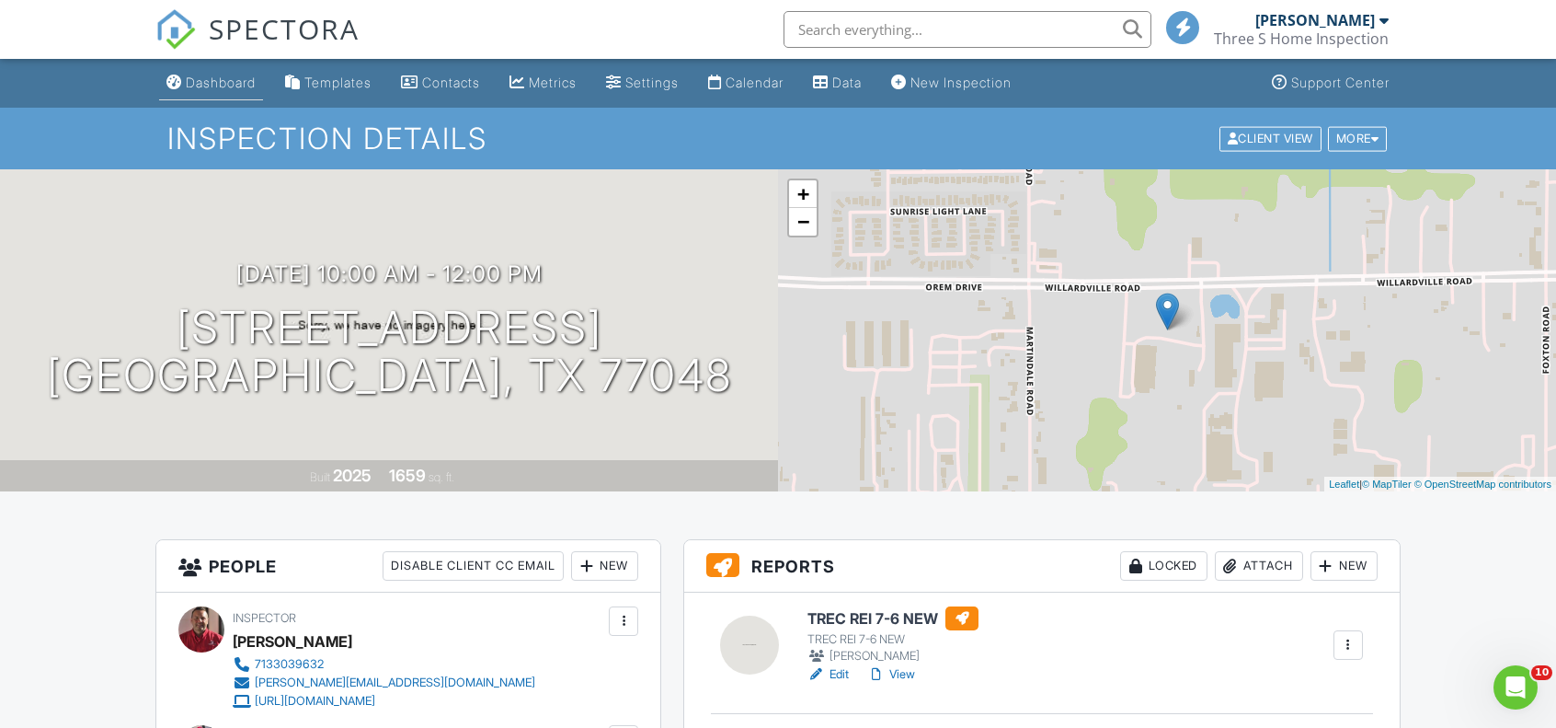
click at [223, 83] on div "Dashboard" at bounding box center [221, 83] width 70 height 16
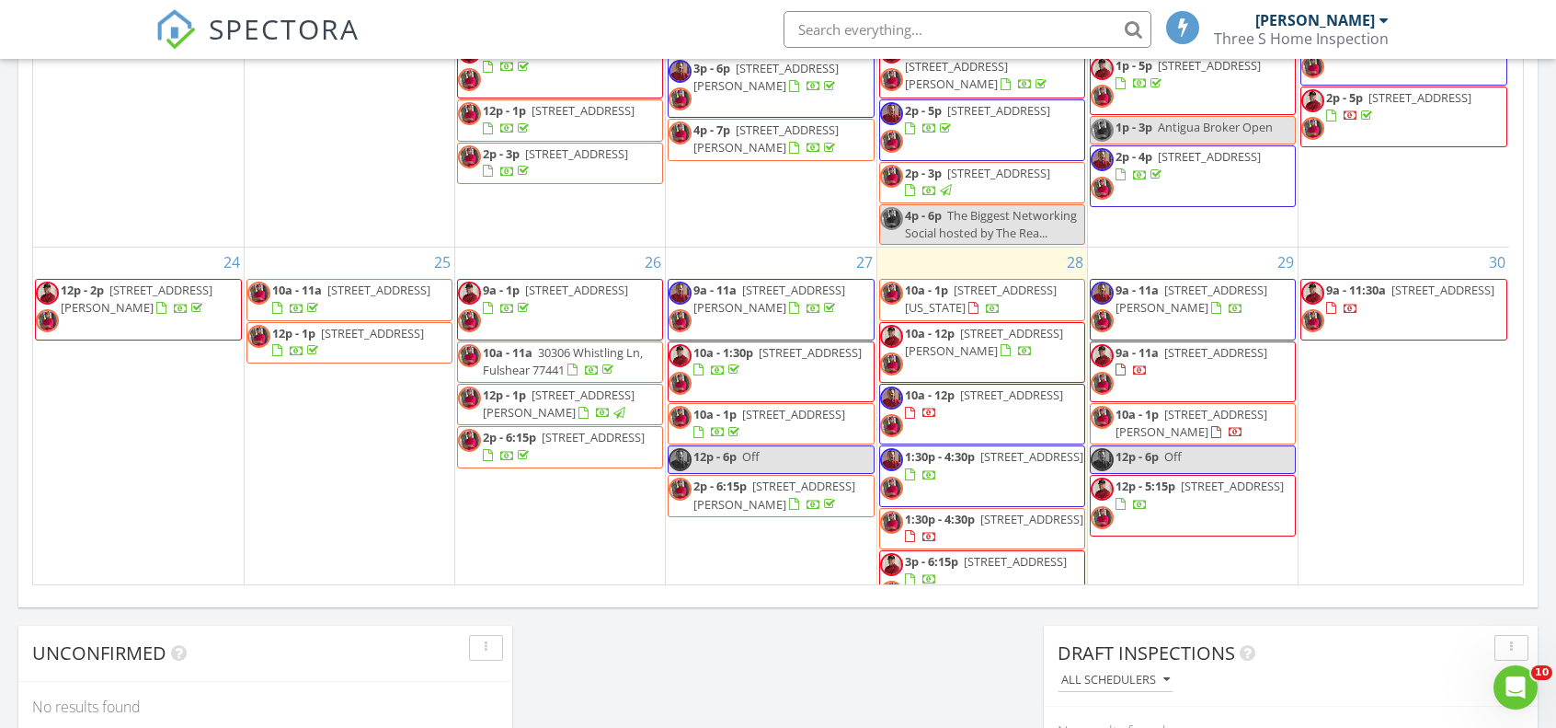
scroll to position [92, 0]
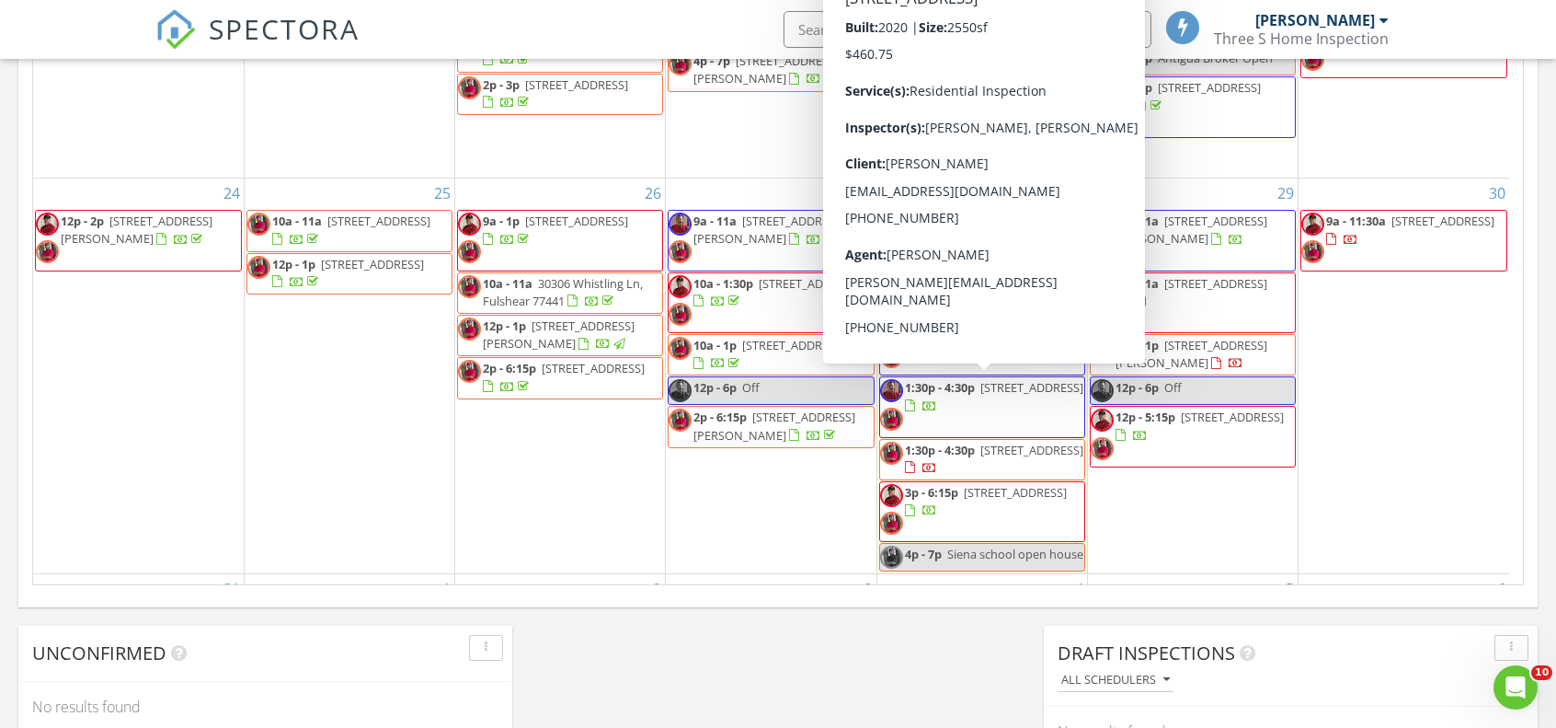
click at [981, 391] on span "[STREET_ADDRESS]" at bounding box center [1032, 387] width 103 height 17
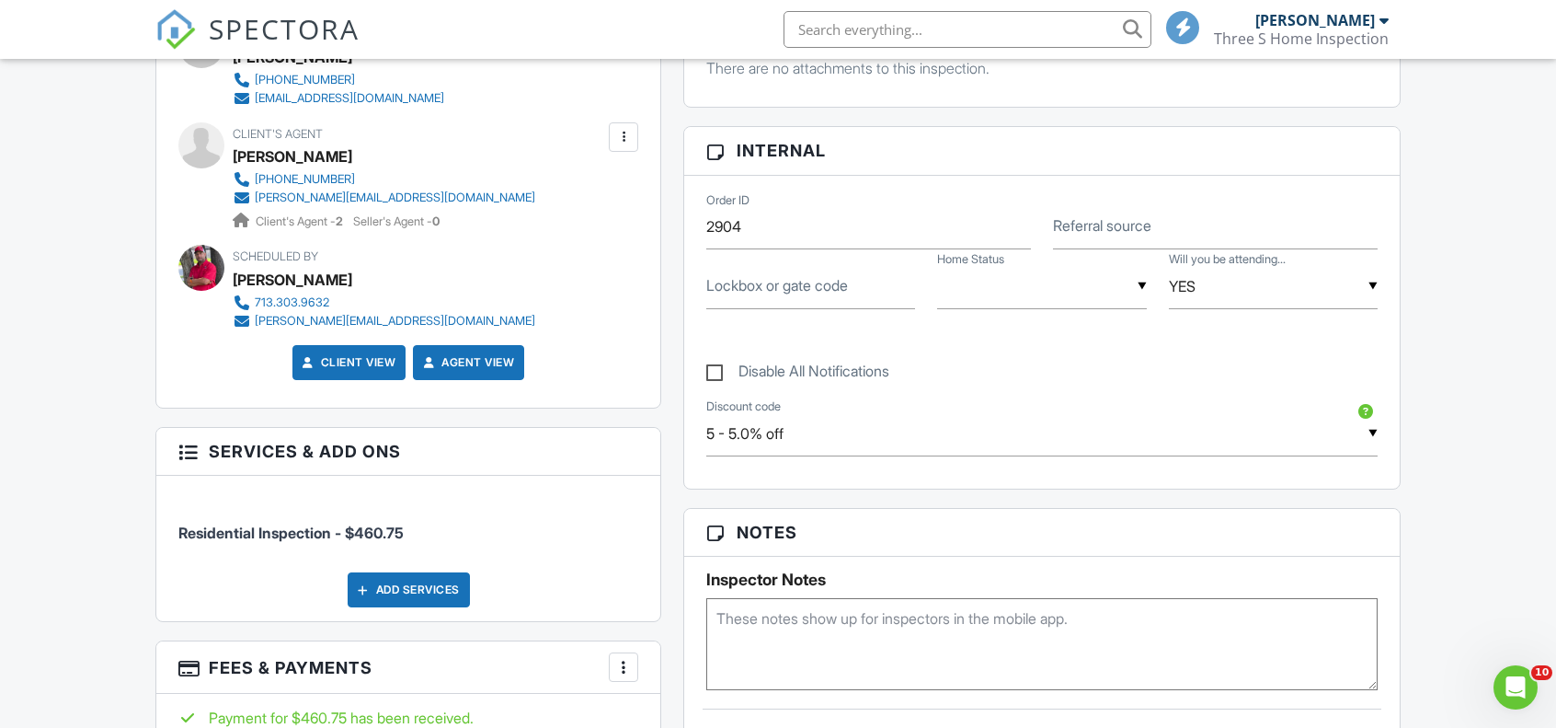
scroll to position [828, 0]
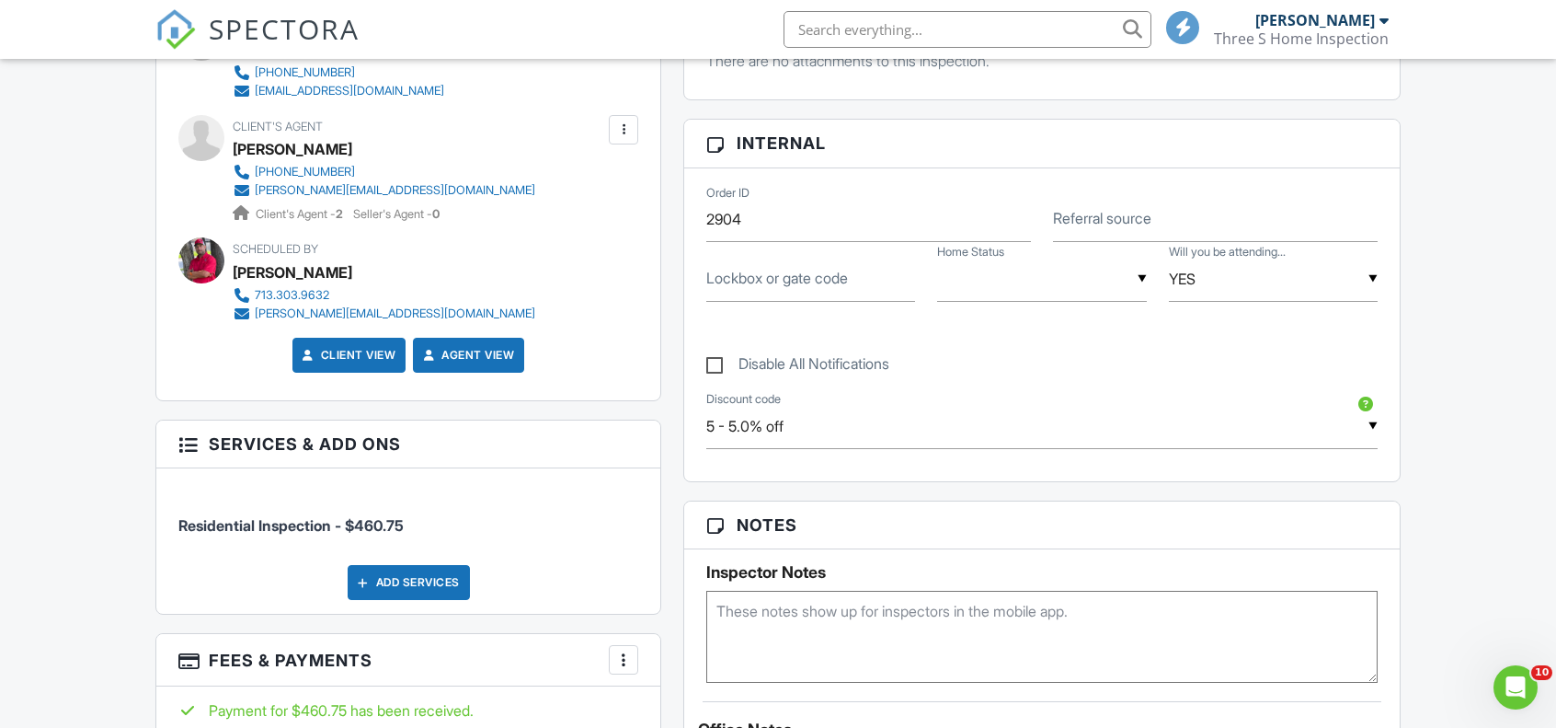
click at [752, 282] on label "Lockbox or gate code" at bounding box center [777, 278] width 142 height 20
click at [752, 282] on input "Lockbox or gate code" at bounding box center [810, 279] width 209 height 45
type input "99261391"
click at [929, 620] on textarea at bounding box center [1041, 637] width 671 height 92
type textarea "lock box if needed 1914"
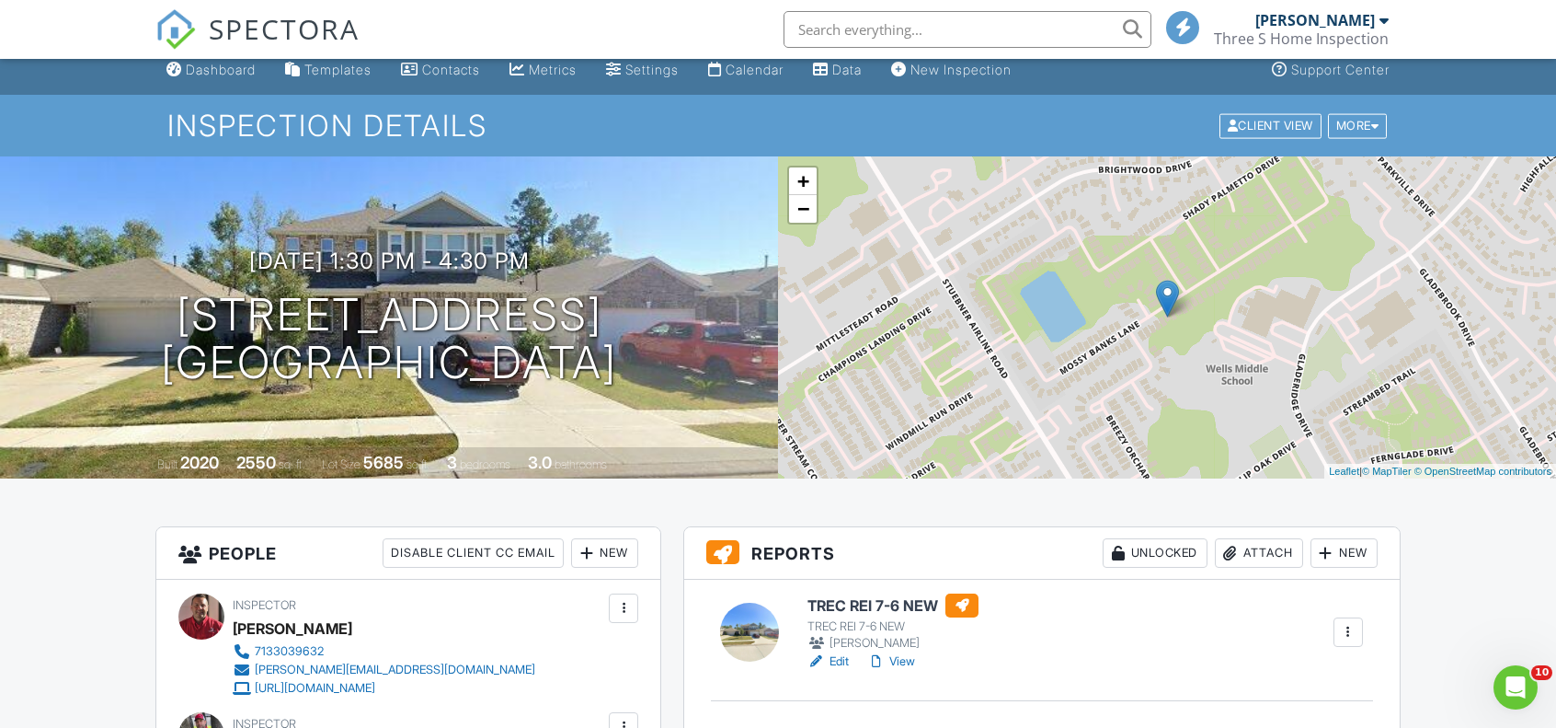
scroll to position [0, 0]
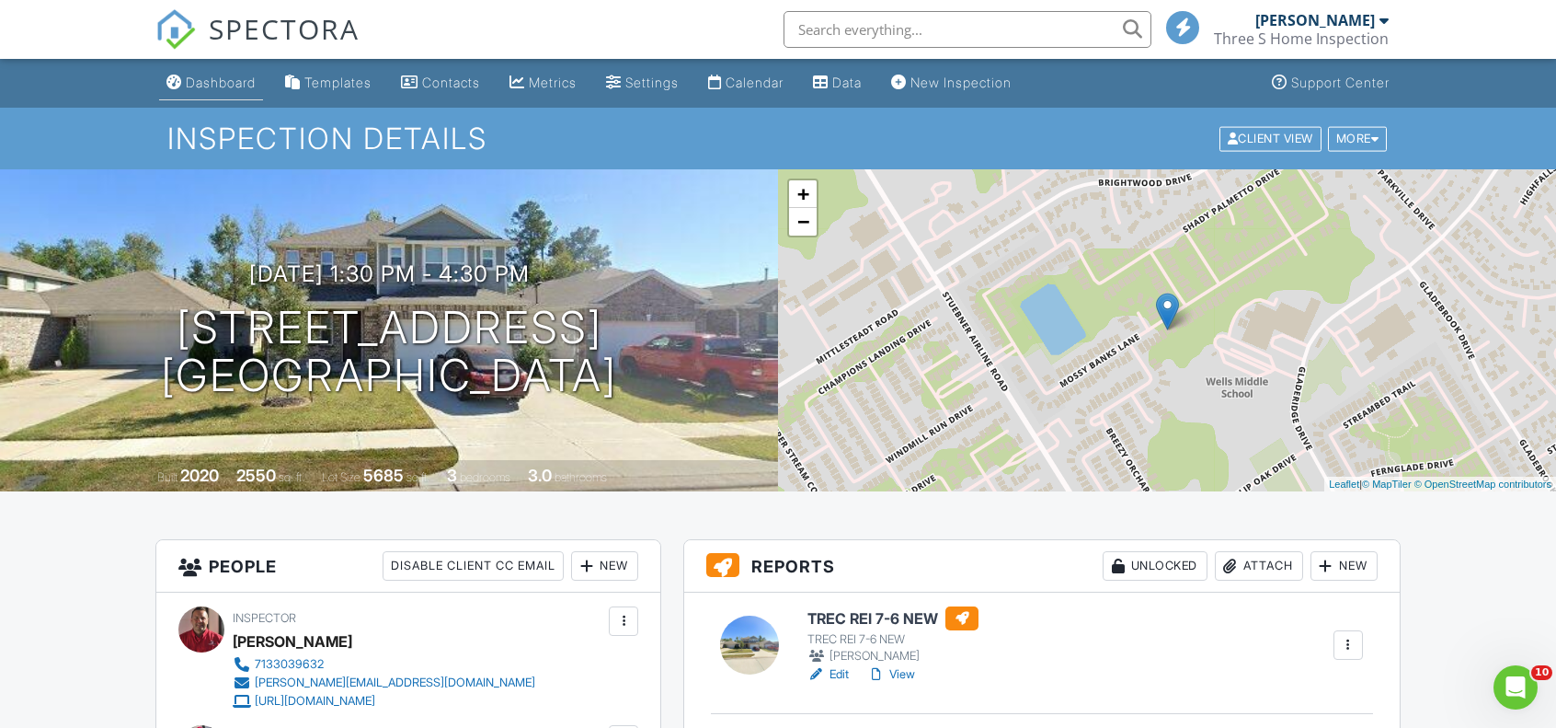
click at [217, 84] on div "Dashboard" at bounding box center [221, 83] width 70 height 16
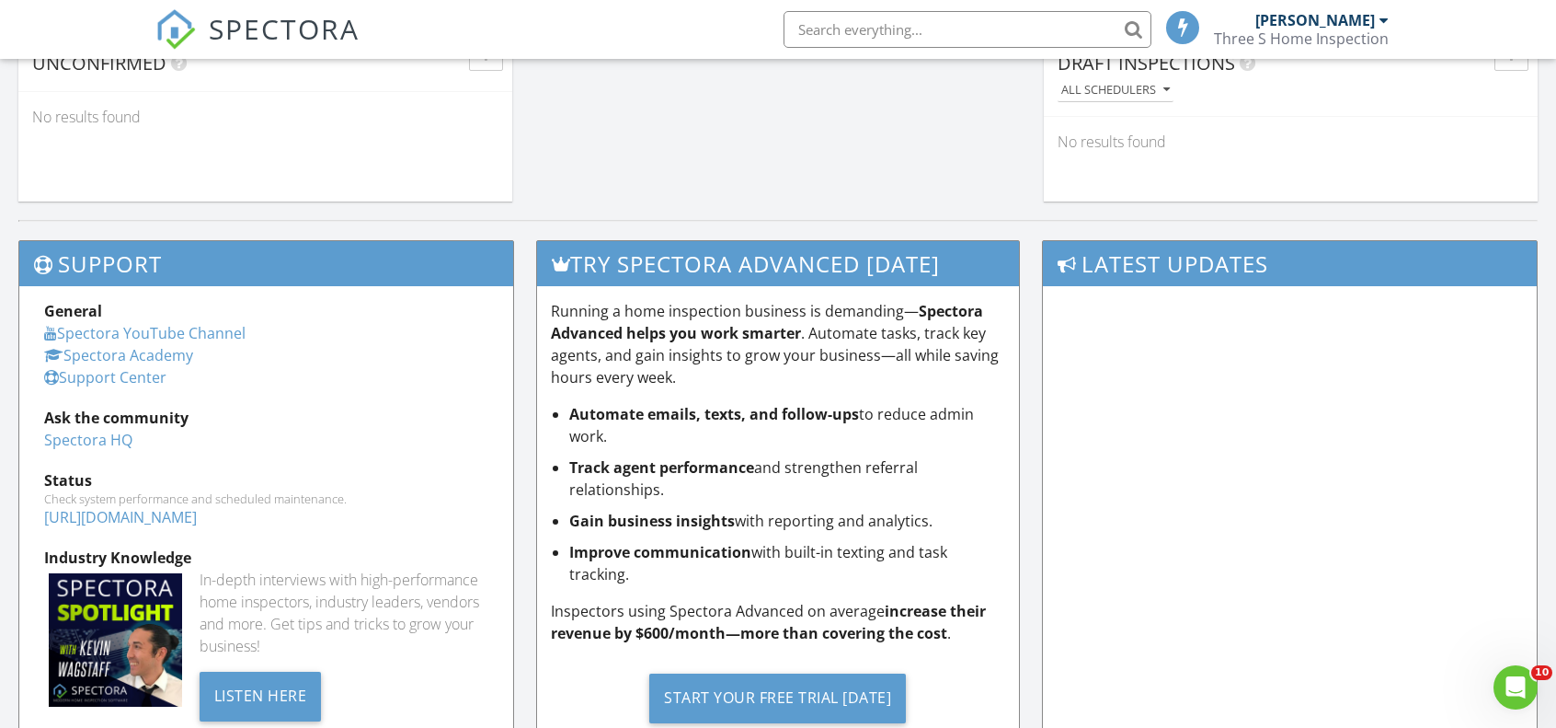
scroll to position [1122, 0]
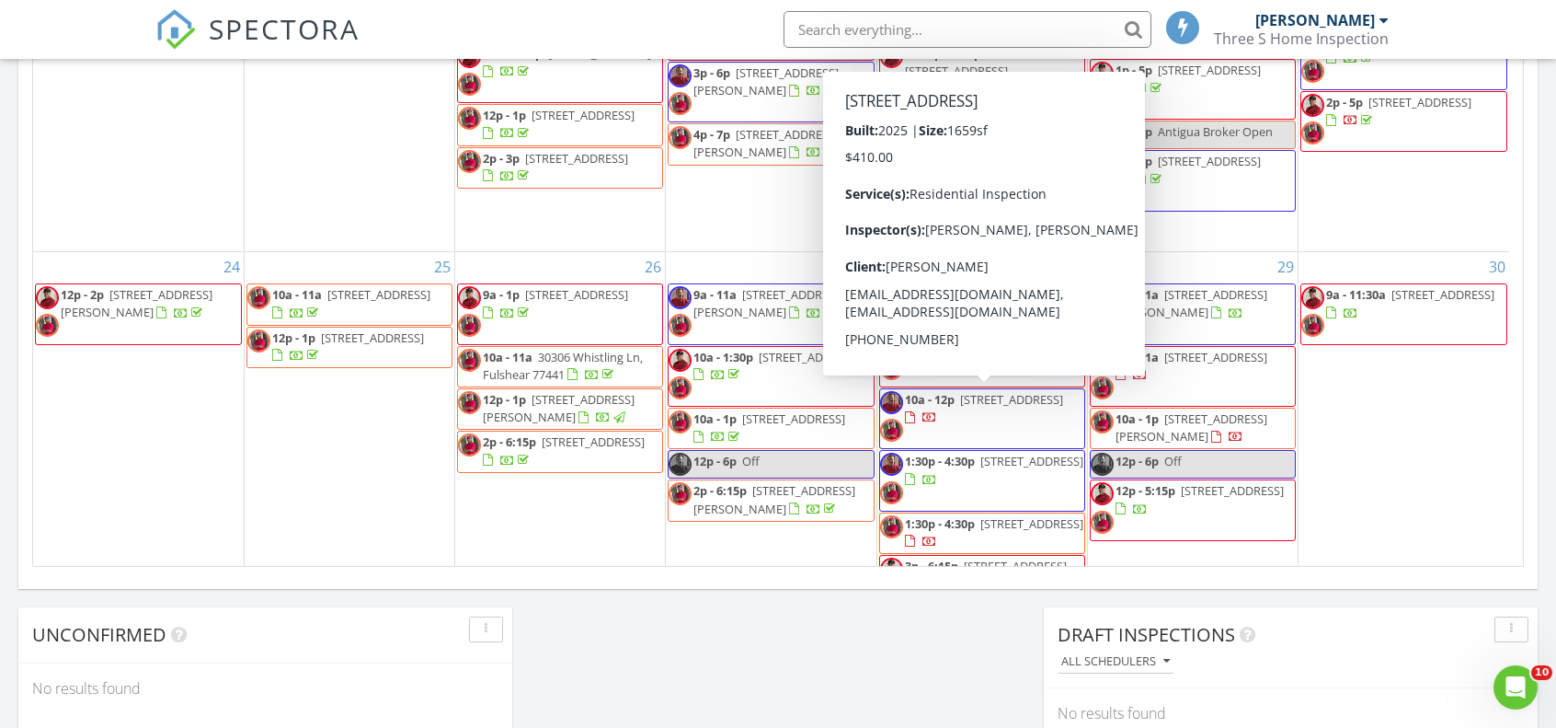
click at [989, 407] on span "4803 Gili and Tili Street, Houston 77048" at bounding box center [1011, 399] width 103 height 17
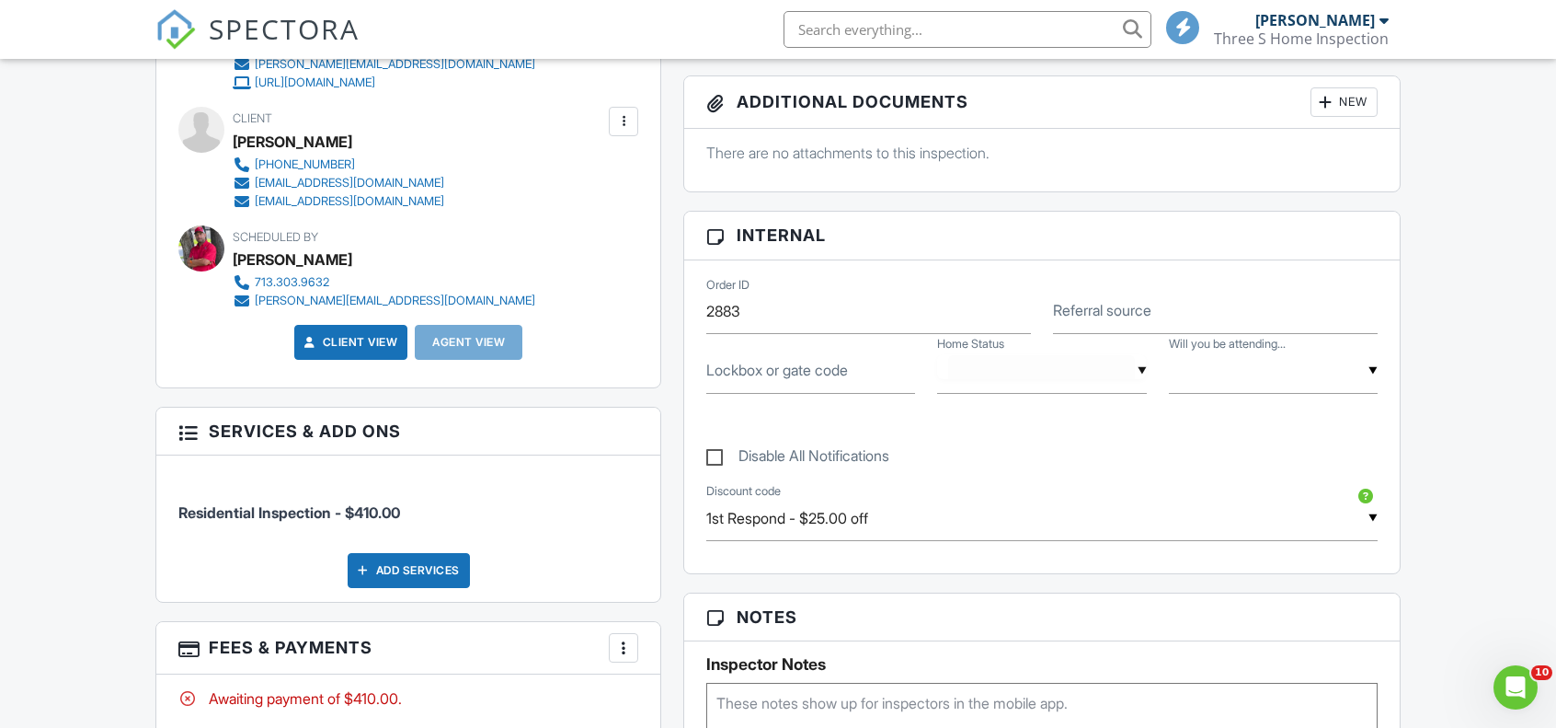
drag, startPoint x: 1050, startPoint y: 379, endPoint x: 1027, endPoint y: 407, distance: 35.9
click at [1049, 379] on div "▼ Vacant Occupied Vacant Occupied" at bounding box center [1041, 371] width 209 height 45
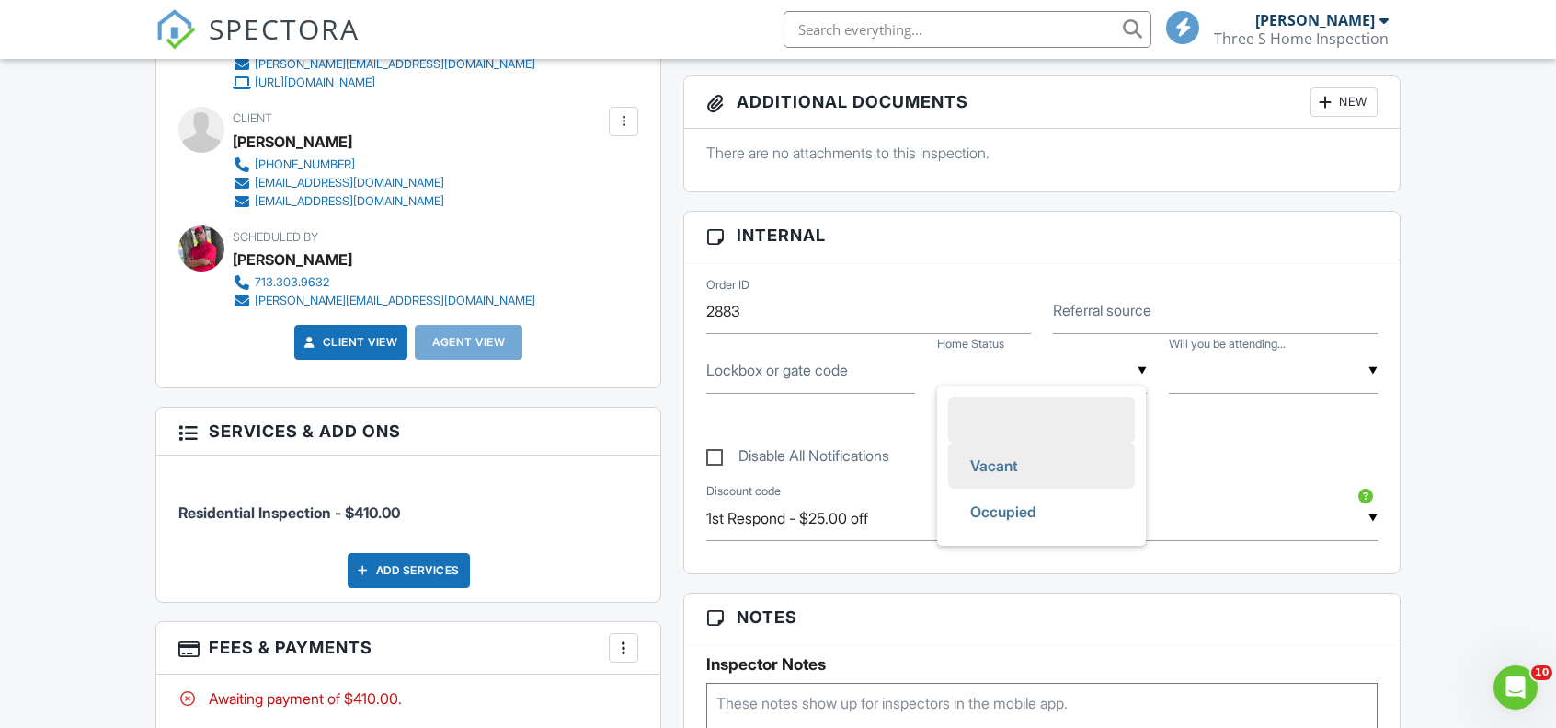
click at [1005, 462] on span "Vacant" at bounding box center [994, 465] width 77 height 46
type input "Vacant"
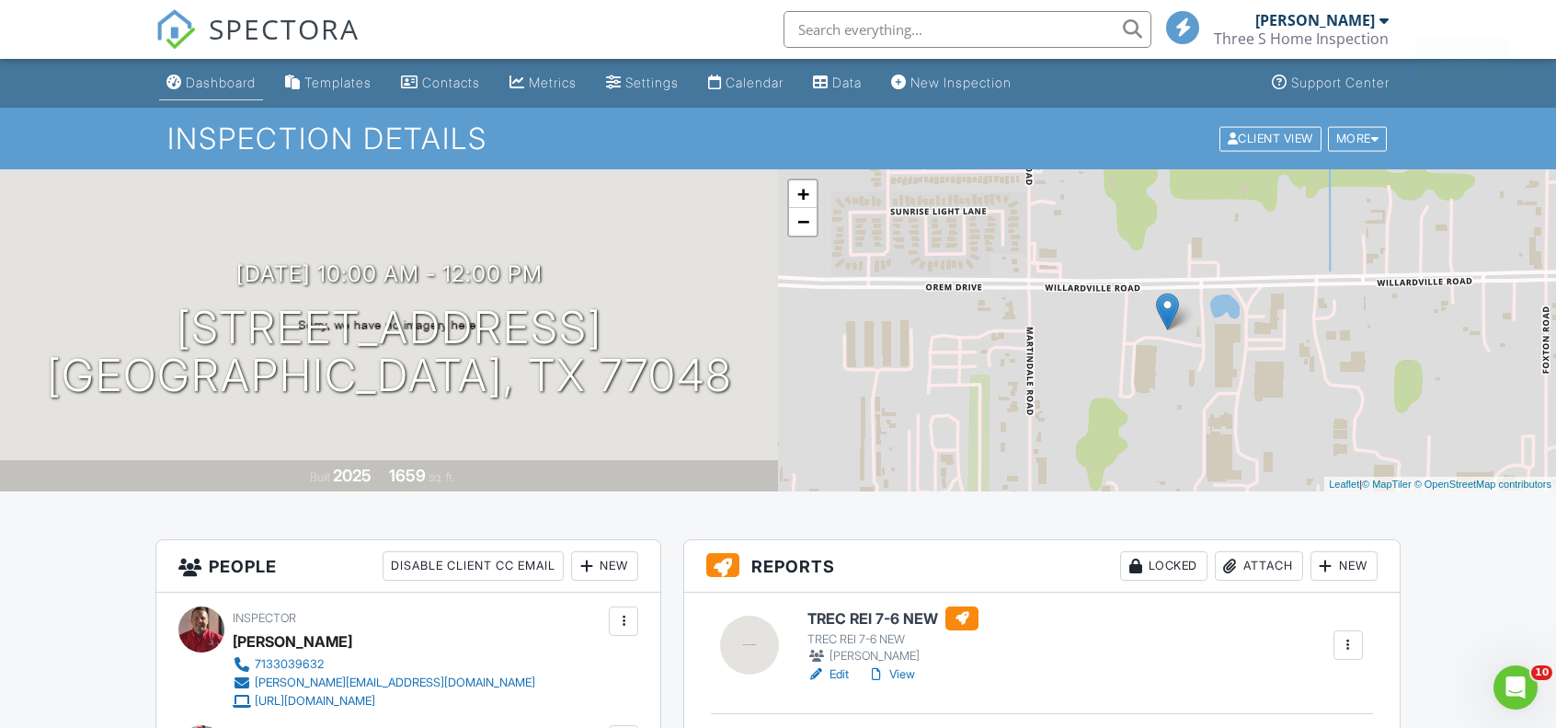
click at [224, 82] on div "Dashboard" at bounding box center [221, 83] width 70 height 16
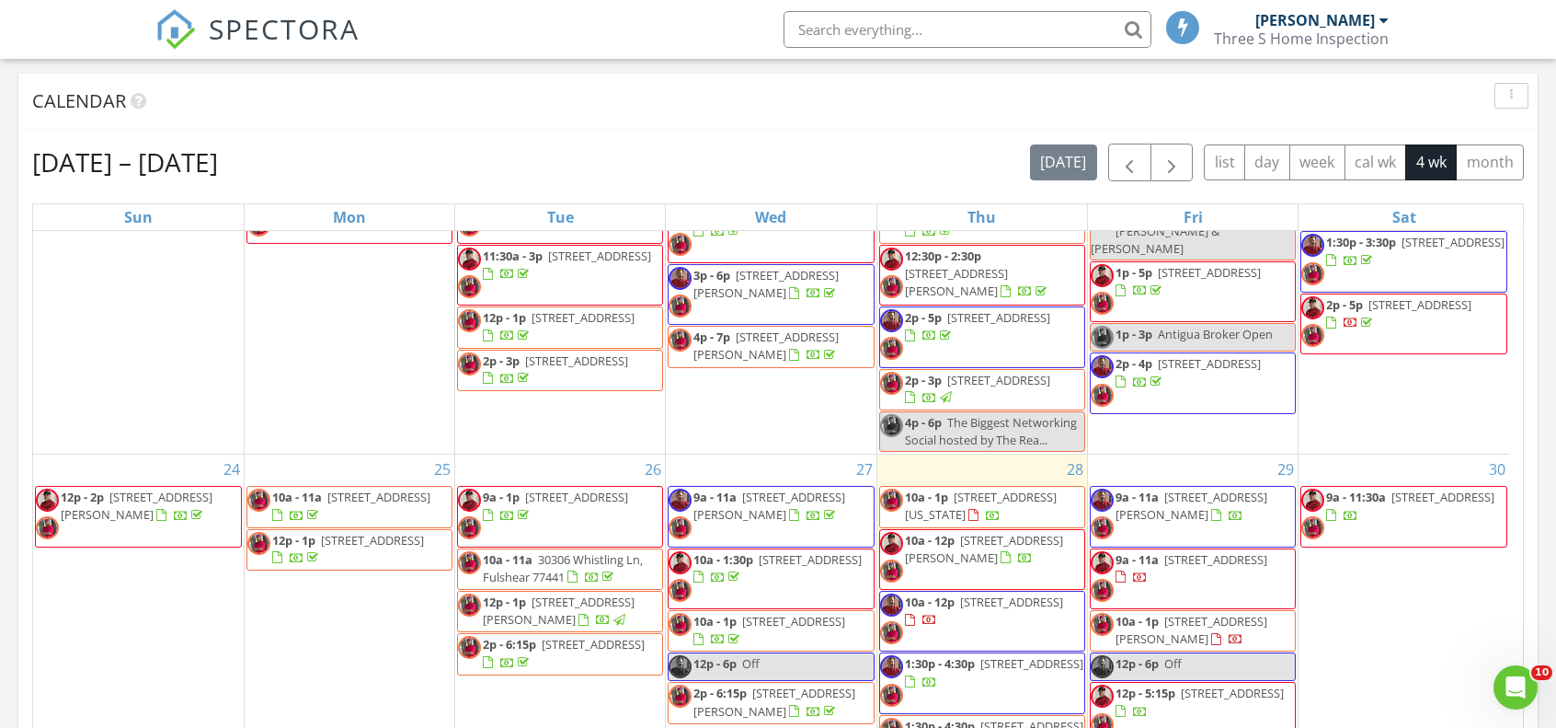
scroll to position [368, 0]
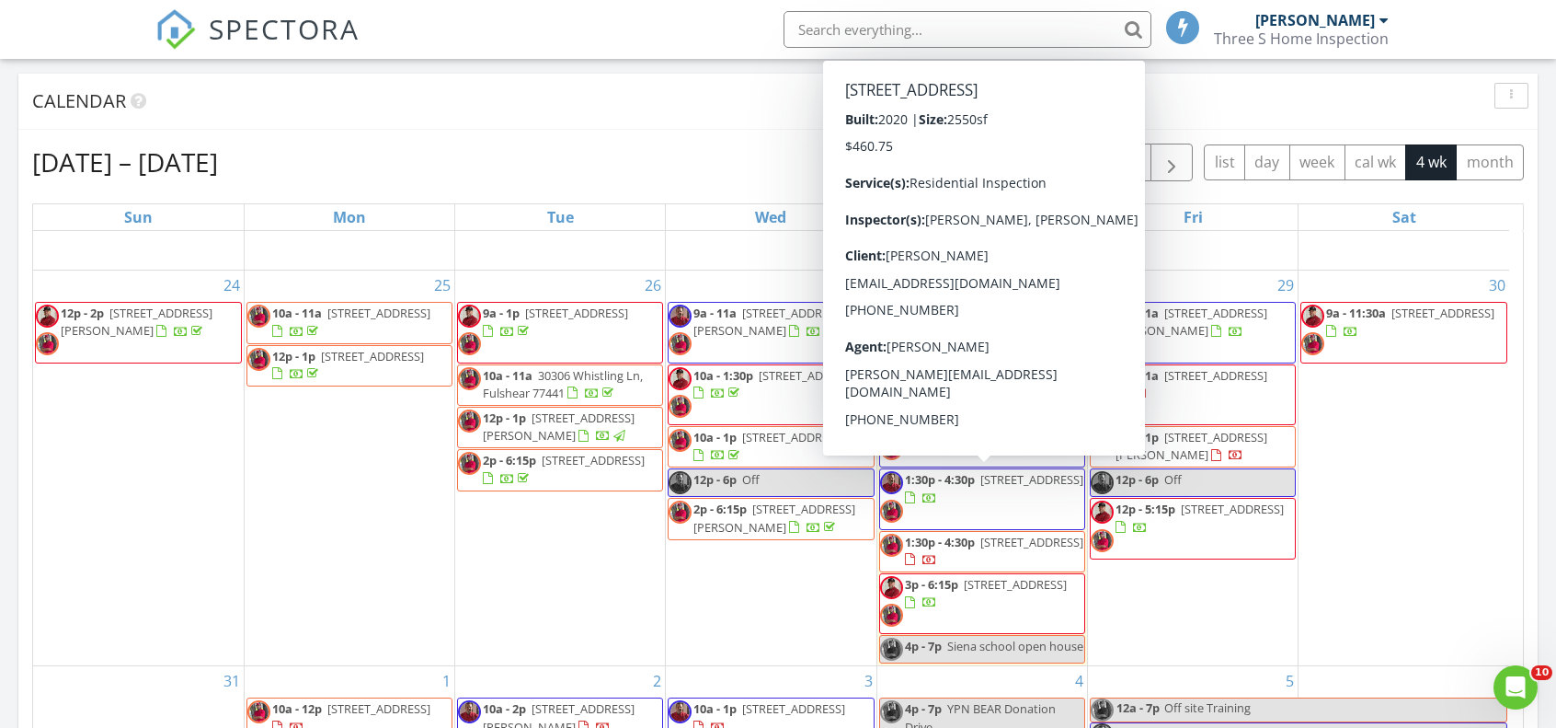
click at [981, 488] on span "4219 Mossy banks Ln, Houston 77068" at bounding box center [1032, 479] width 103 height 17
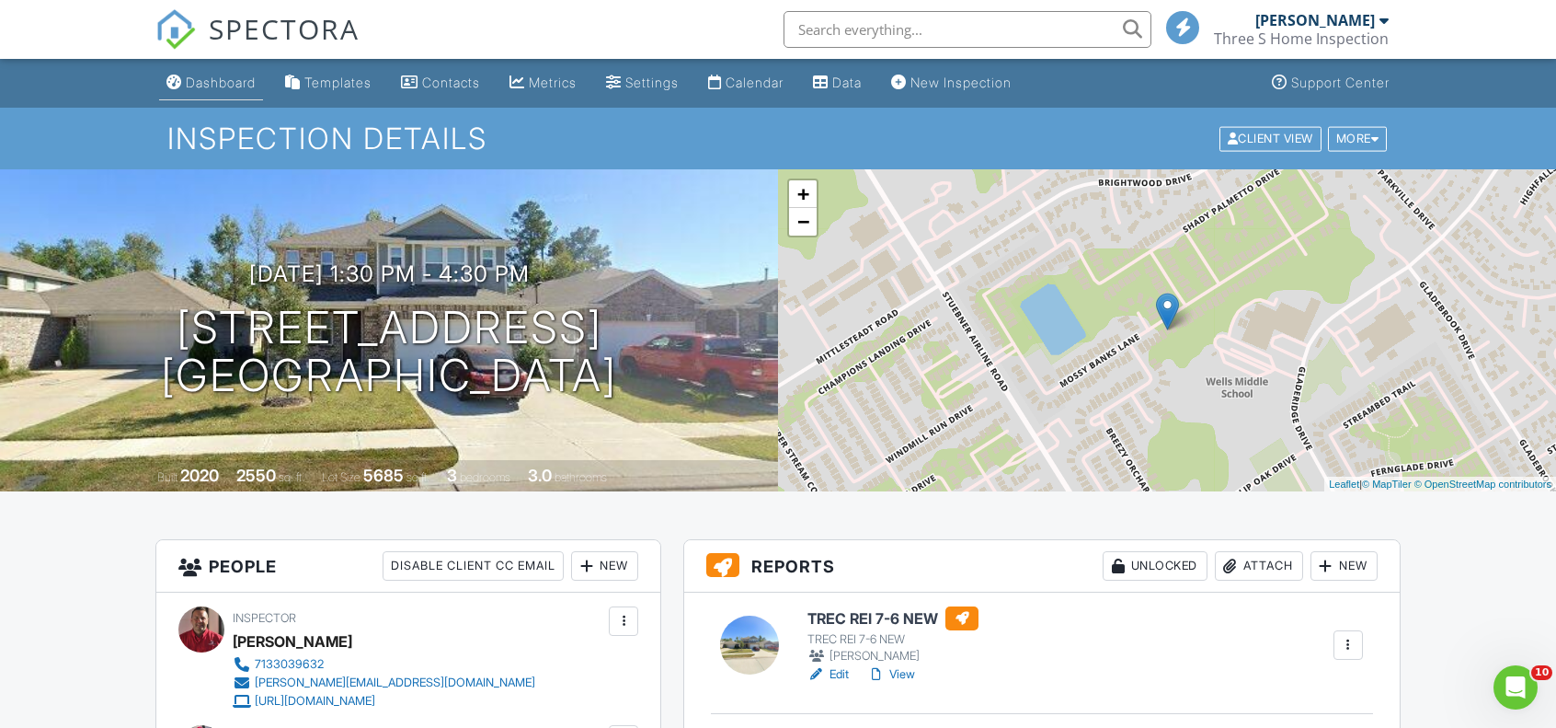
click at [217, 78] on div "Dashboard" at bounding box center [221, 83] width 70 height 16
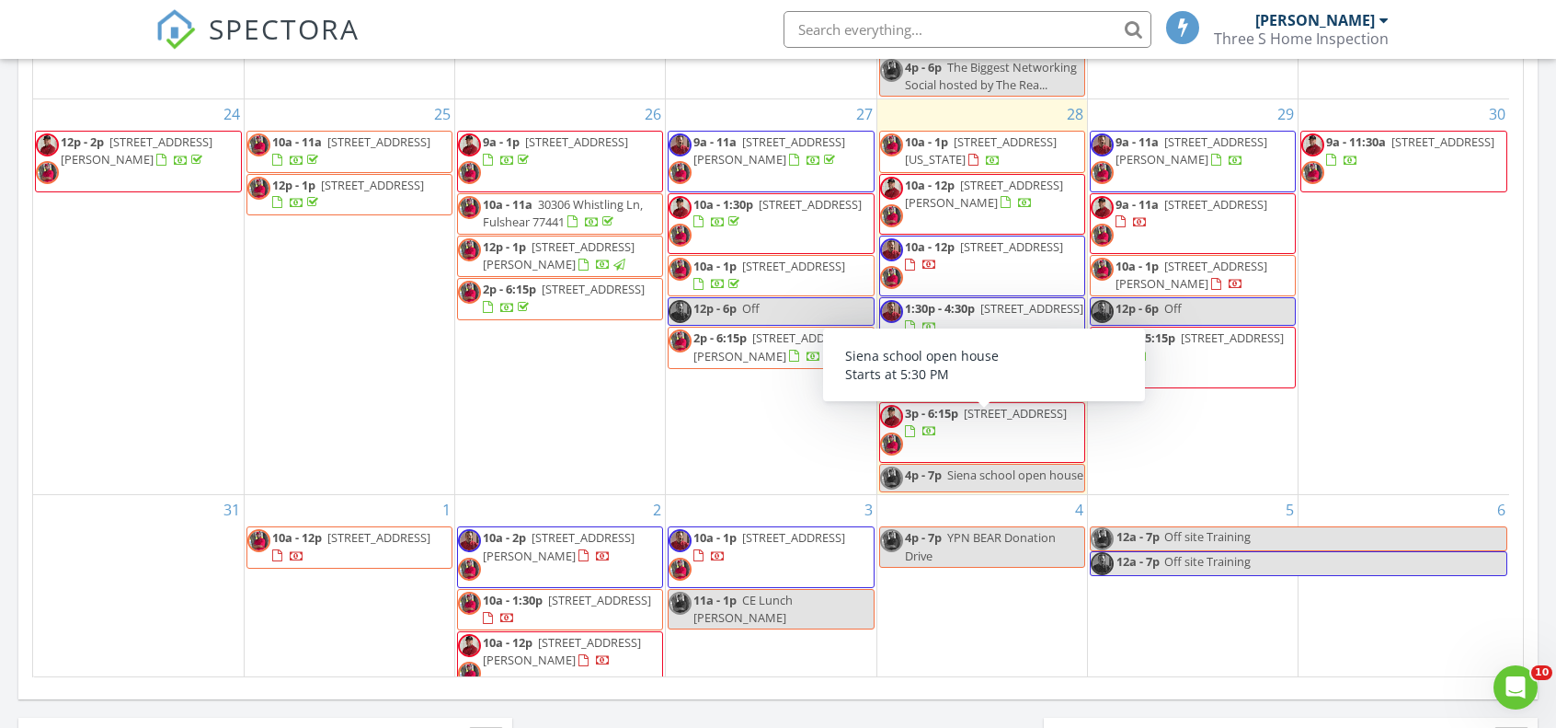
scroll to position [220, 0]
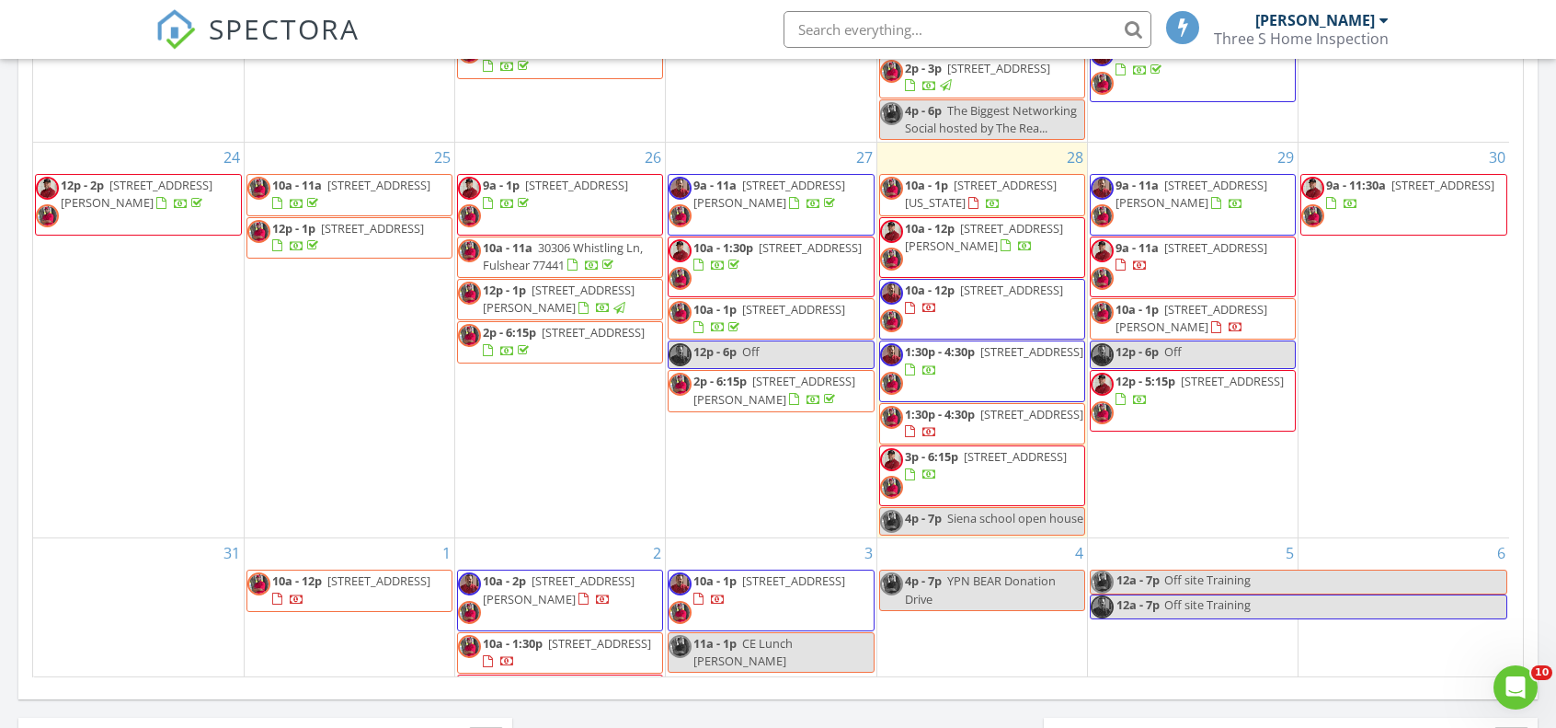
click at [619, 28] on div "SPECTORA Brent Cannon Three S Home Inspection Role: Inspector Change Role Dashb…" at bounding box center [777, 29] width 1245 height 59
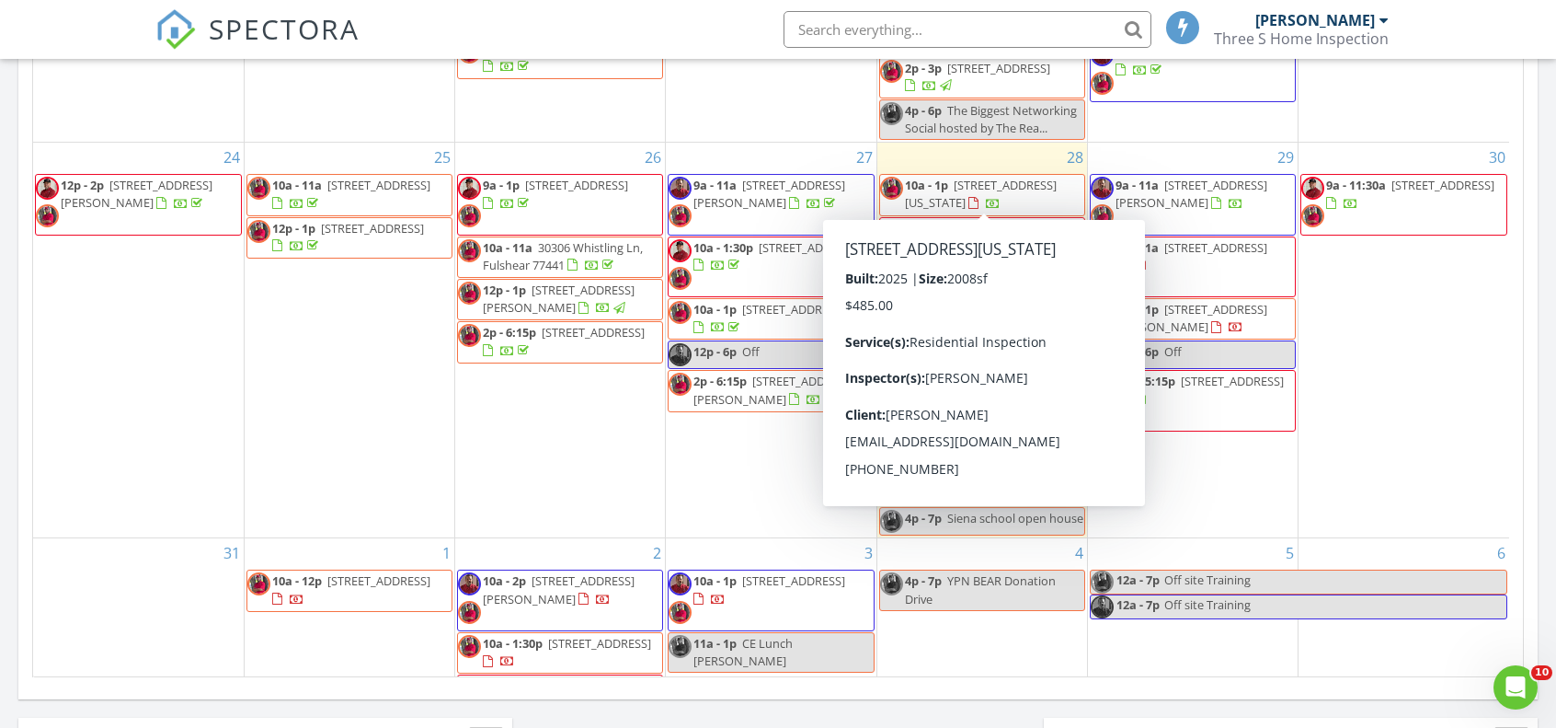
click at [982, 198] on span "10a - 1p 6727 Utah St, Houston 77091" at bounding box center [982, 195] width 204 height 36
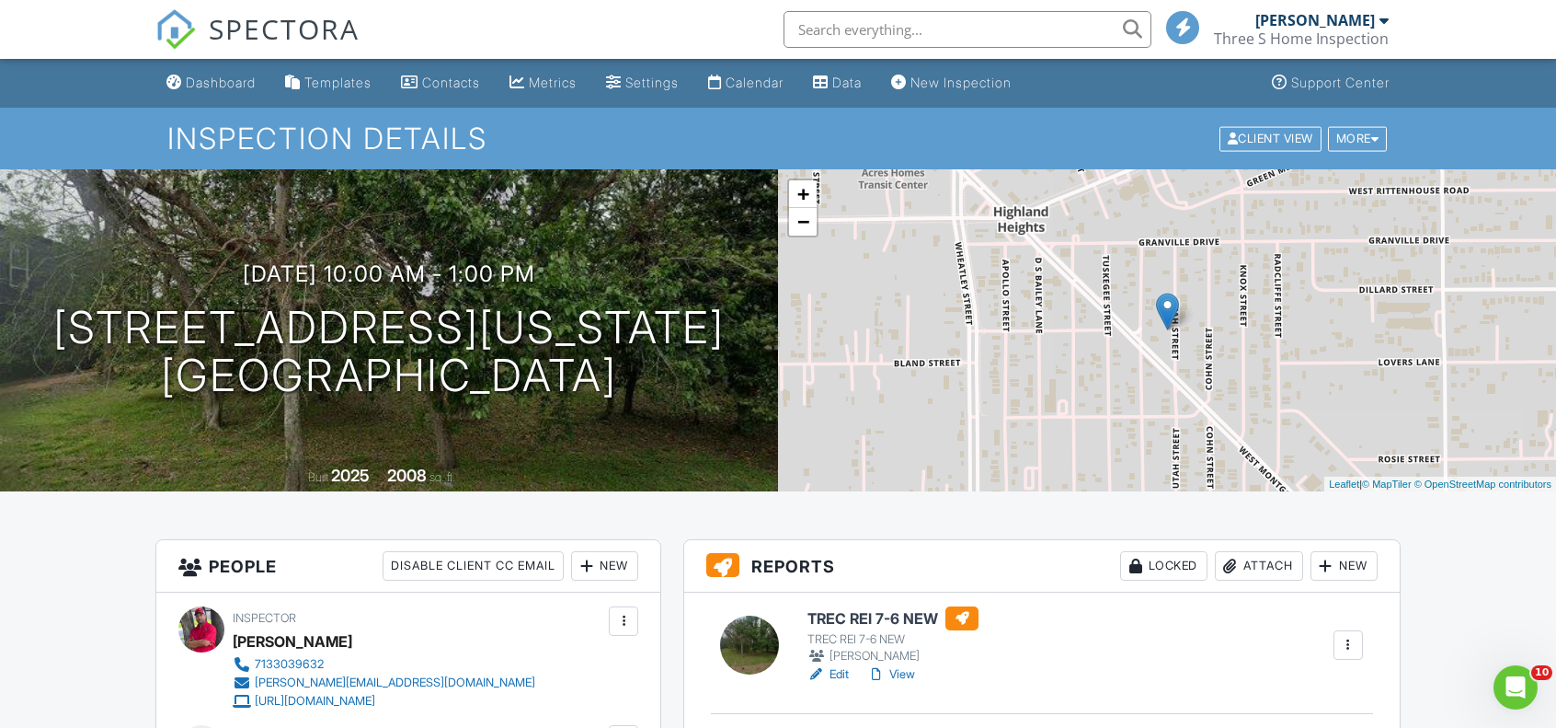
click at [207, 88] on div "Dashboard" at bounding box center [221, 83] width 70 height 16
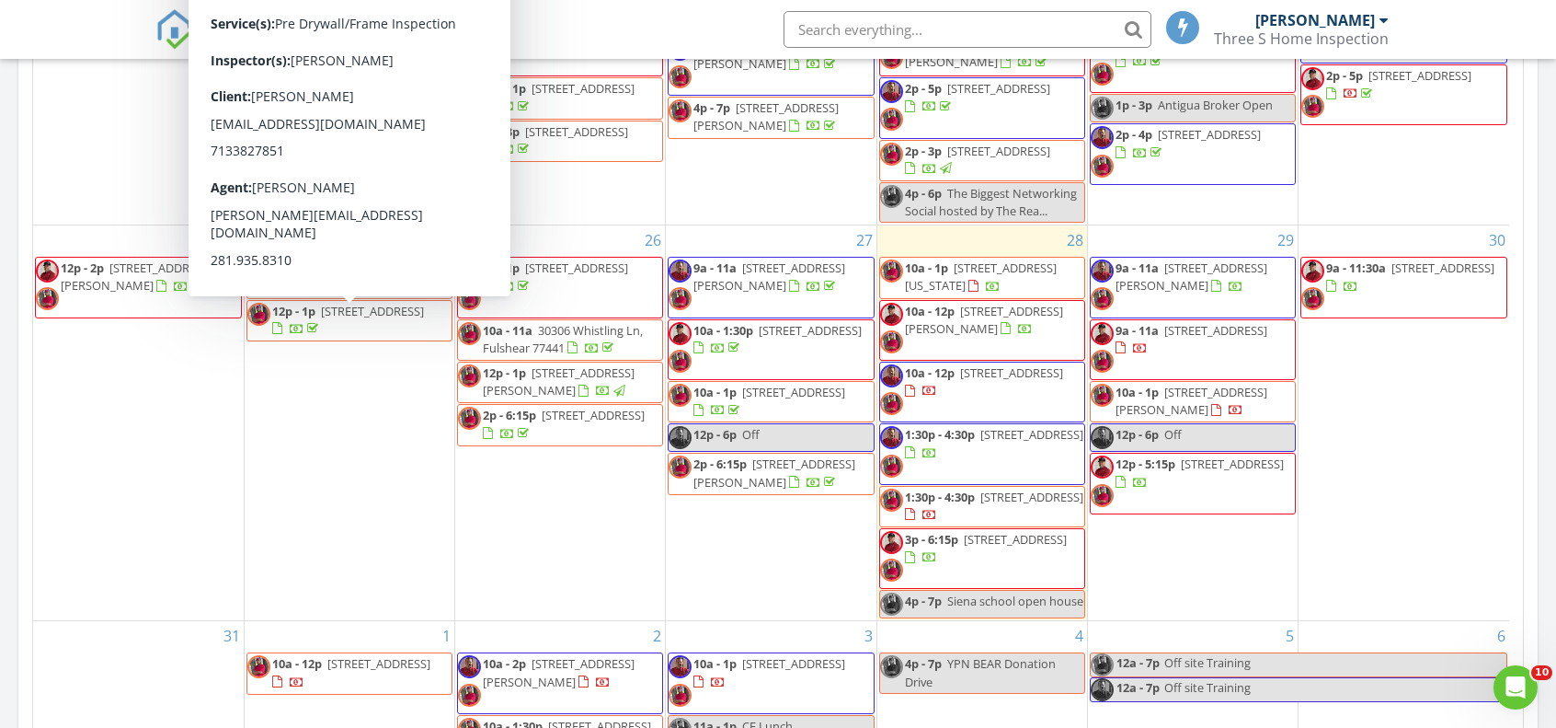
scroll to position [220, 0]
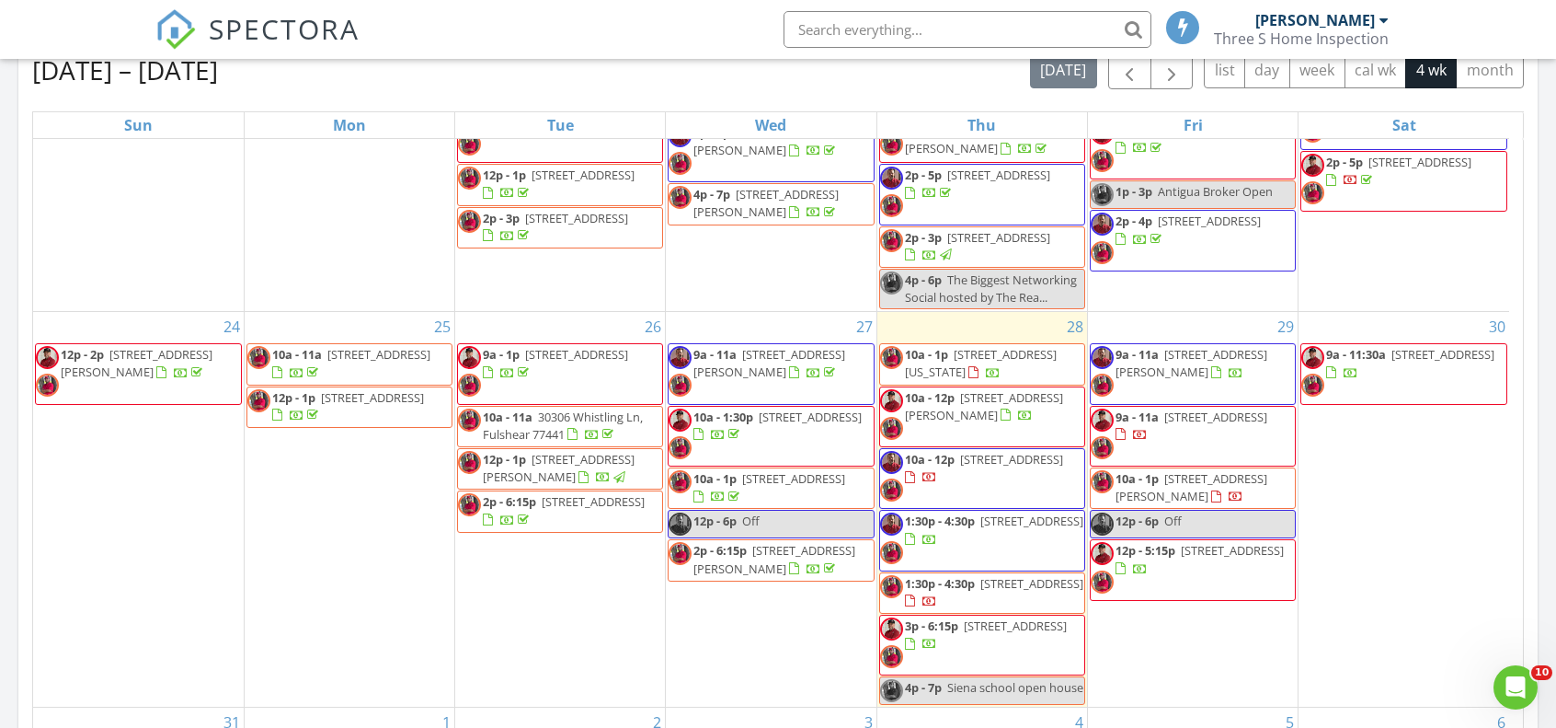
scroll to position [276, 0]
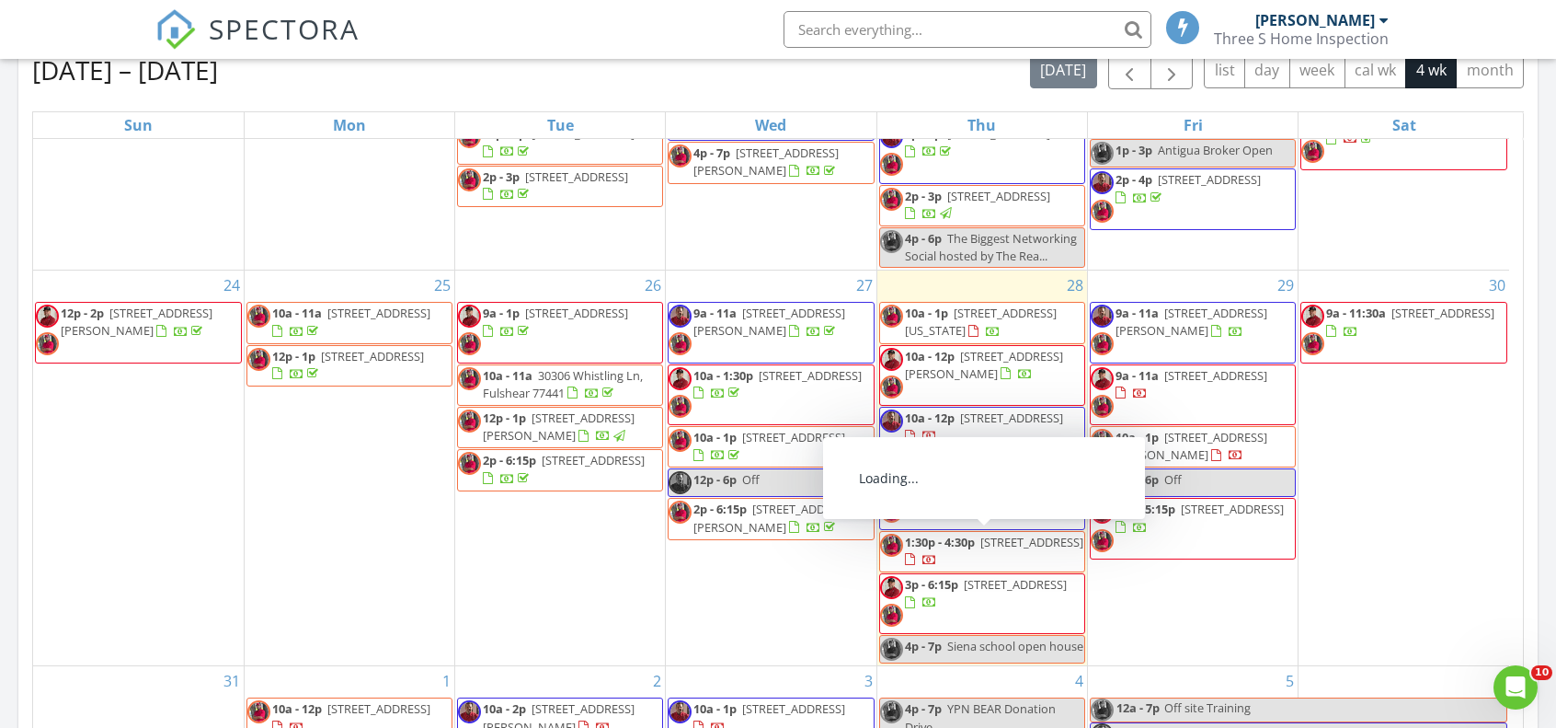
click at [960, 535] on span "1:30p - 4:30p" at bounding box center [940, 542] width 70 height 17
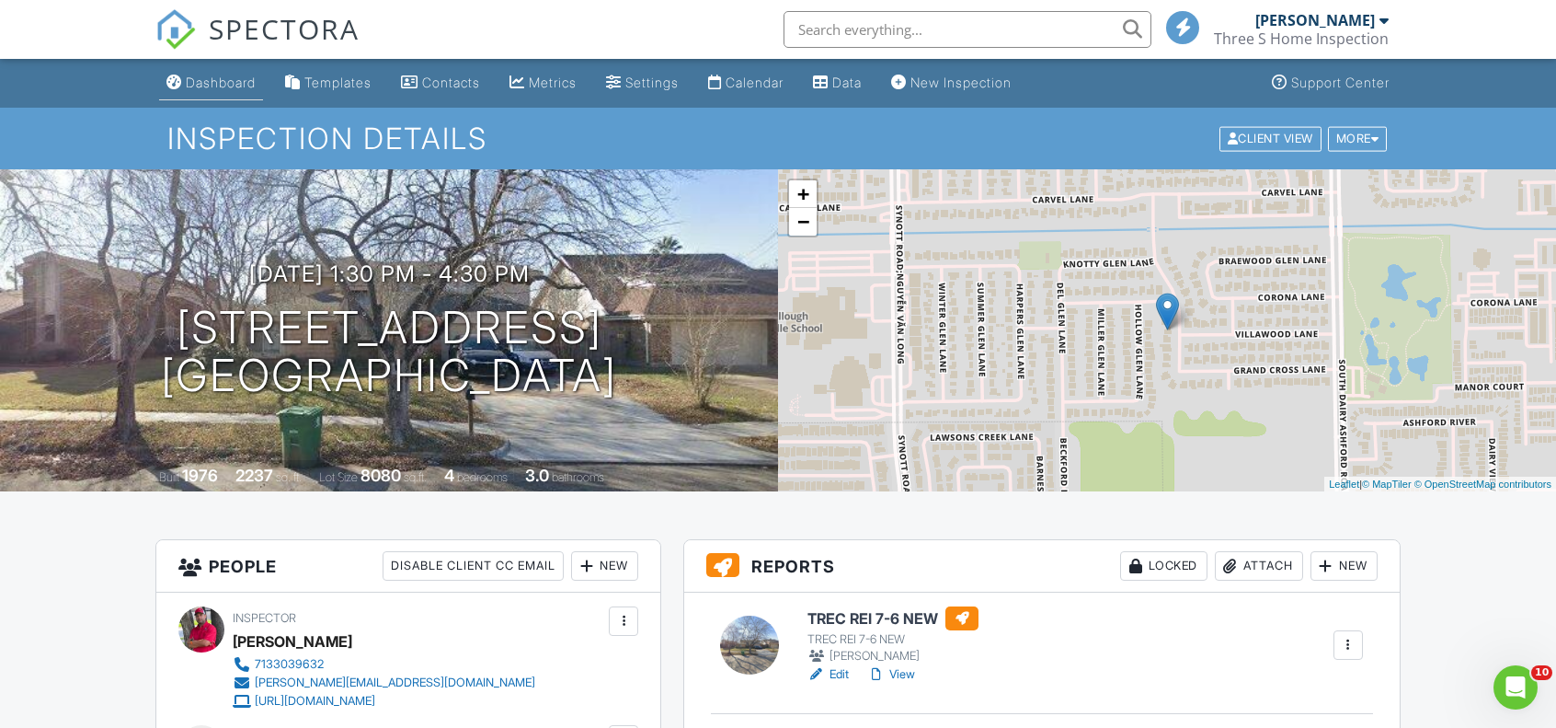
click at [243, 98] on link "Dashboard" at bounding box center [211, 83] width 104 height 34
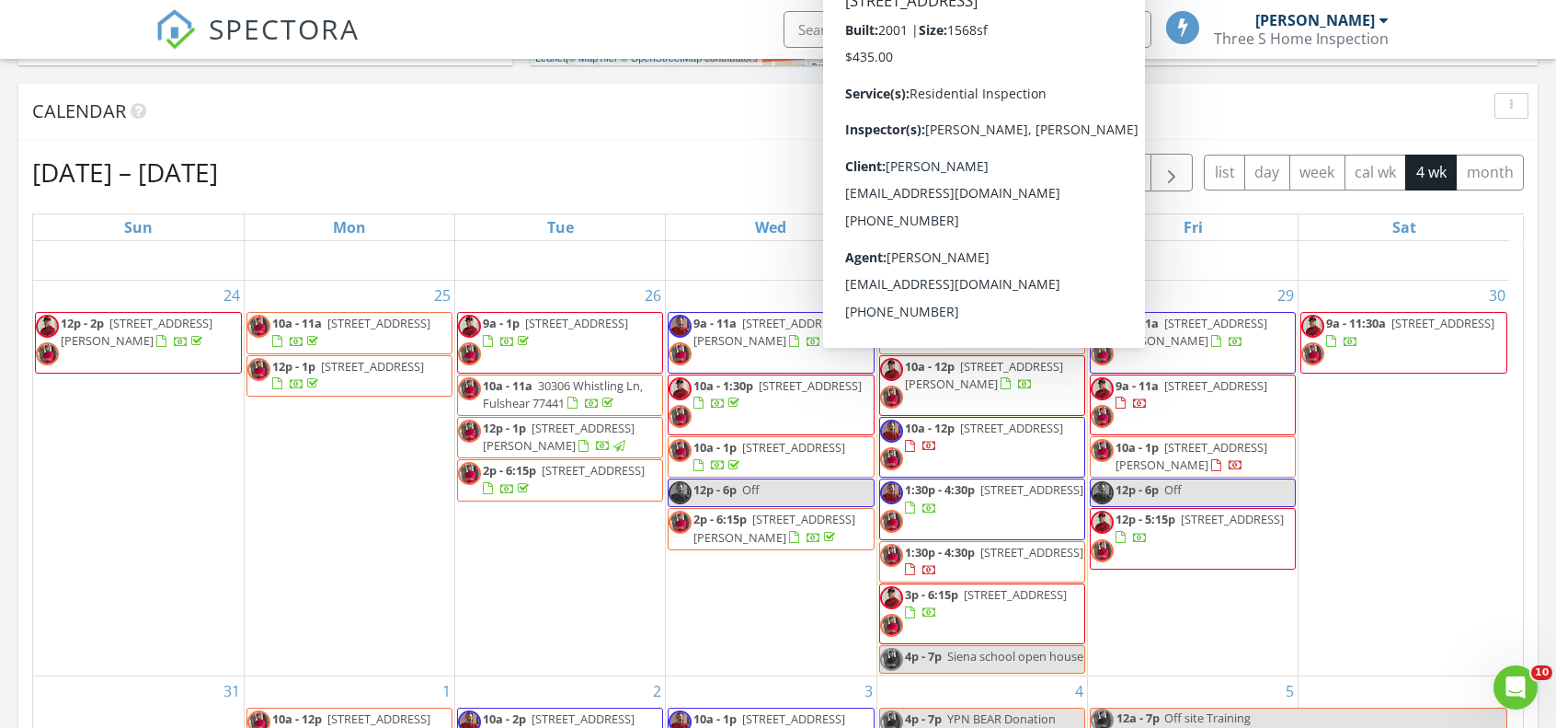
scroll to position [736, 0]
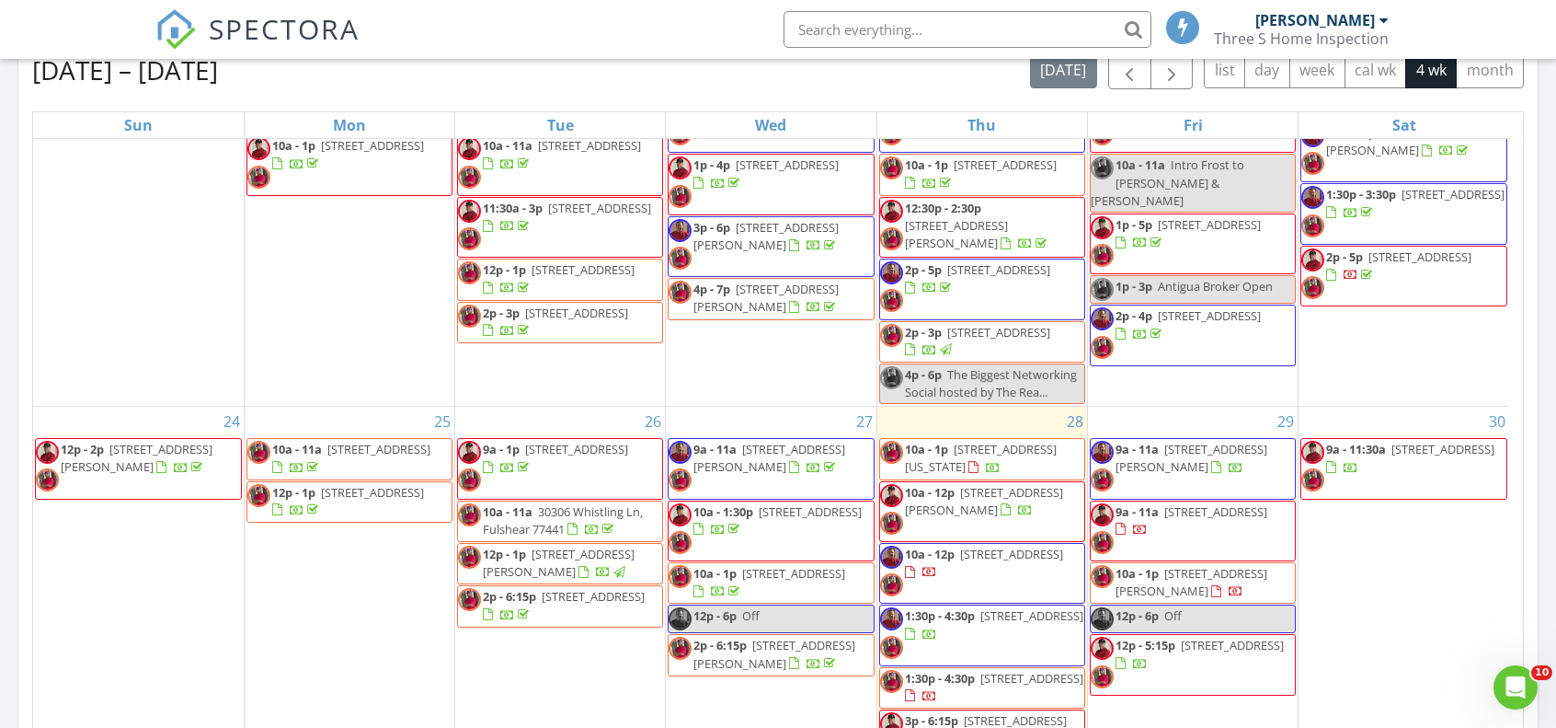
scroll to position [276, 0]
